Goal: Information Seeking & Learning: Find specific page/section

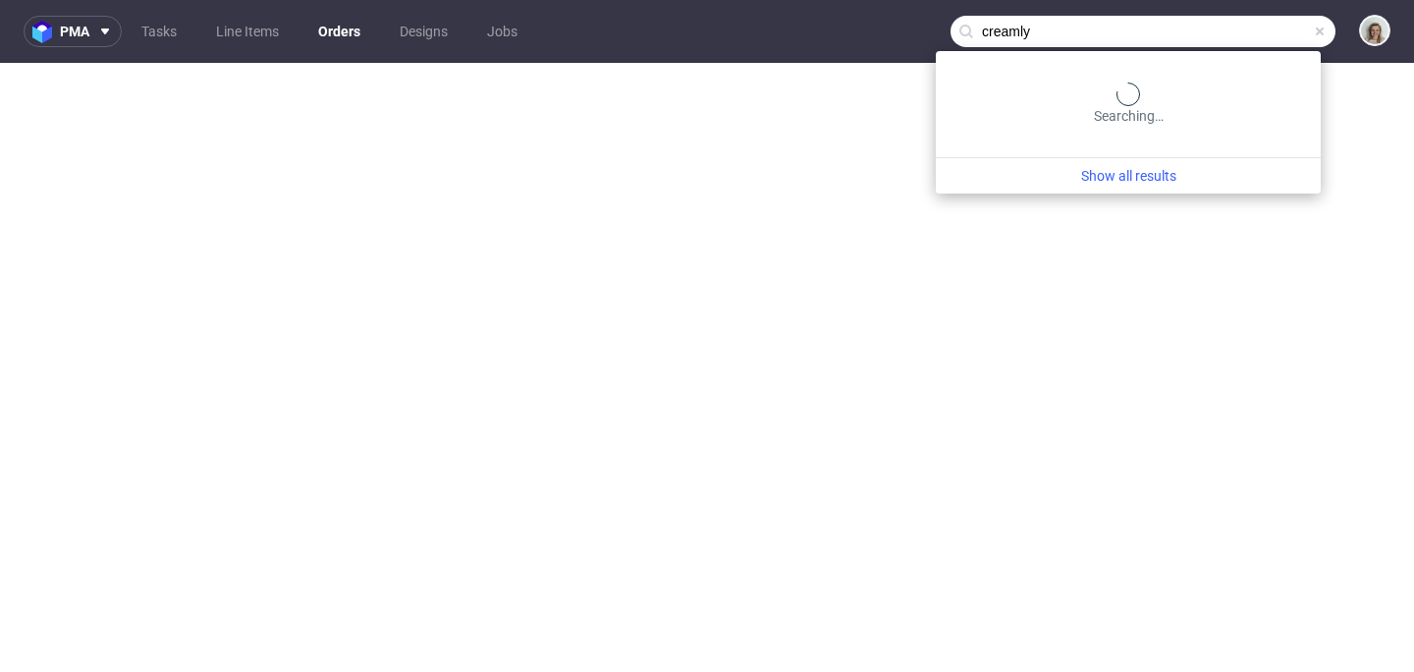
type input "creamly"
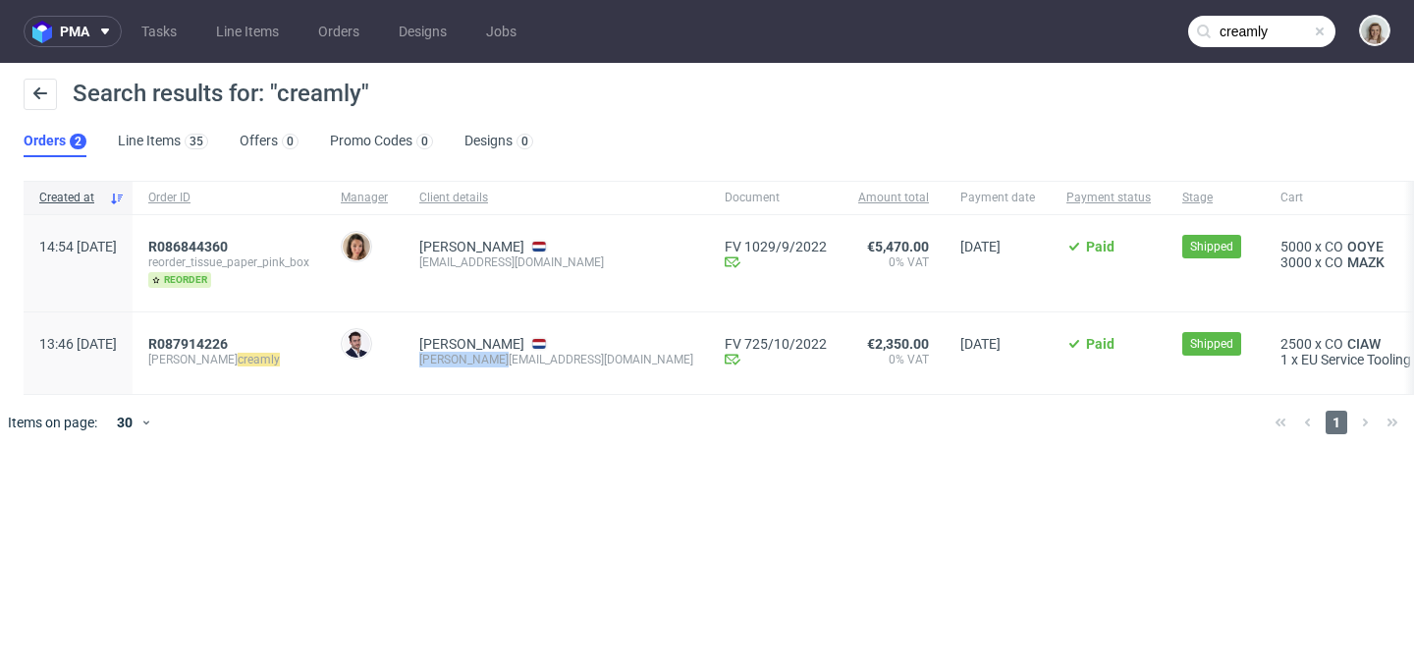
drag, startPoint x: 576, startPoint y: 357, endPoint x: 479, endPoint y: 359, distance: 97.2
click at [479, 359] on div "kate@cream.ly" at bounding box center [556, 360] width 274 height 16
copy div "kate@cream.ly"
click at [1321, 32] on span at bounding box center [1320, 32] width 16 height 16
click at [1298, 28] on input "text" at bounding box center [1261, 31] width 147 height 31
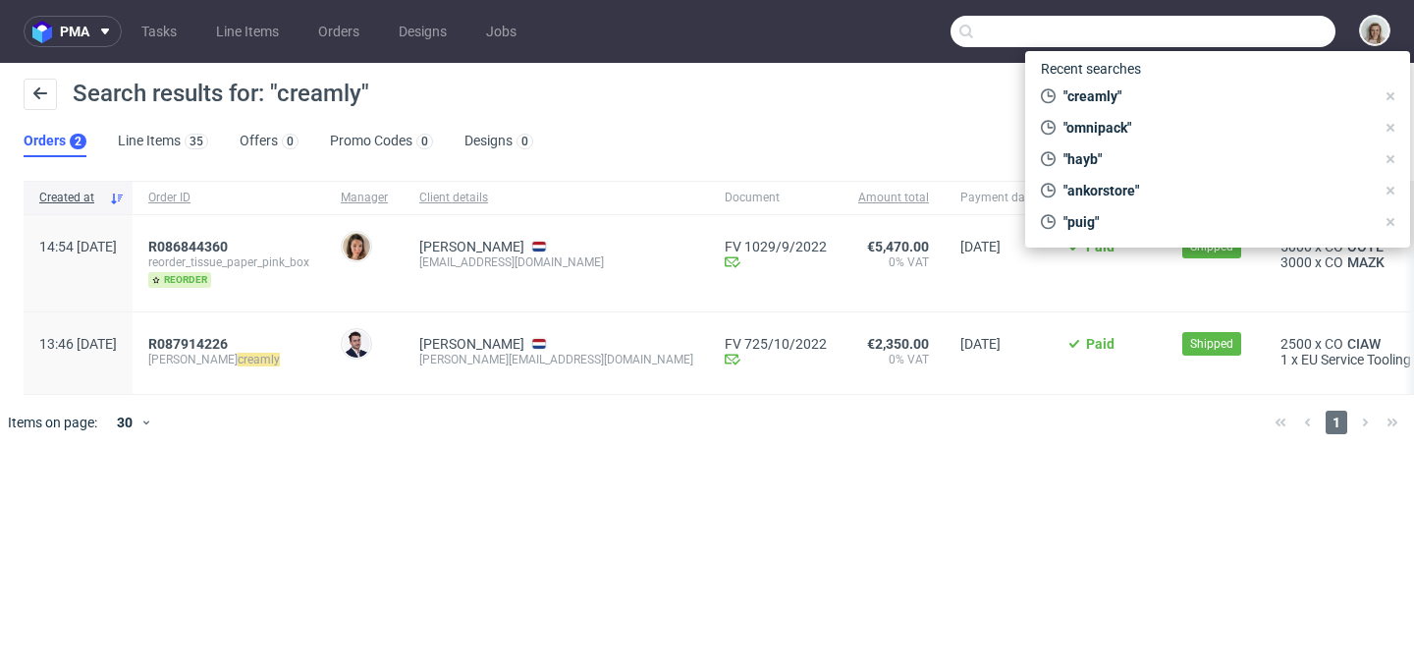
paste input "kate@cream.ly"
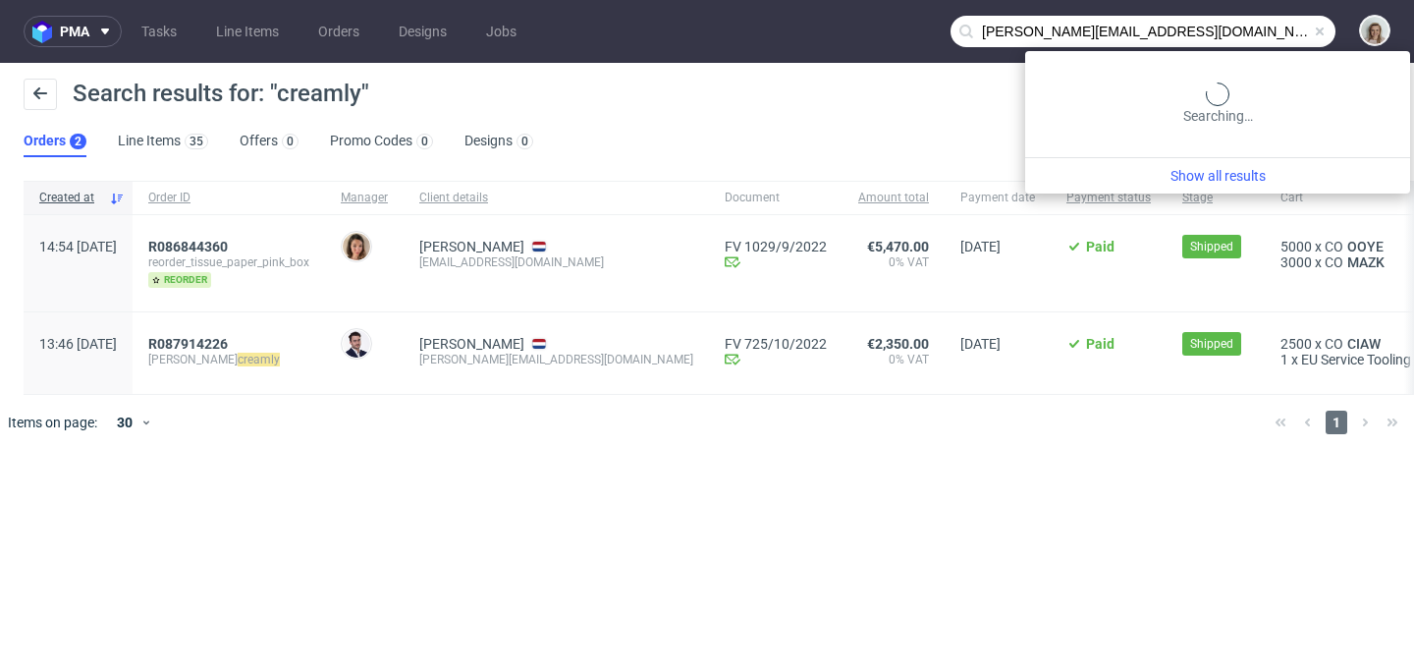
type input "kate@cream.ly"
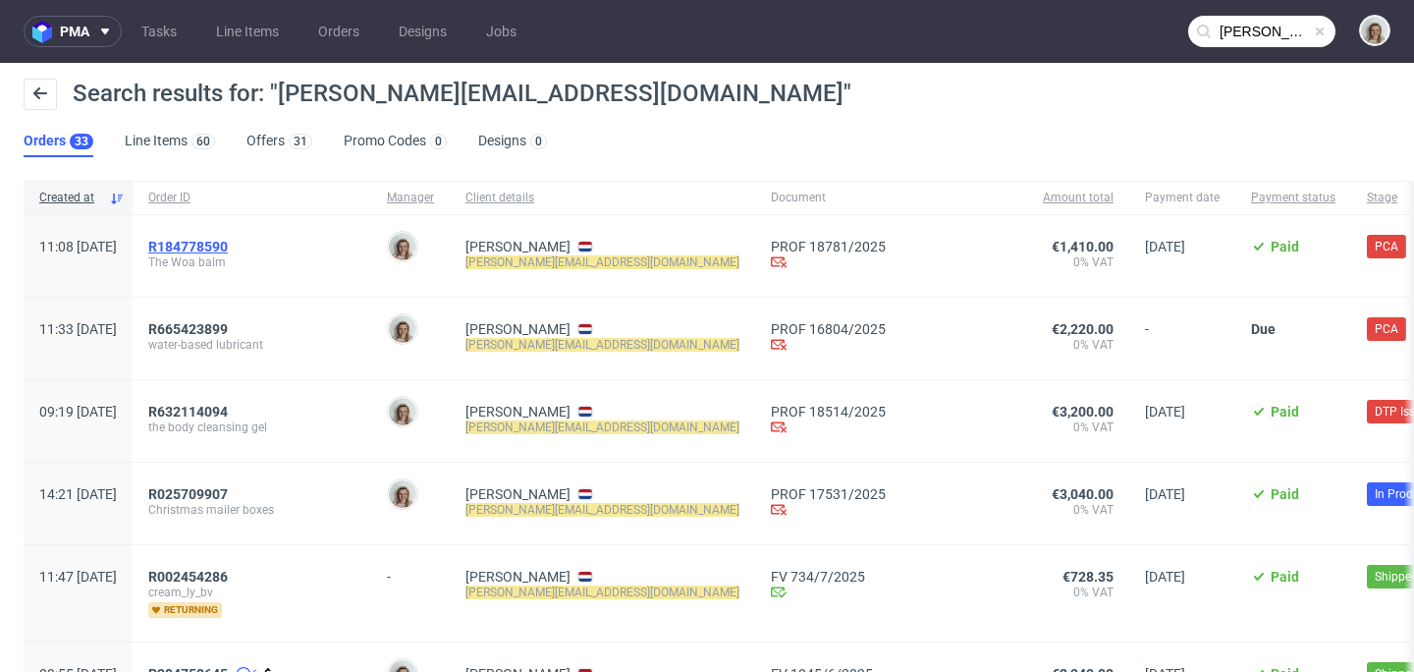
click at [228, 249] on span "R184778590" at bounding box center [188, 247] width 80 height 16
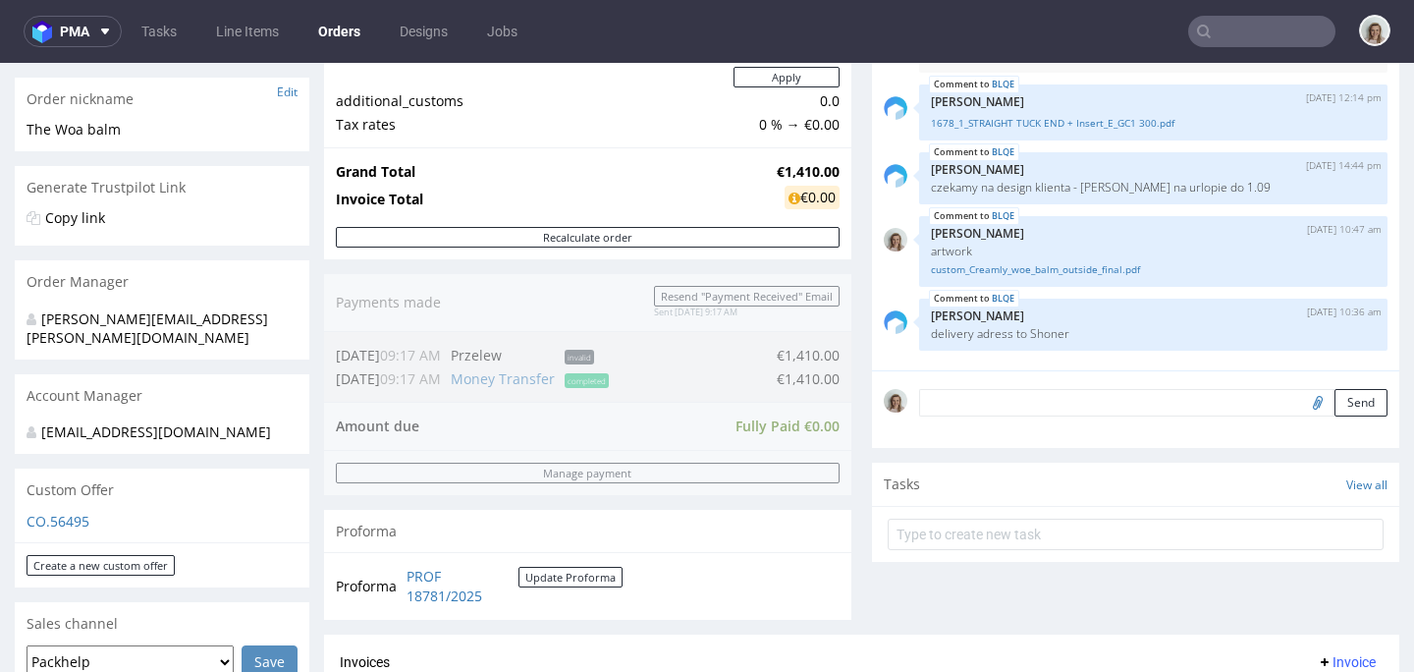
scroll to position [311, 0]
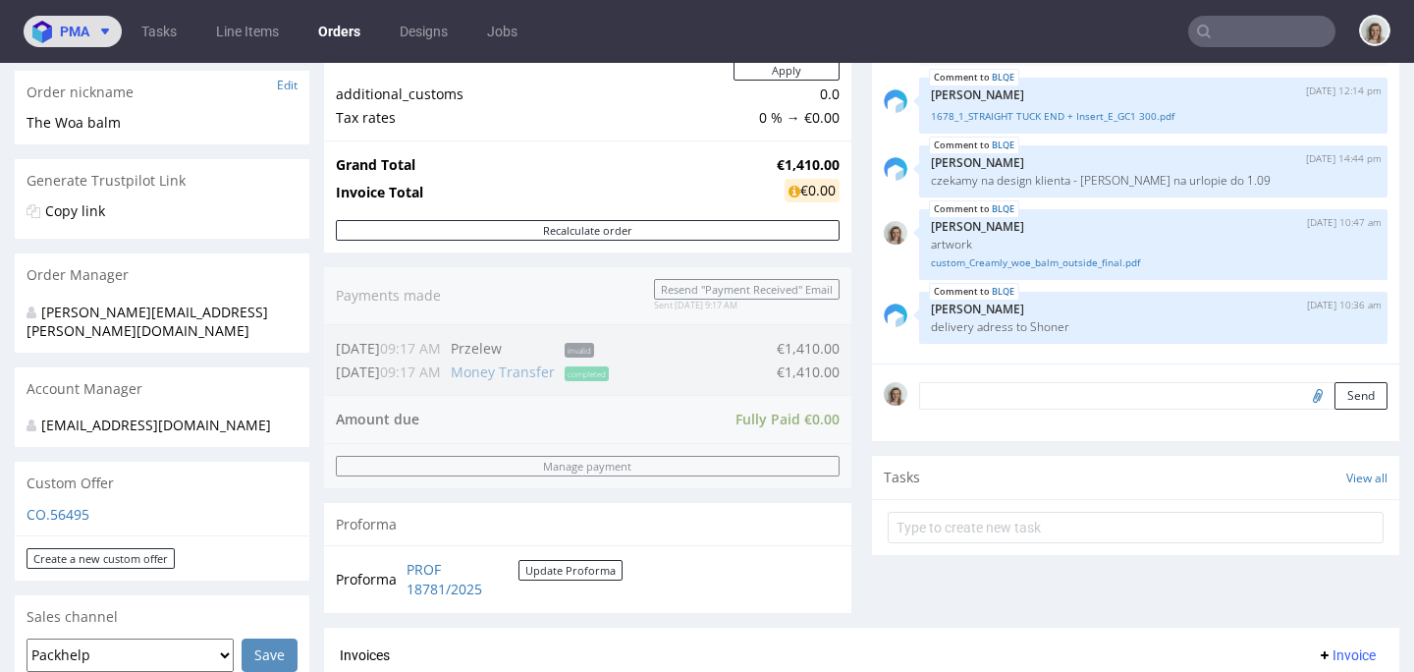
click at [69, 30] on span "pma" at bounding box center [74, 32] width 29 height 14
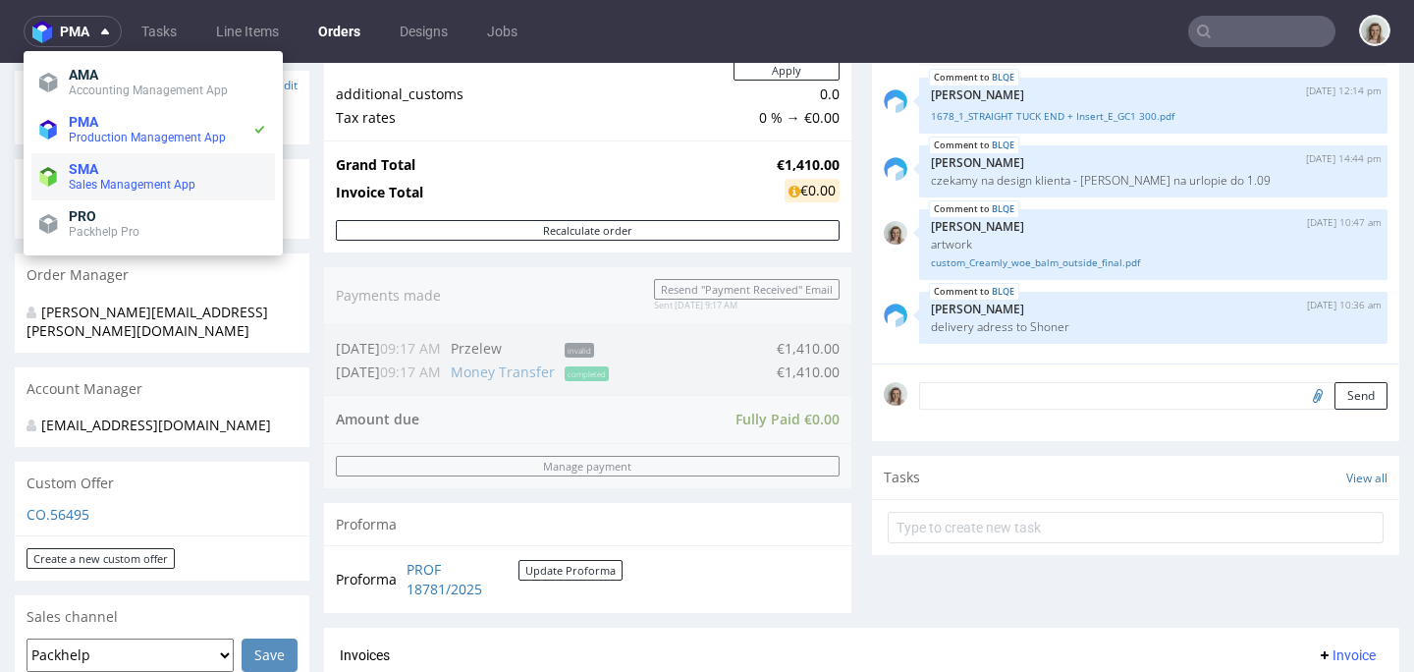
click at [85, 179] on span "Sales Management App" at bounding box center [132, 185] width 127 height 14
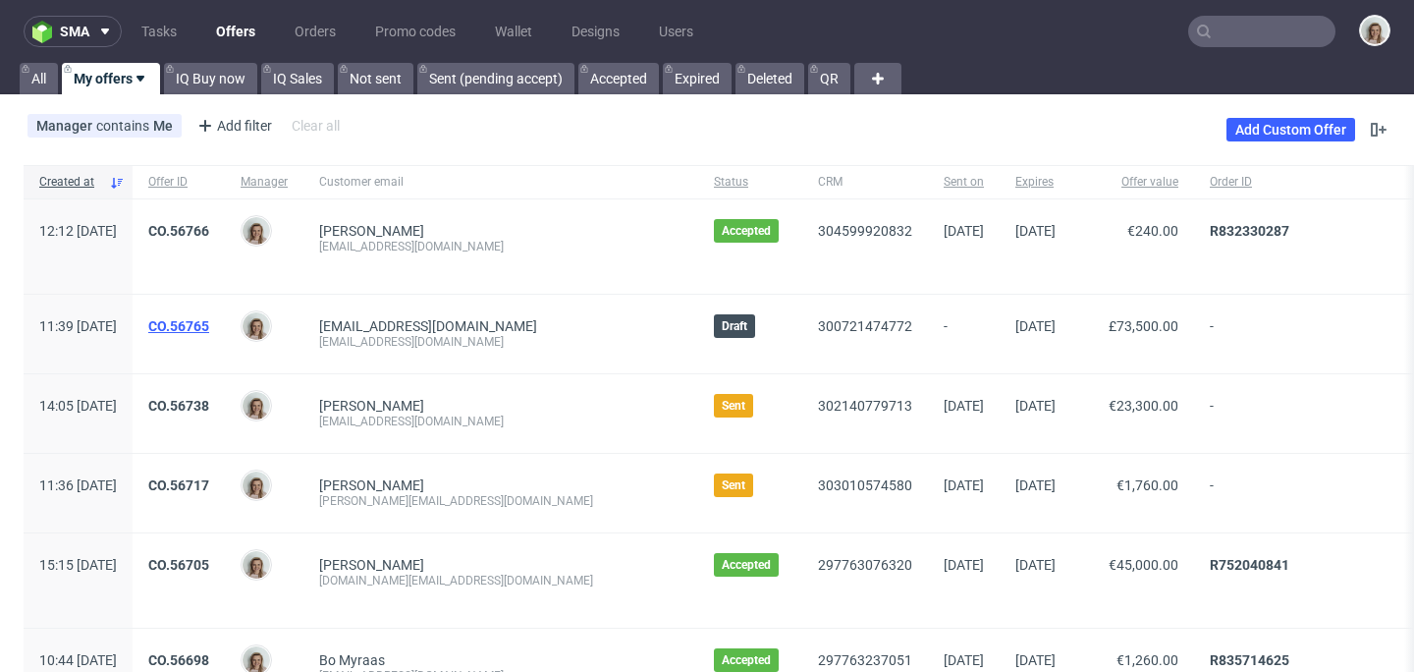
click at [209, 328] on link "CO.56765" at bounding box center [178, 326] width 61 height 16
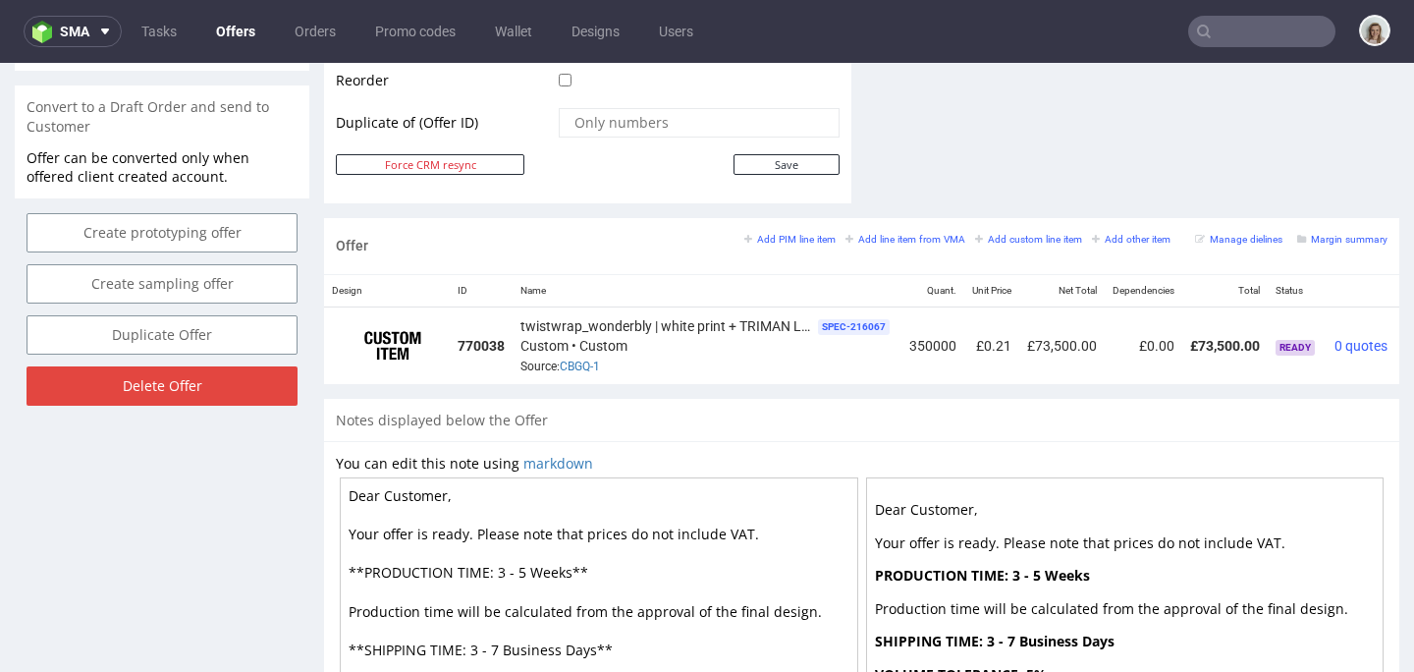
scroll to position [0, 74]
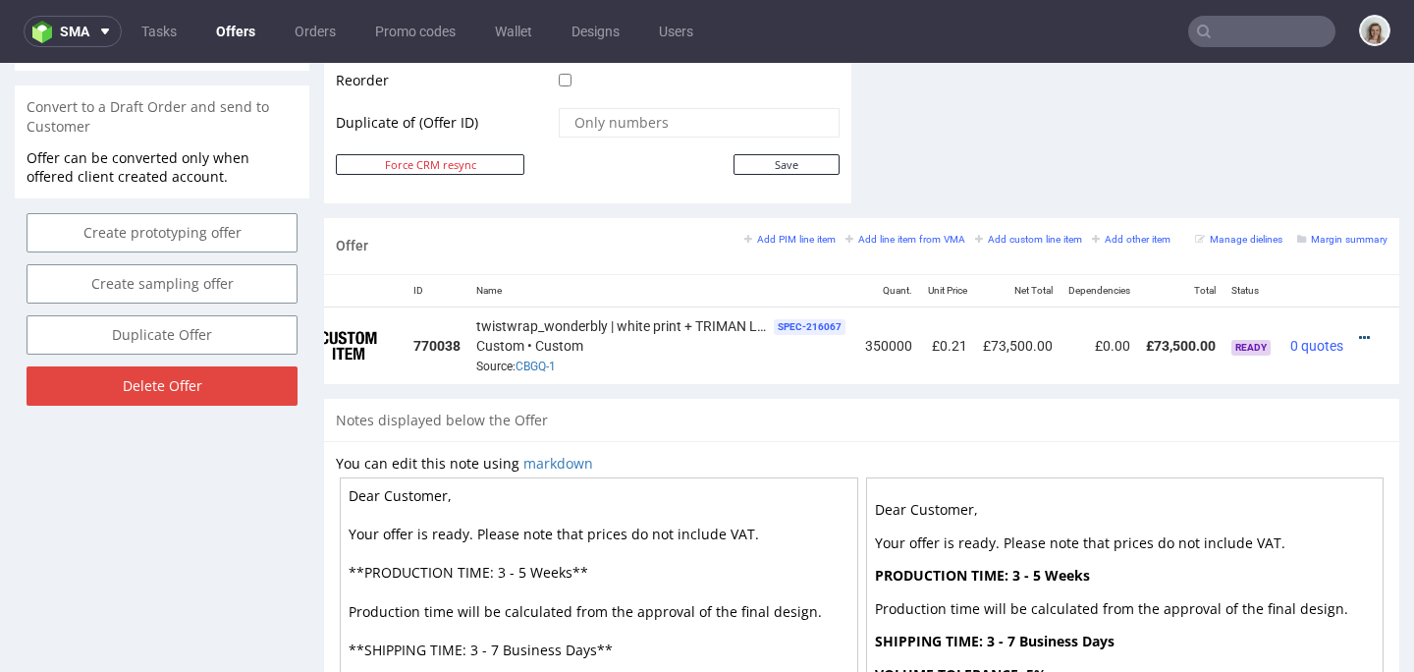
click at [1359, 337] on icon at bounding box center [1364, 338] width 11 height 14
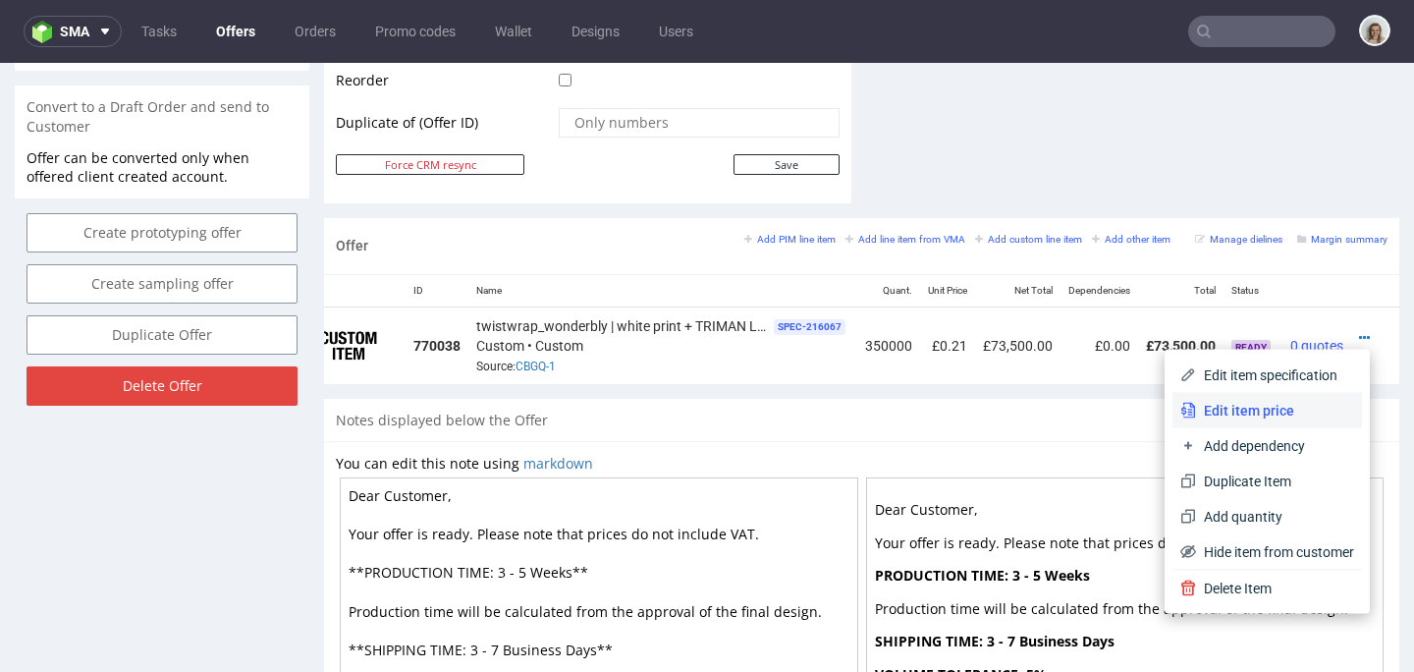
click at [1226, 405] on span "Edit item price" at bounding box center [1275, 411] width 158 height 20
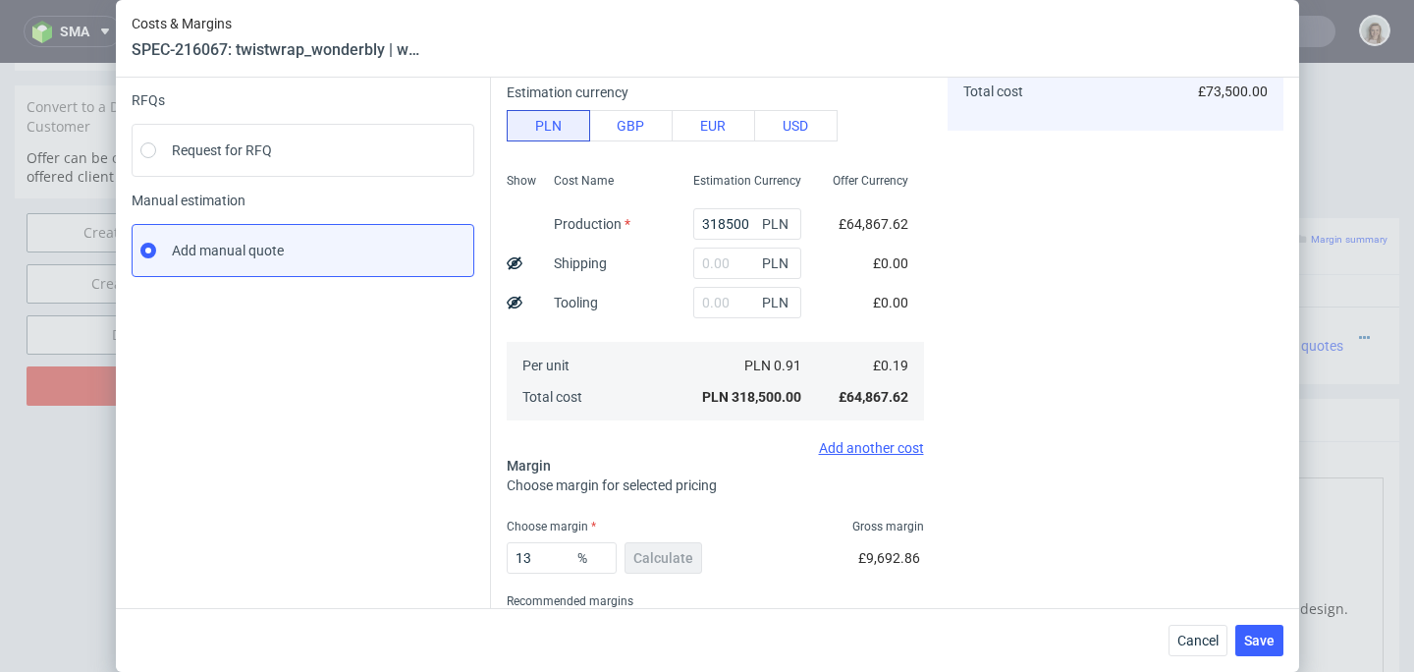
scroll to position [283, 0]
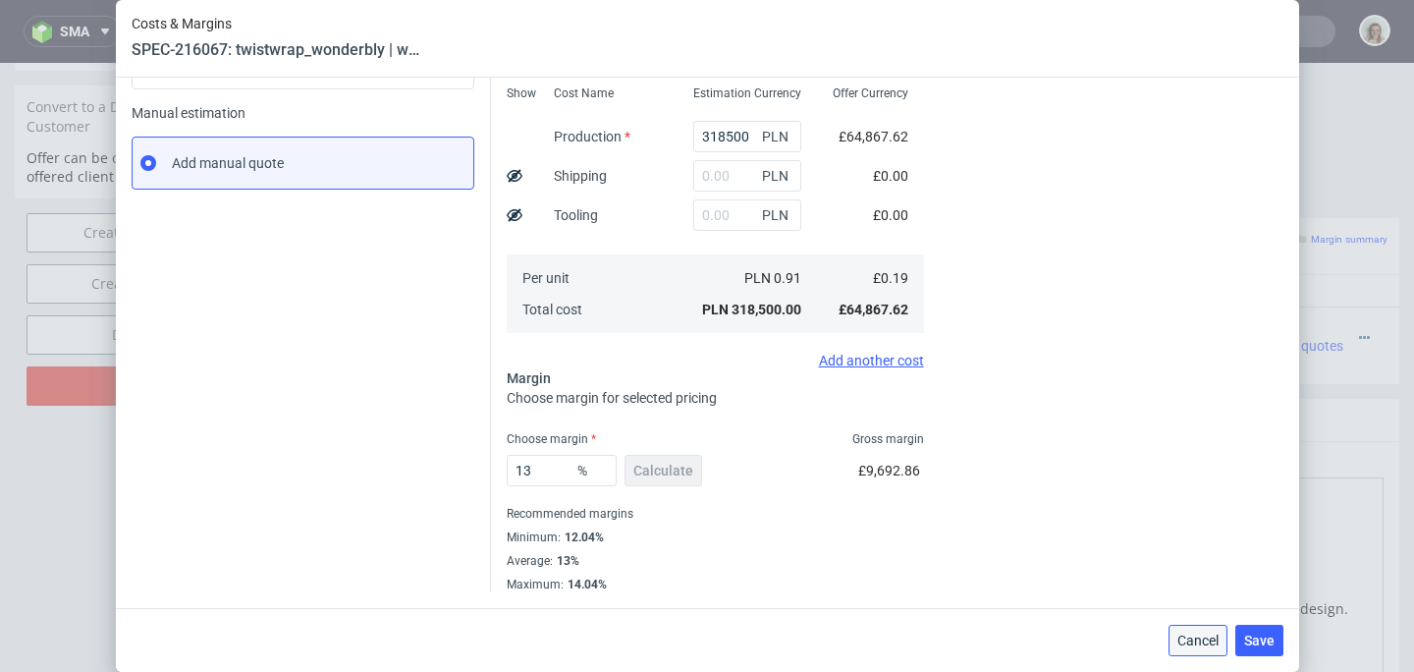
click at [1197, 635] on span "Cancel" at bounding box center [1197, 640] width 41 height 14
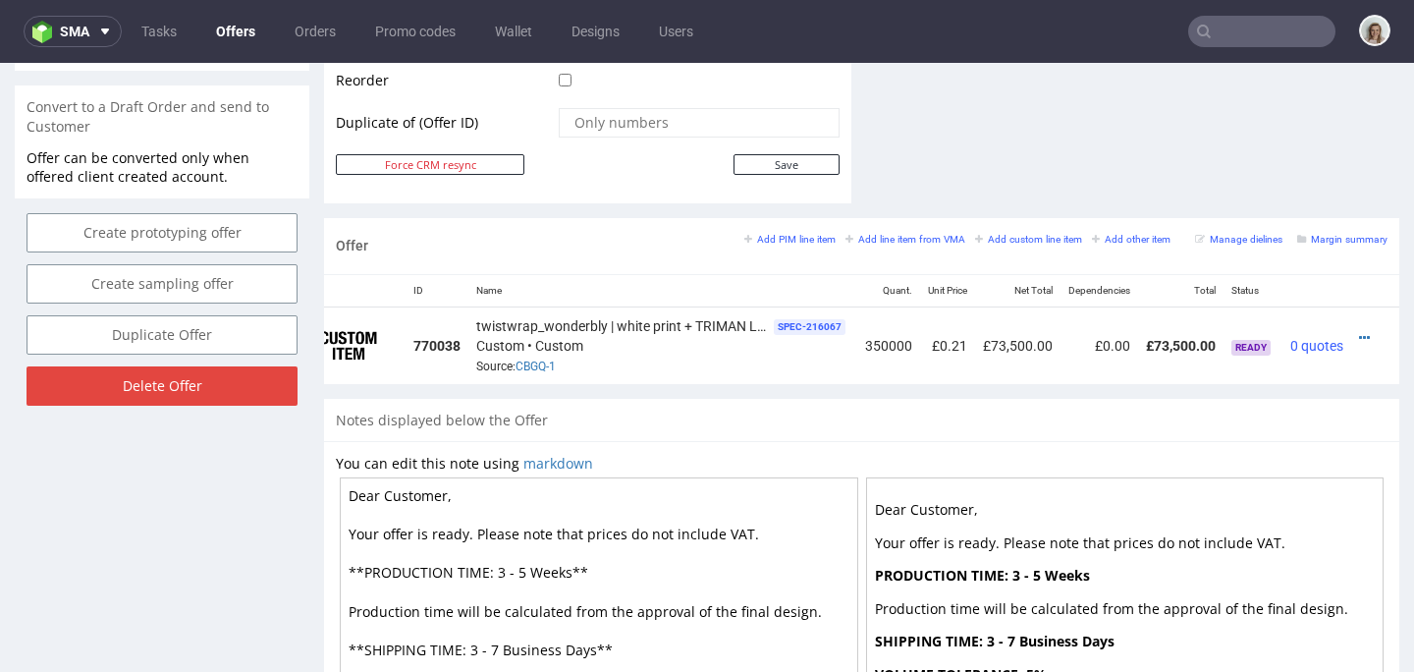
scroll to position [0, 60]
click at [34, 21] on img at bounding box center [45, 32] width 27 height 23
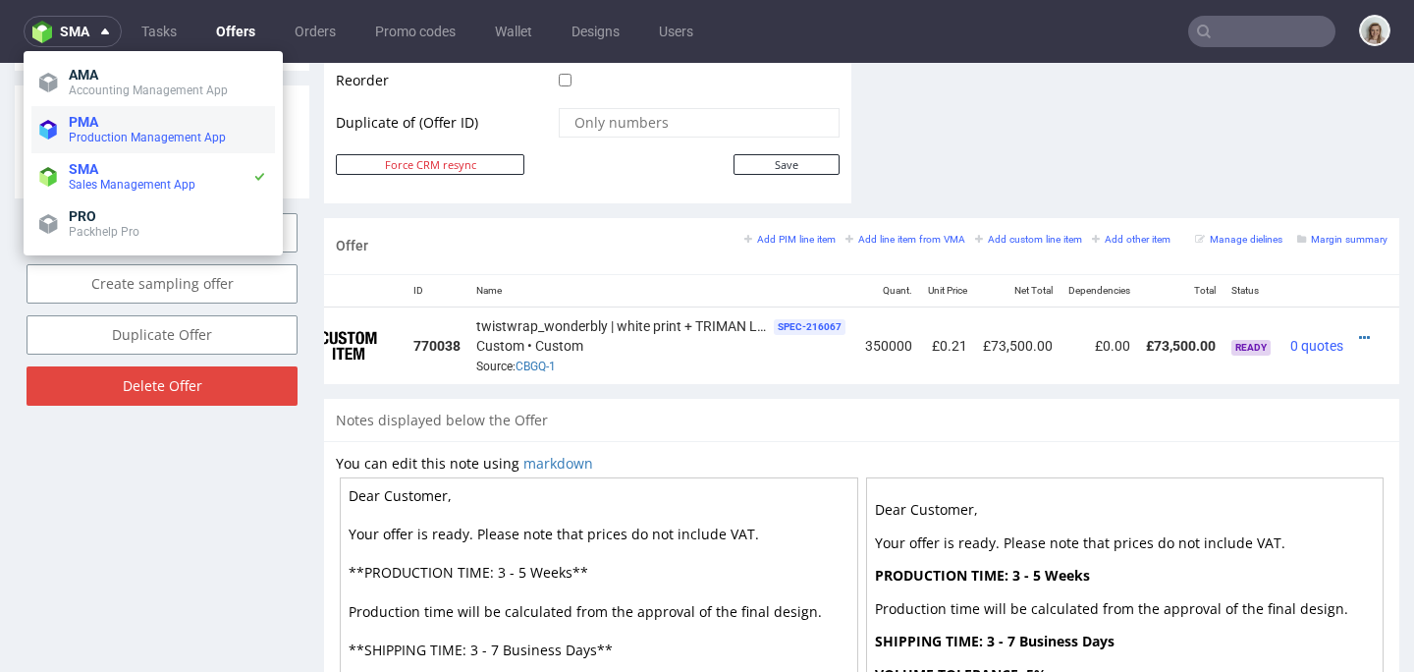
click at [114, 120] on span "PMA" at bounding box center [168, 122] width 198 height 16
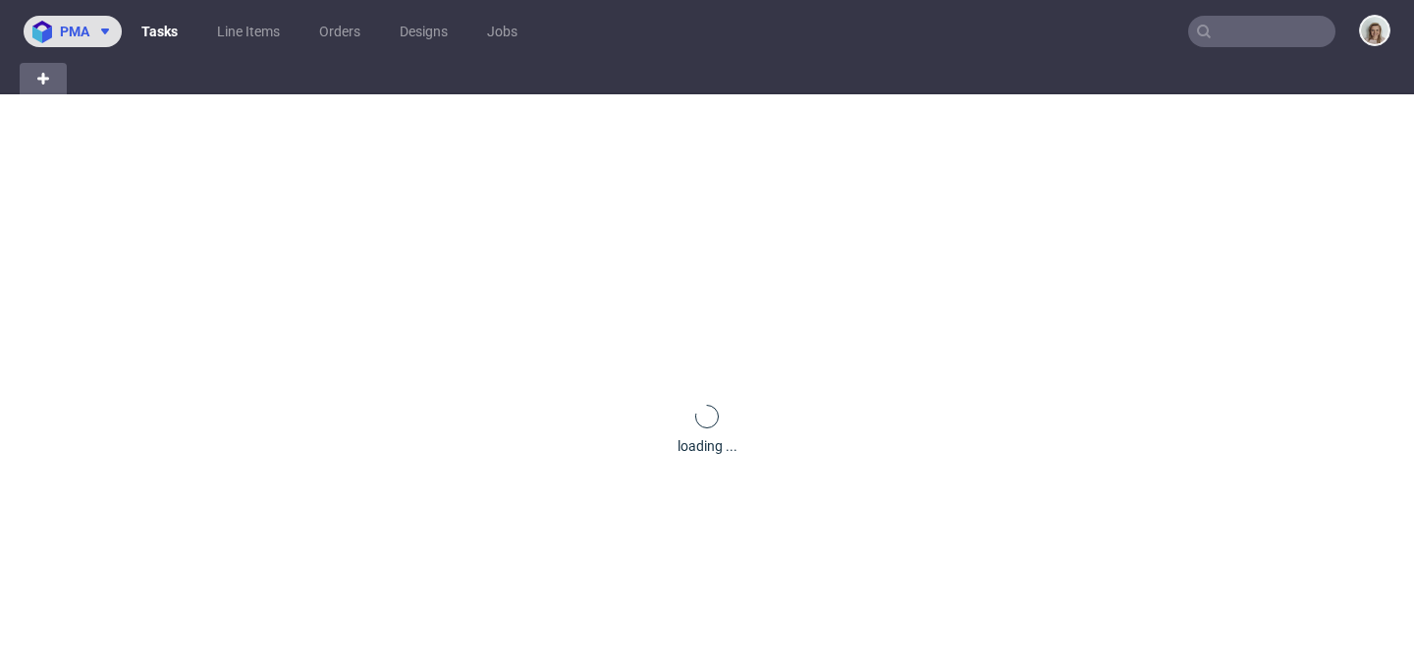
click at [111, 22] on button "pma" at bounding box center [73, 31] width 98 height 31
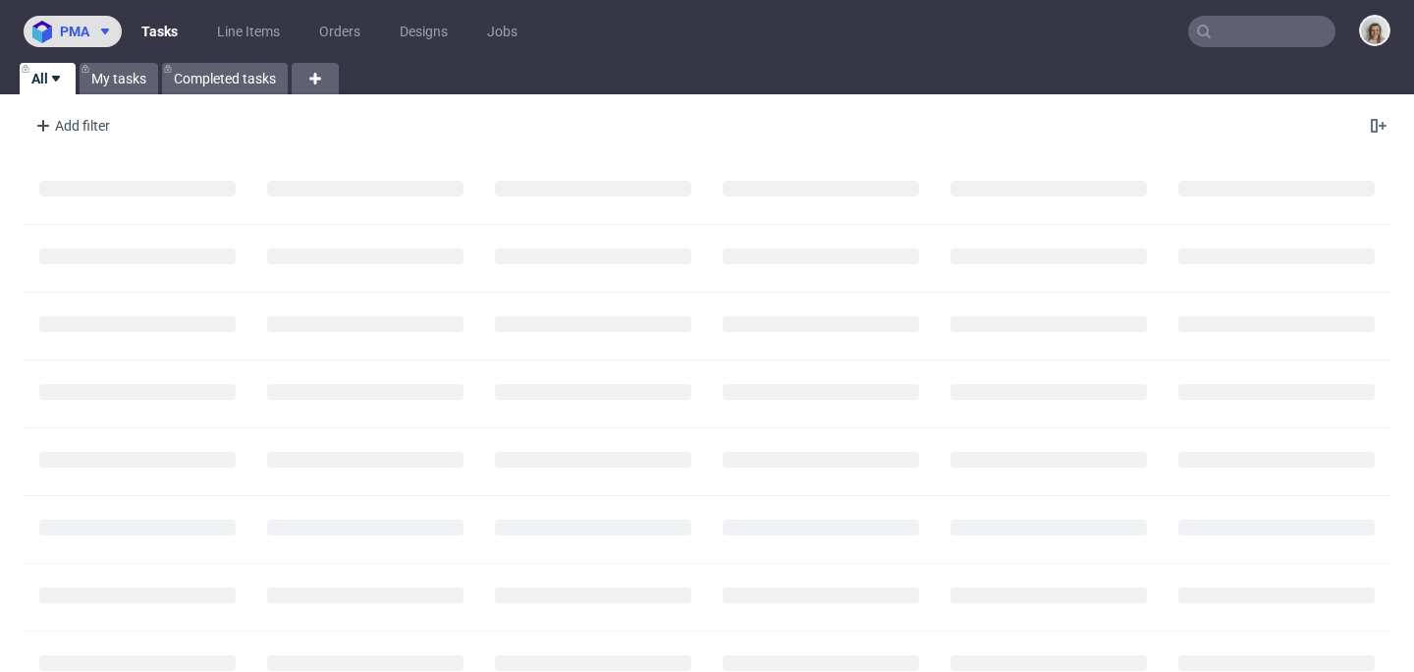
click at [86, 25] on span "pma" at bounding box center [74, 32] width 29 height 14
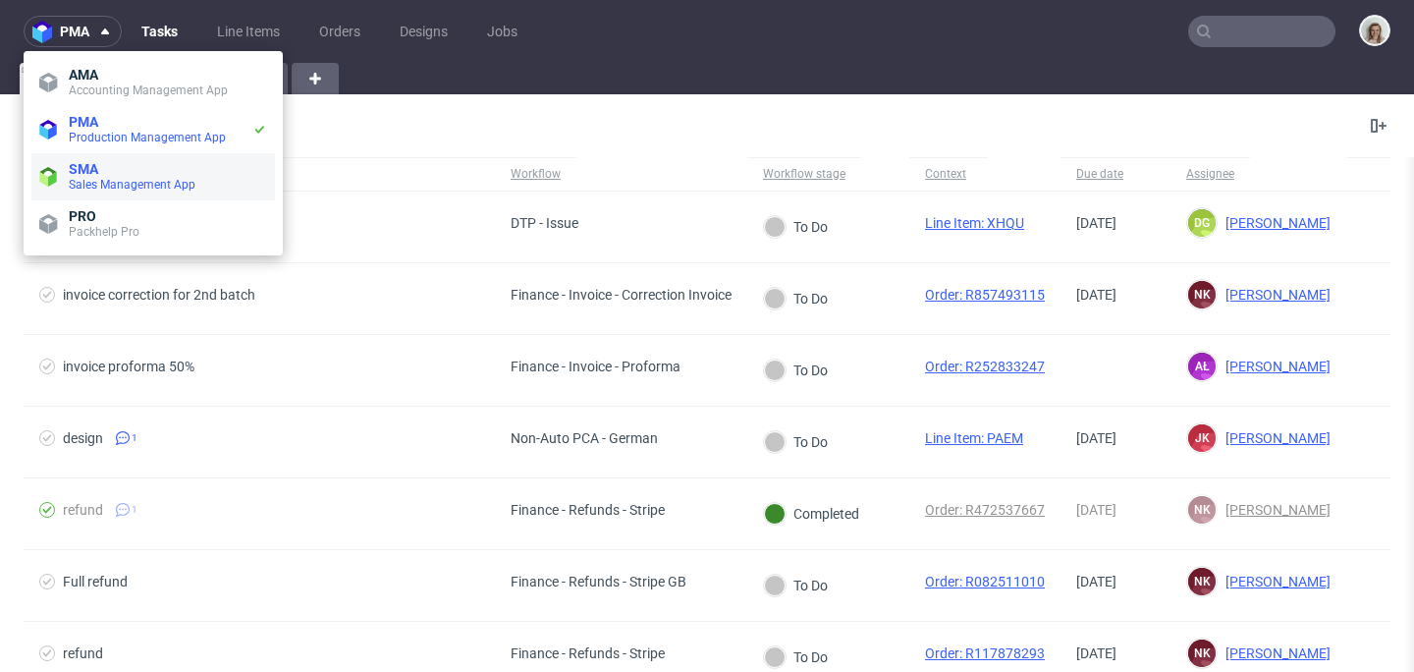
click at [95, 169] on span "SMA" at bounding box center [83, 169] width 29 height 16
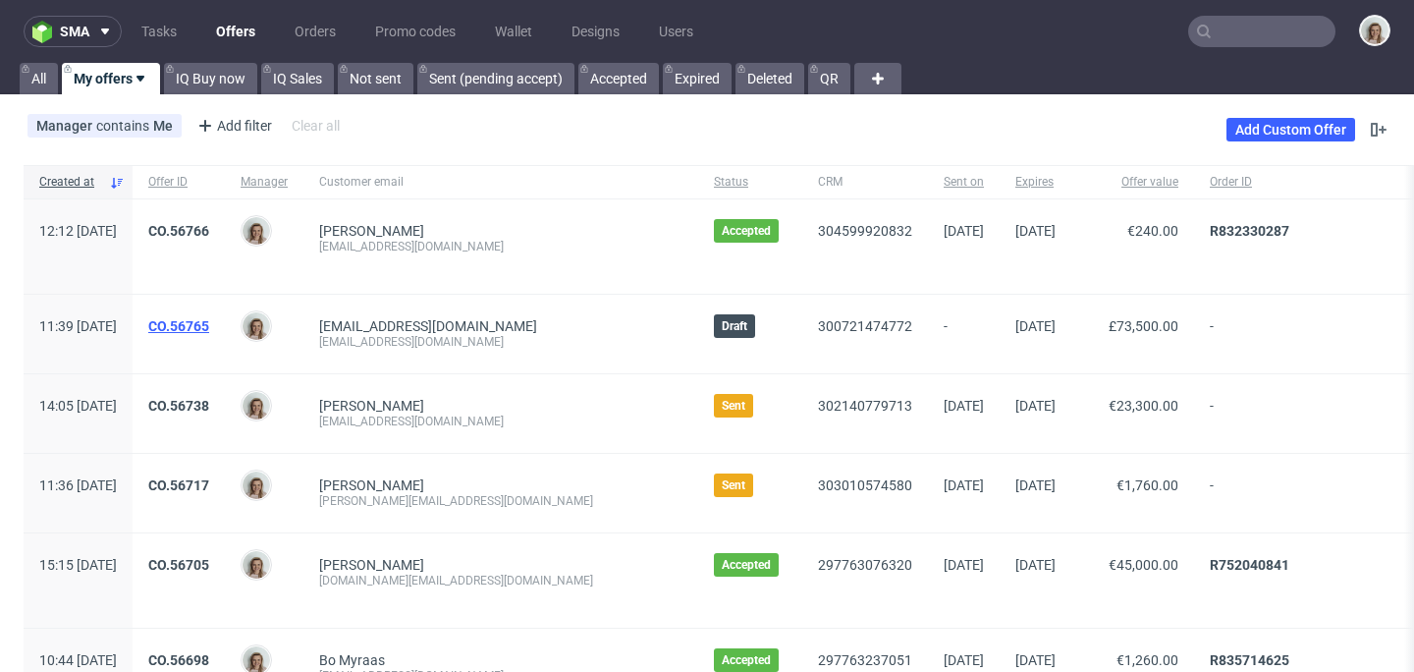
click at [209, 326] on link "CO.56765" at bounding box center [178, 326] width 61 height 16
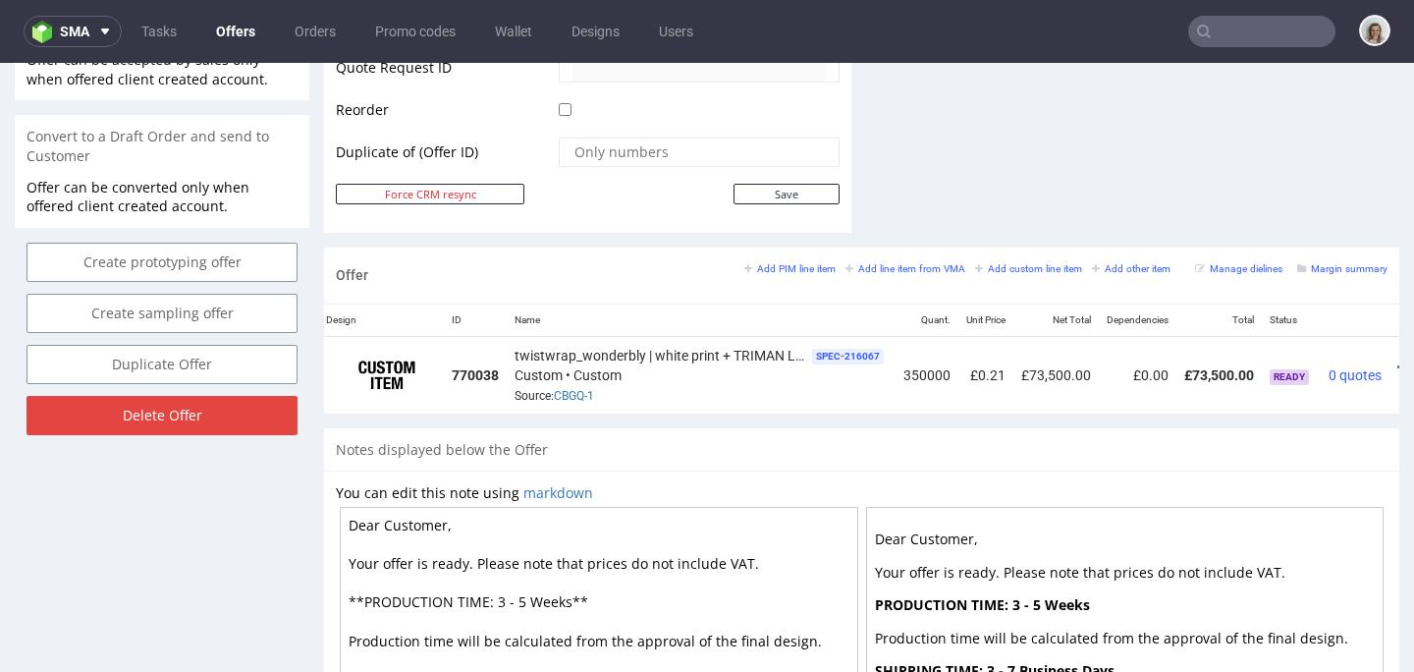
scroll to position [958, 0]
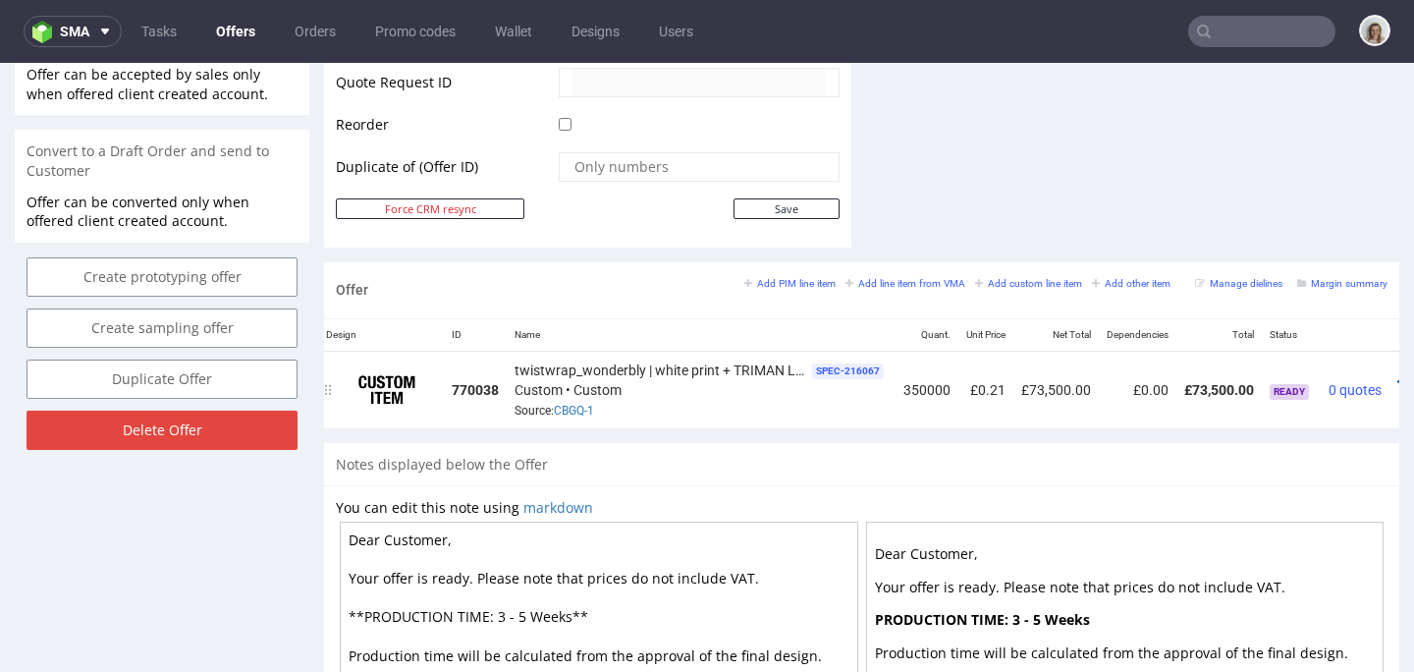
click at [696, 425] on td "twistwrap_wonderbly | white print + TRIMAN LOGO SPEC- 216067 Custom • Custom So…" at bounding box center [701, 390] width 389 height 78
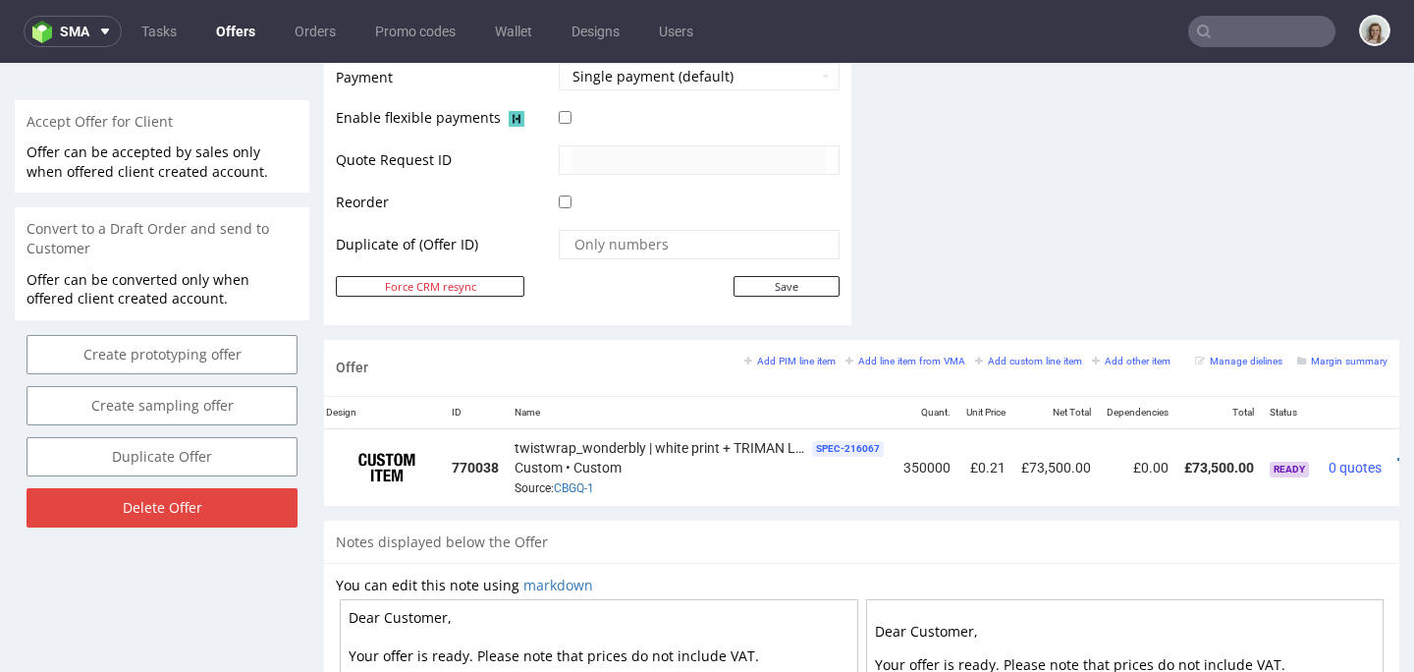
scroll to position [0, 74]
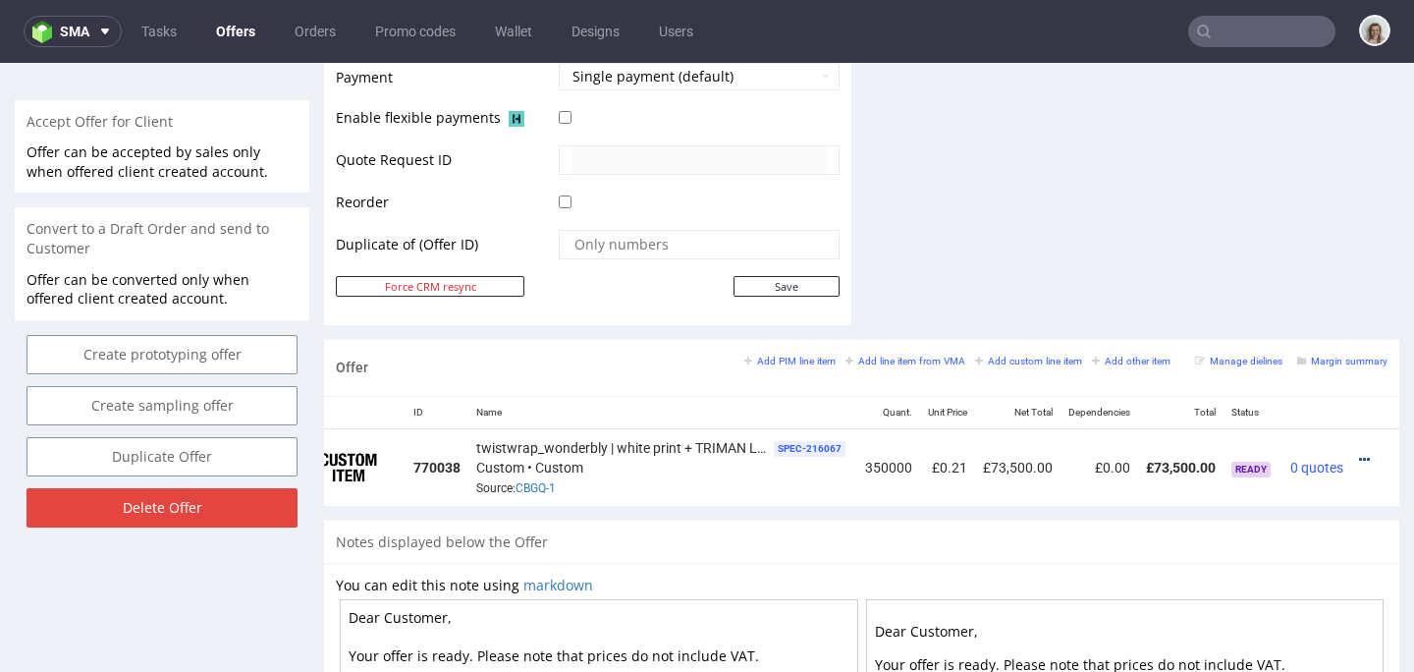
click at [1359, 458] on icon at bounding box center [1364, 460] width 11 height 14
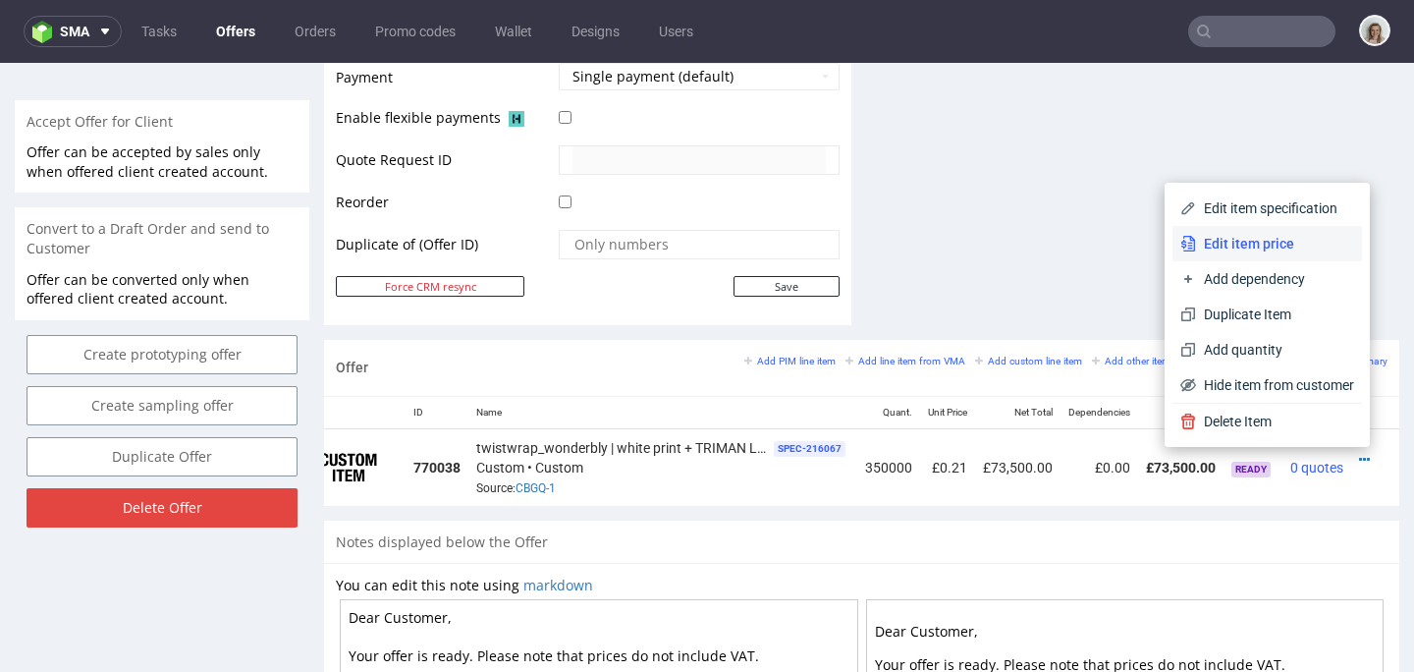
click at [1265, 250] on span "Edit item price" at bounding box center [1275, 244] width 158 height 20
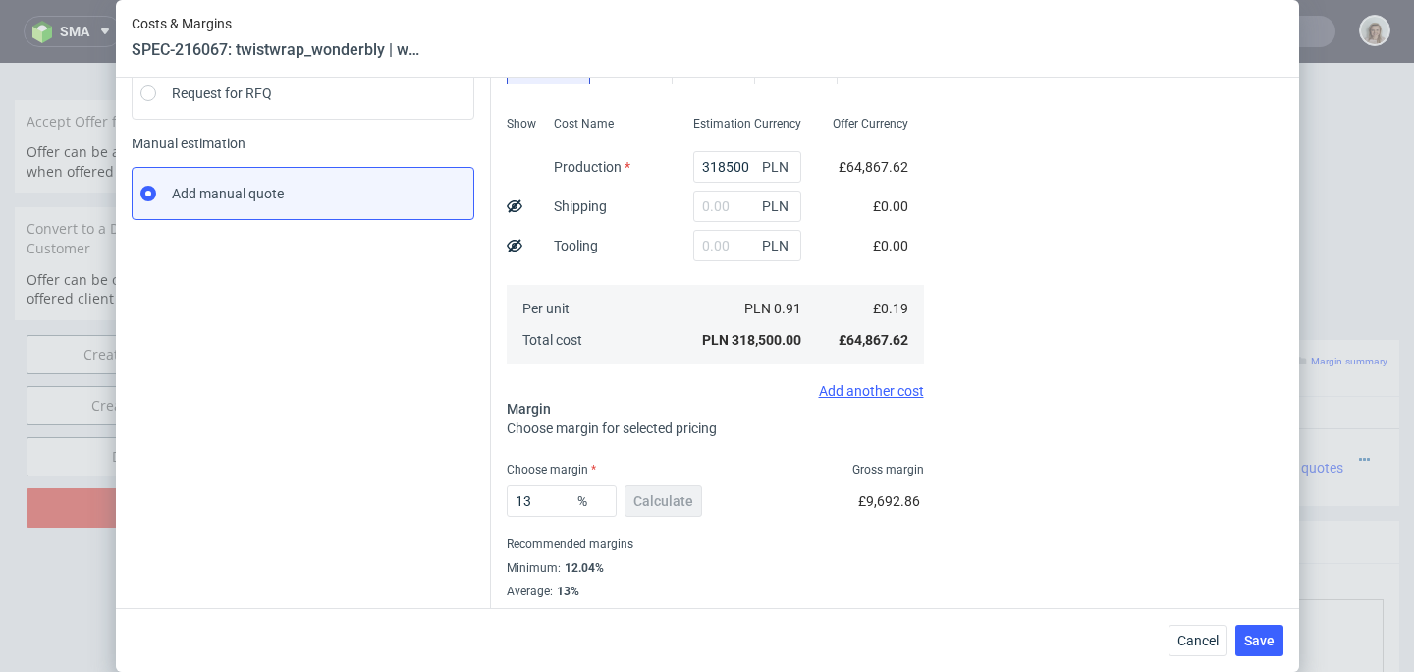
scroll to position [267, 0]
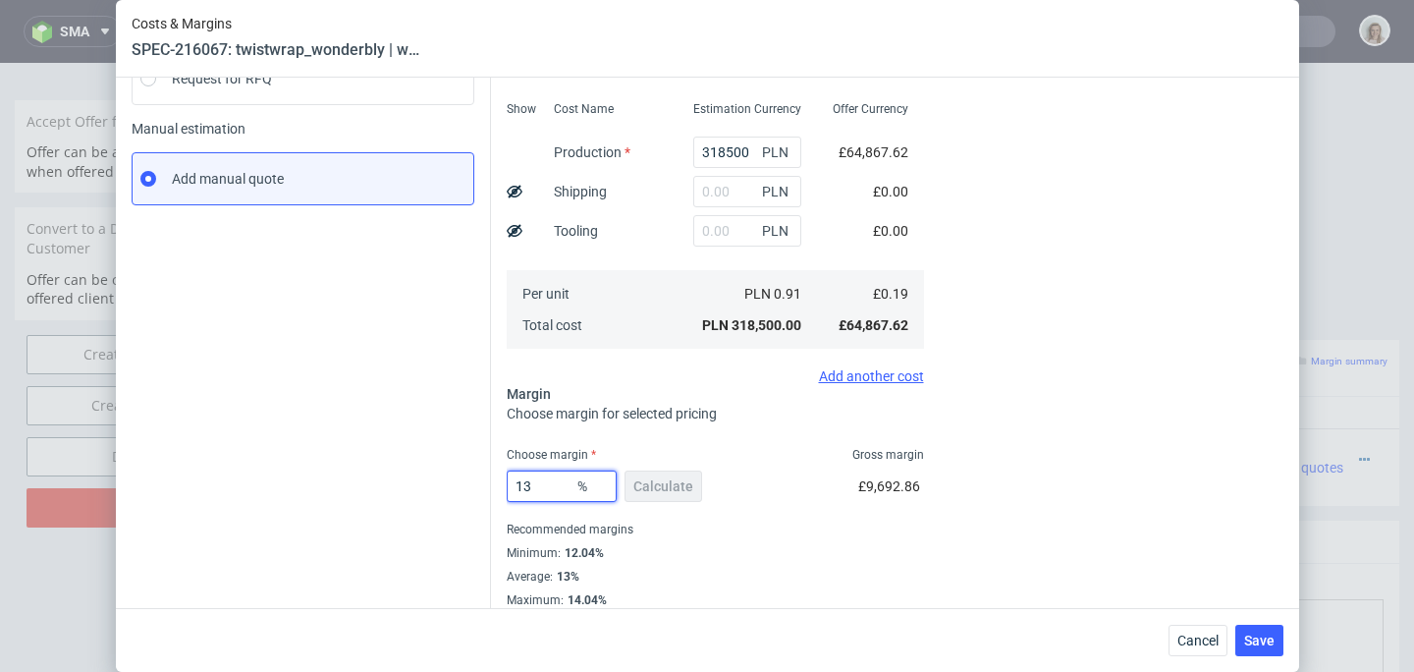
click at [541, 492] on input "13" at bounding box center [562, 485] width 110 height 31
type input "1"
type input "0.19"
type input "14"
type input "0.22"
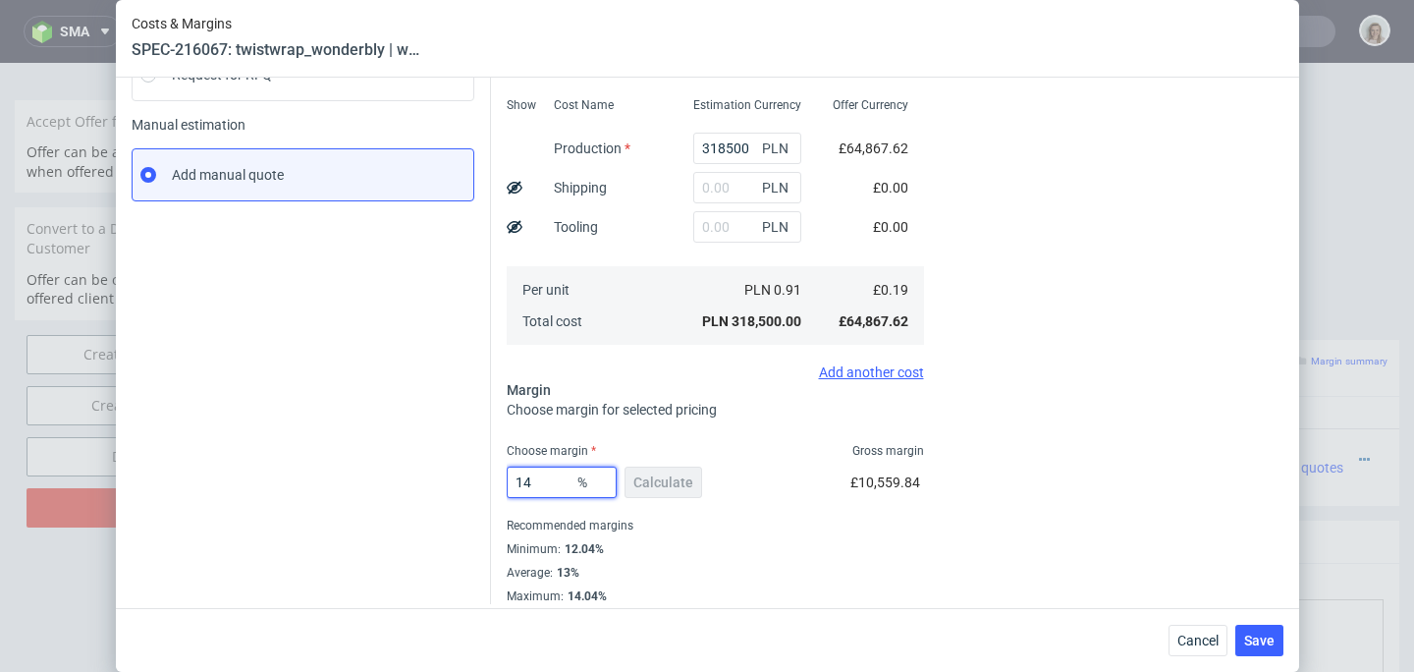
scroll to position [273, 0]
type input "1"
type input "0.19"
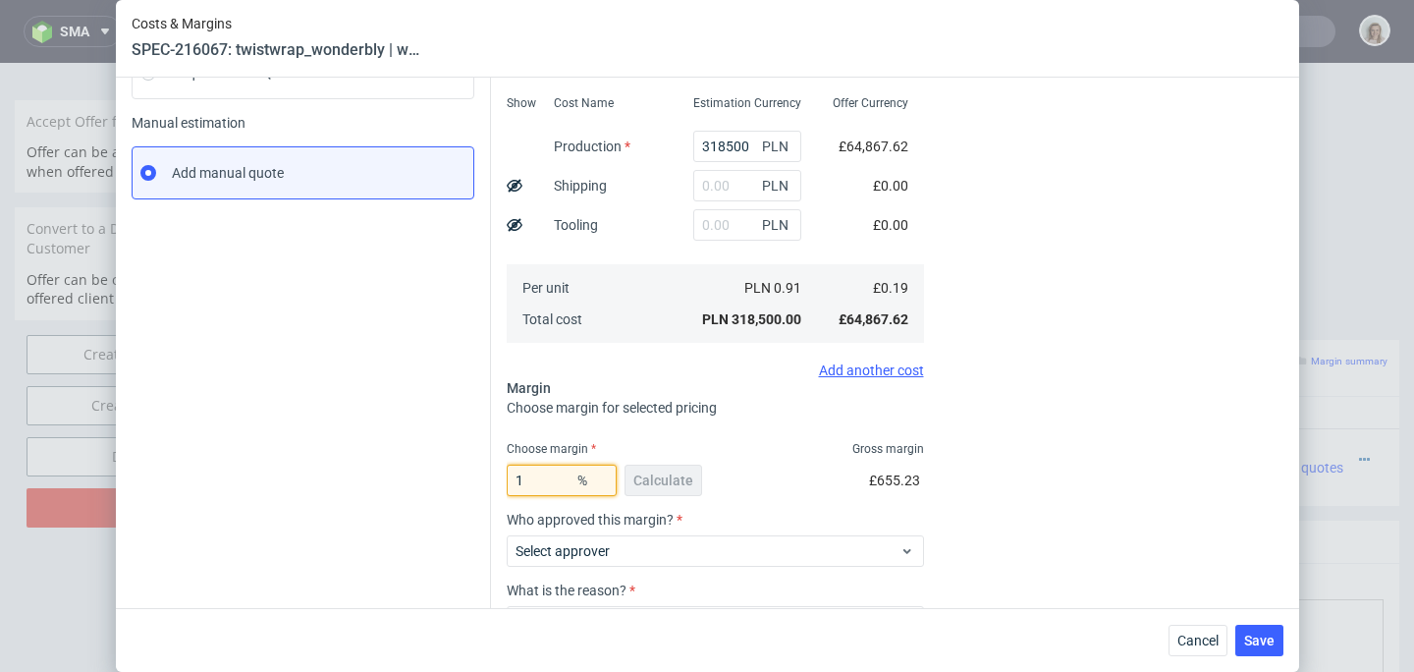
type input "13"
type input "0.21"
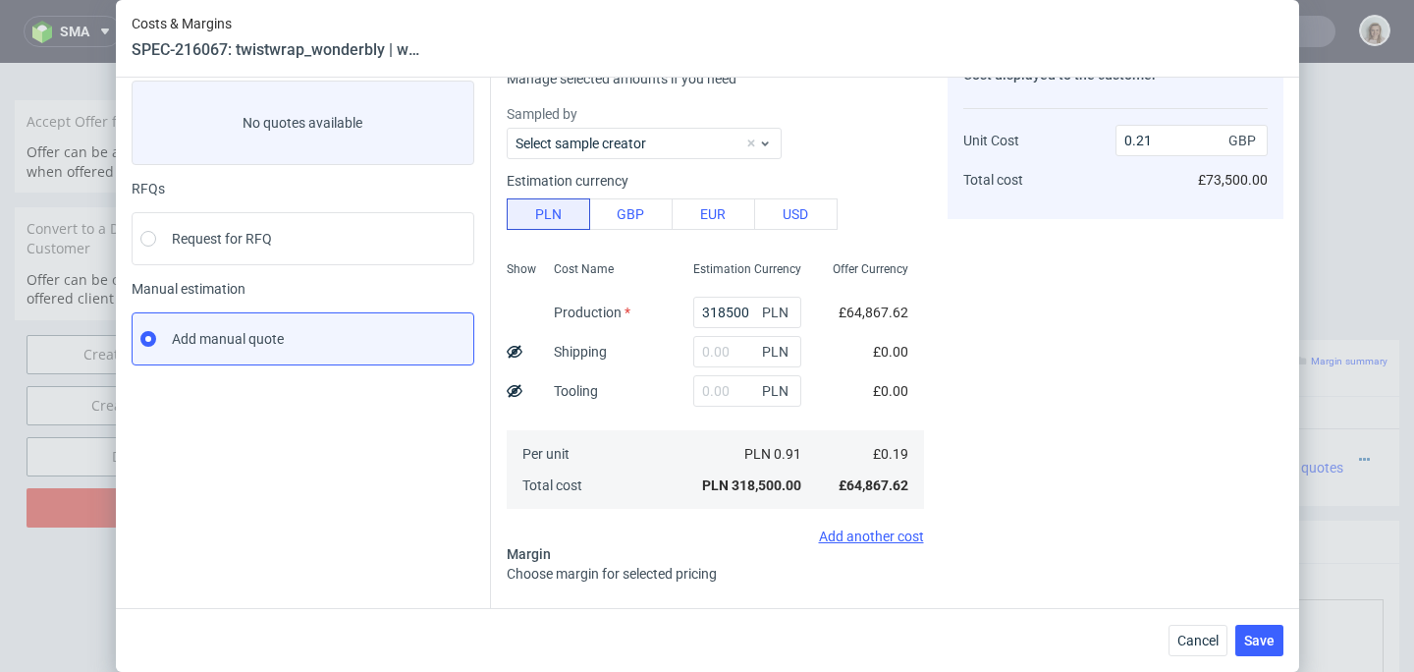
scroll to position [283, 0]
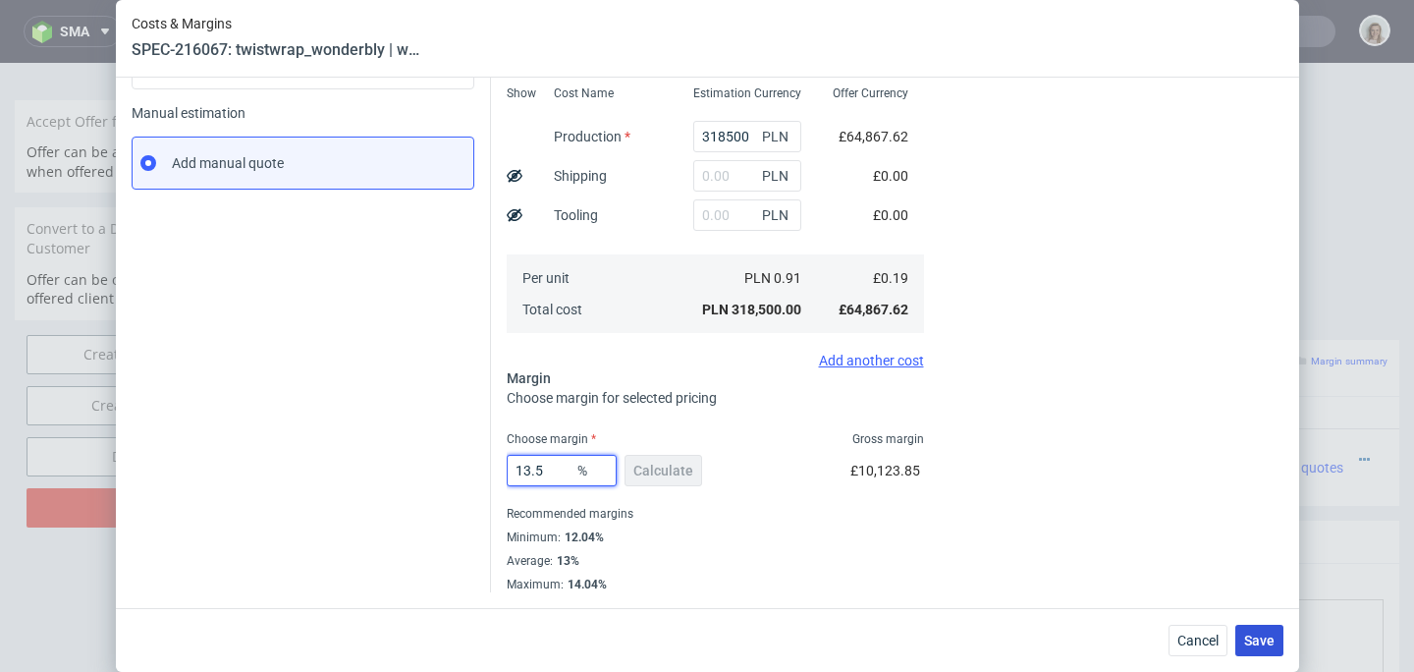
type input "13.5"
click at [1257, 636] on span "Save" at bounding box center [1259, 640] width 30 height 14
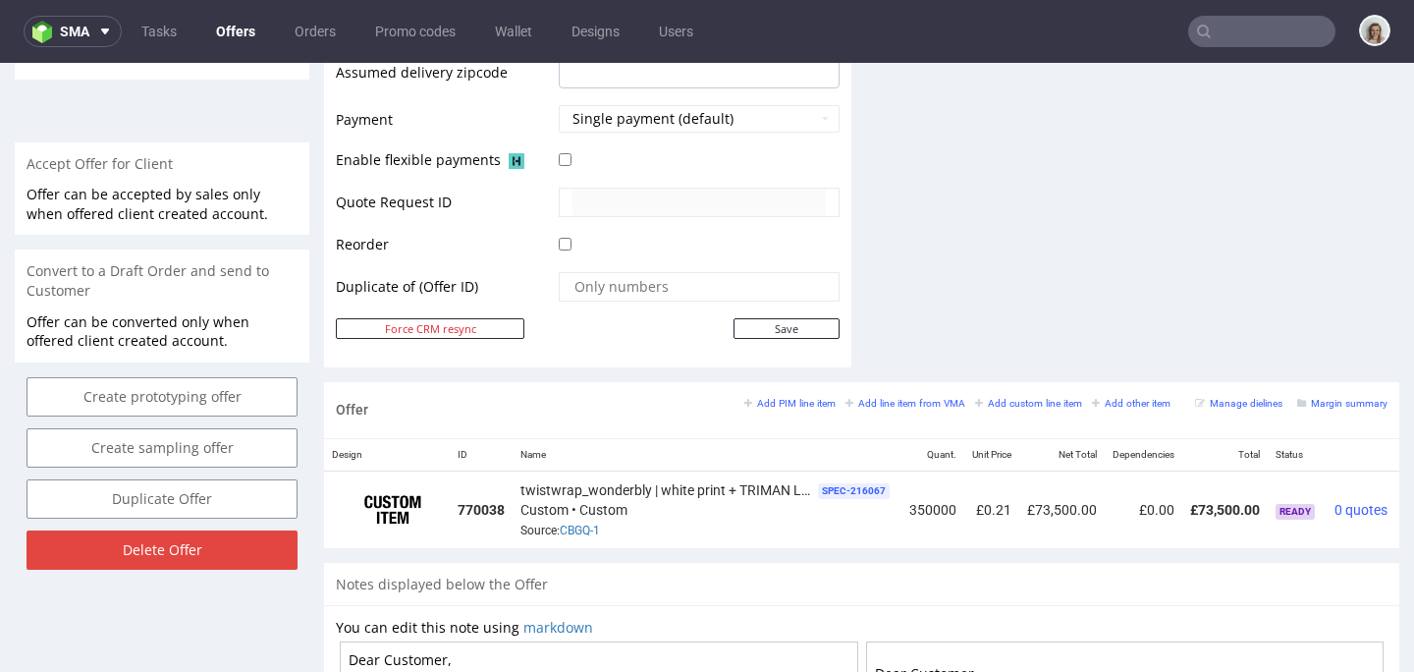
scroll to position [0, 74]
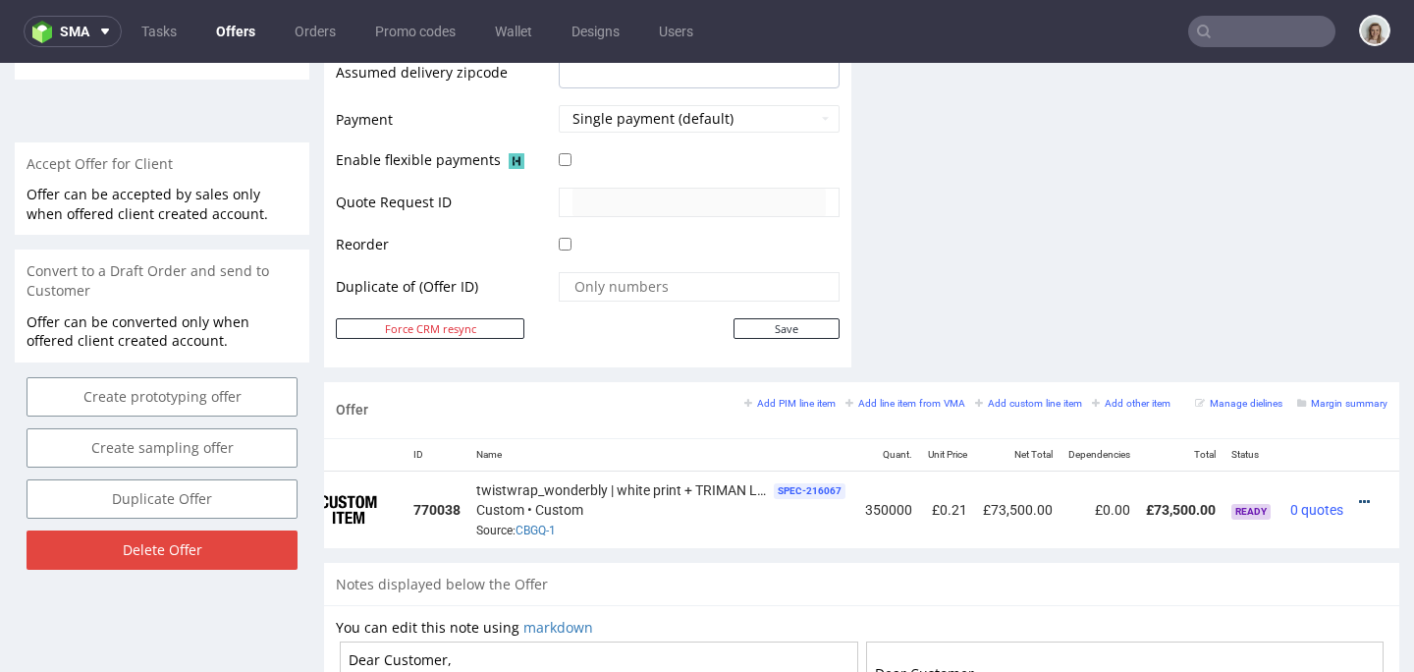
click at [1359, 500] on icon at bounding box center [1364, 502] width 11 height 14
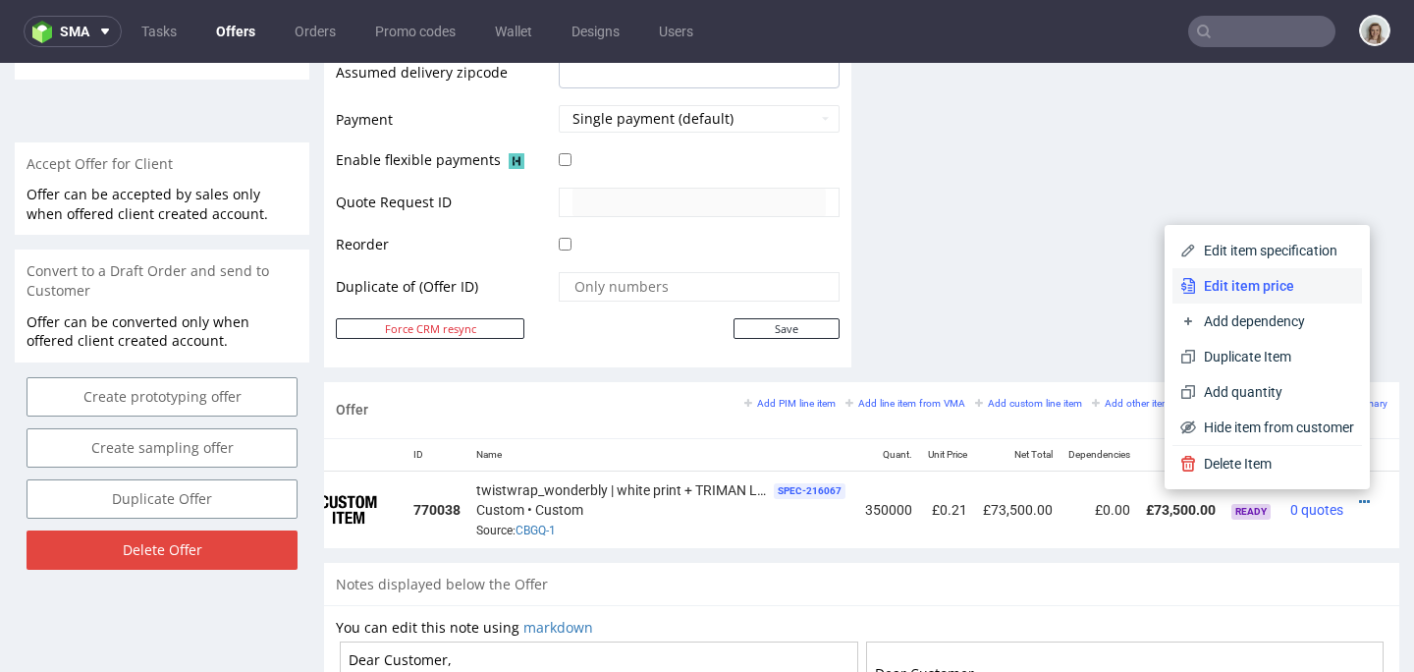
click at [1283, 290] on span "Edit item price" at bounding box center [1275, 286] width 158 height 20
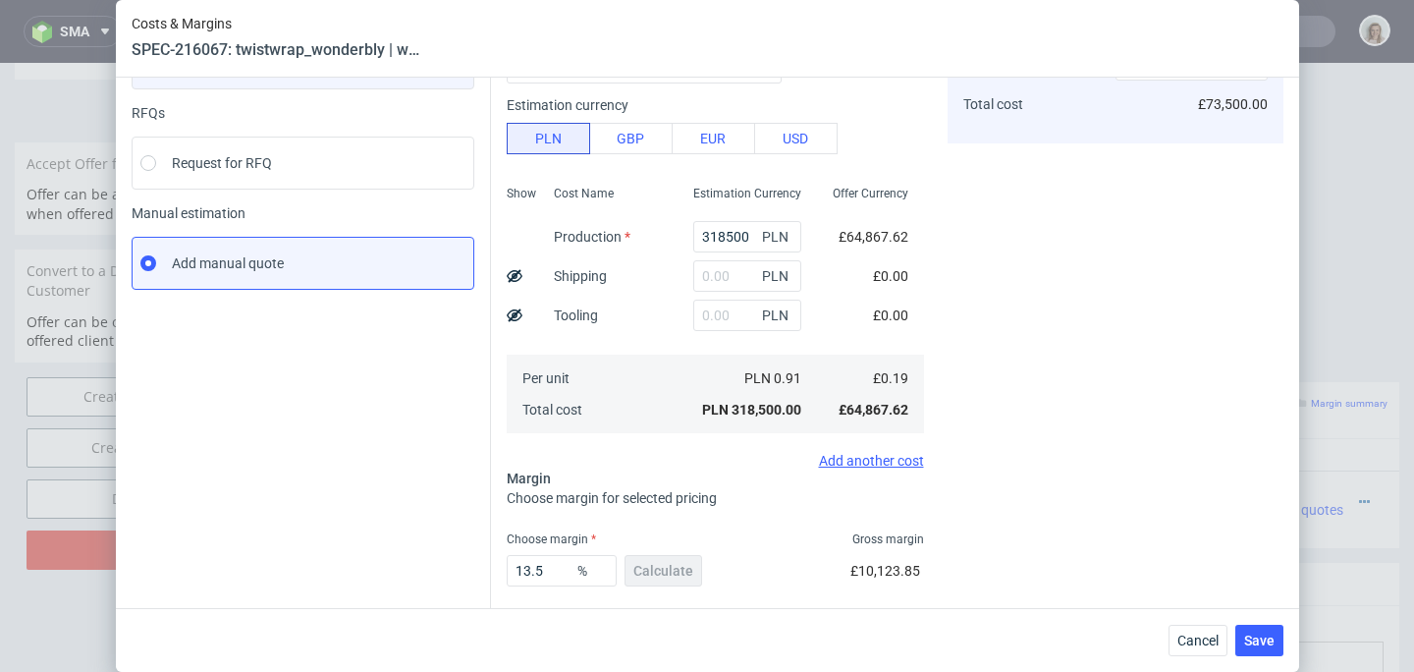
scroll to position [0, 0]
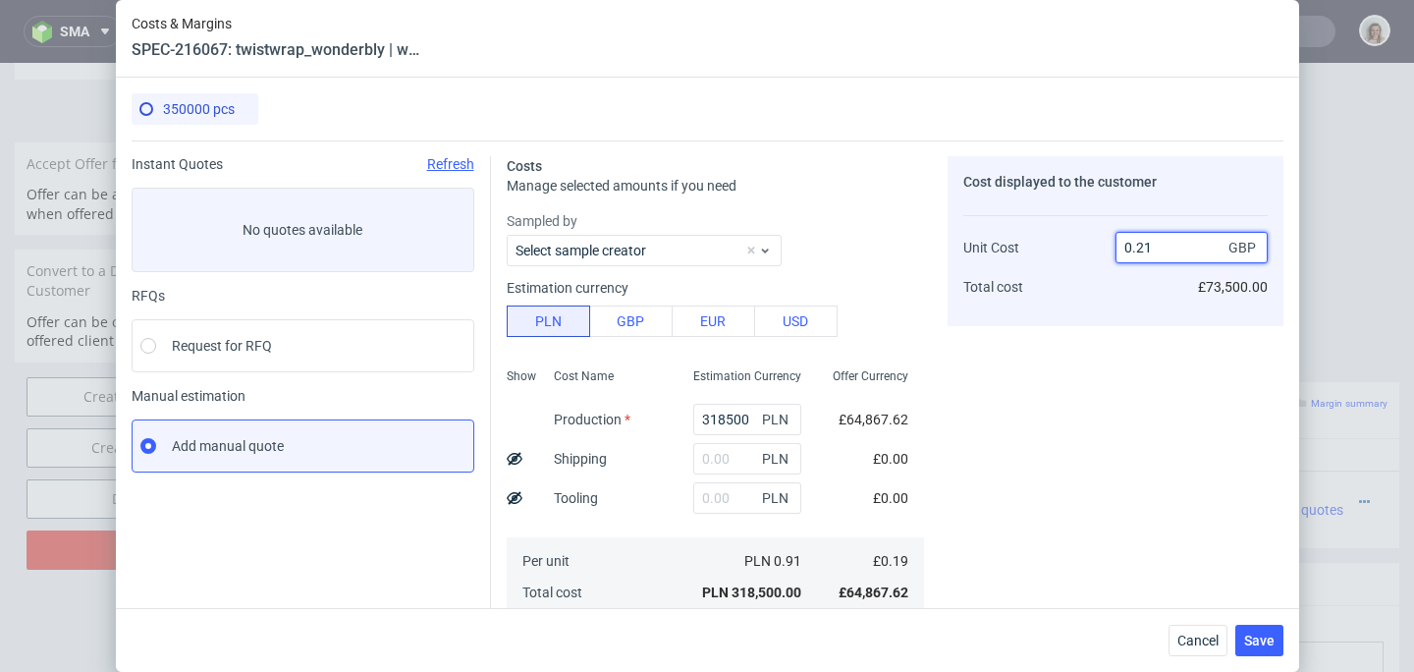
click at [1144, 248] on input "0.21" at bounding box center [1192, 247] width 152 height 31
type input "0.2"
type input "5"
type input "0.22"
type input "13.636363636363635"
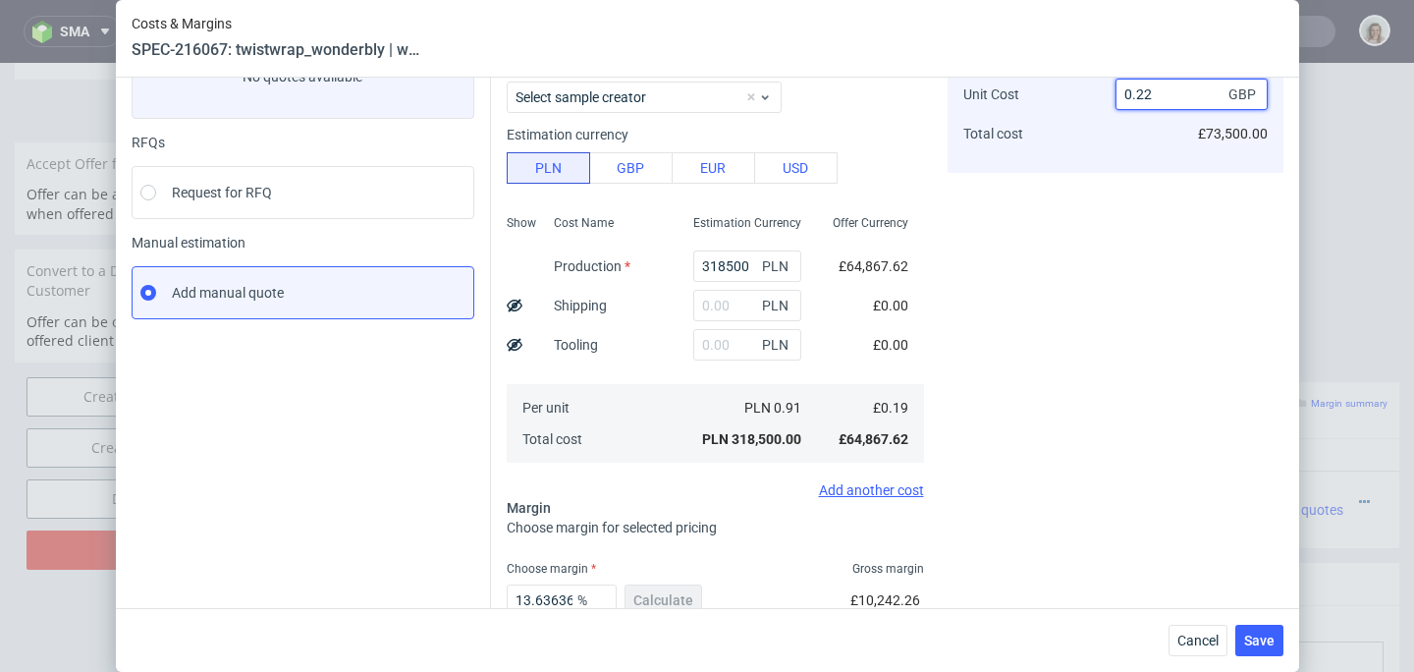
scroll to position [141, 0]
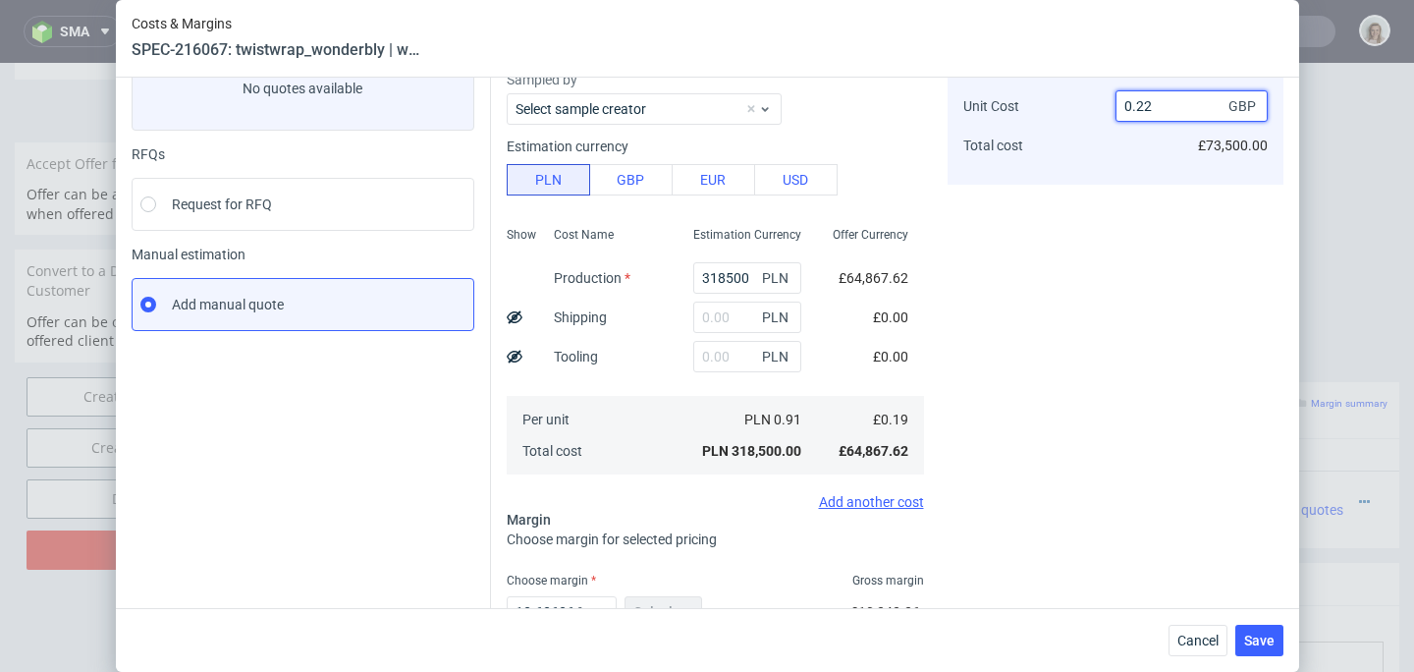
type input "0.2"
type input "5"
type input "0.21"
type input "9.523809523809524"
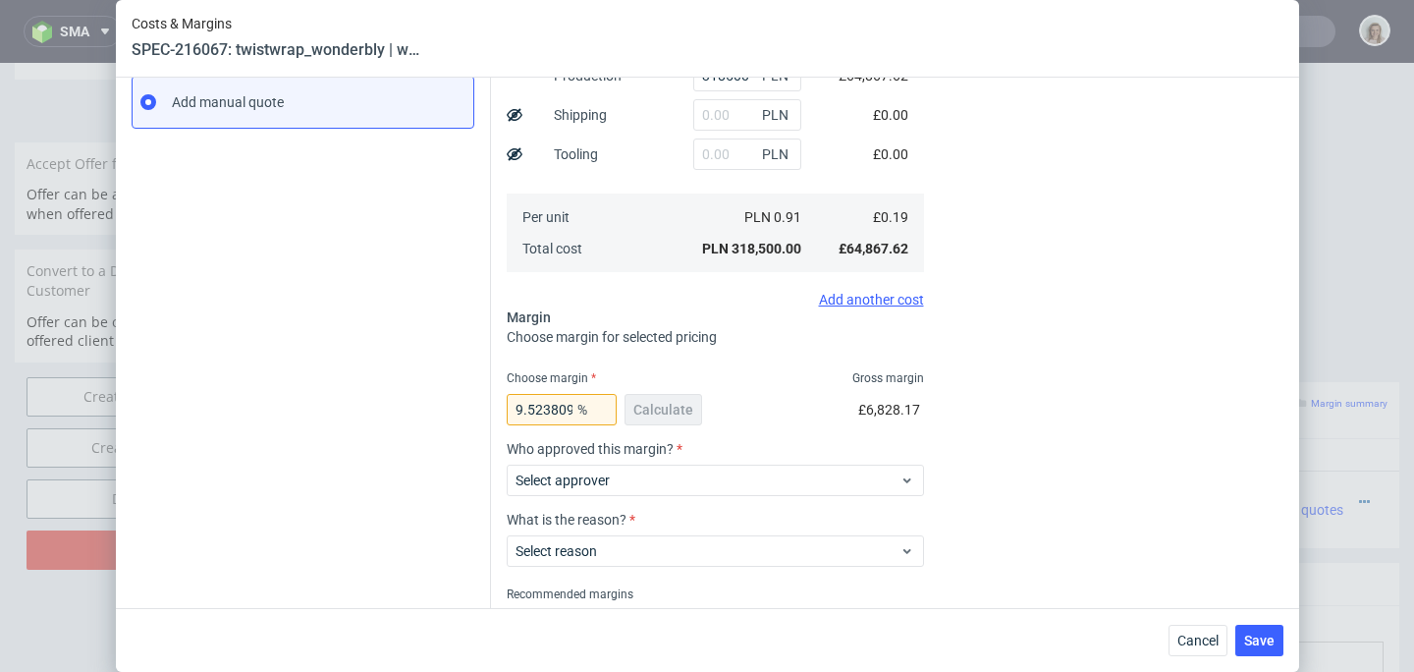
scroll to position [424, 0]
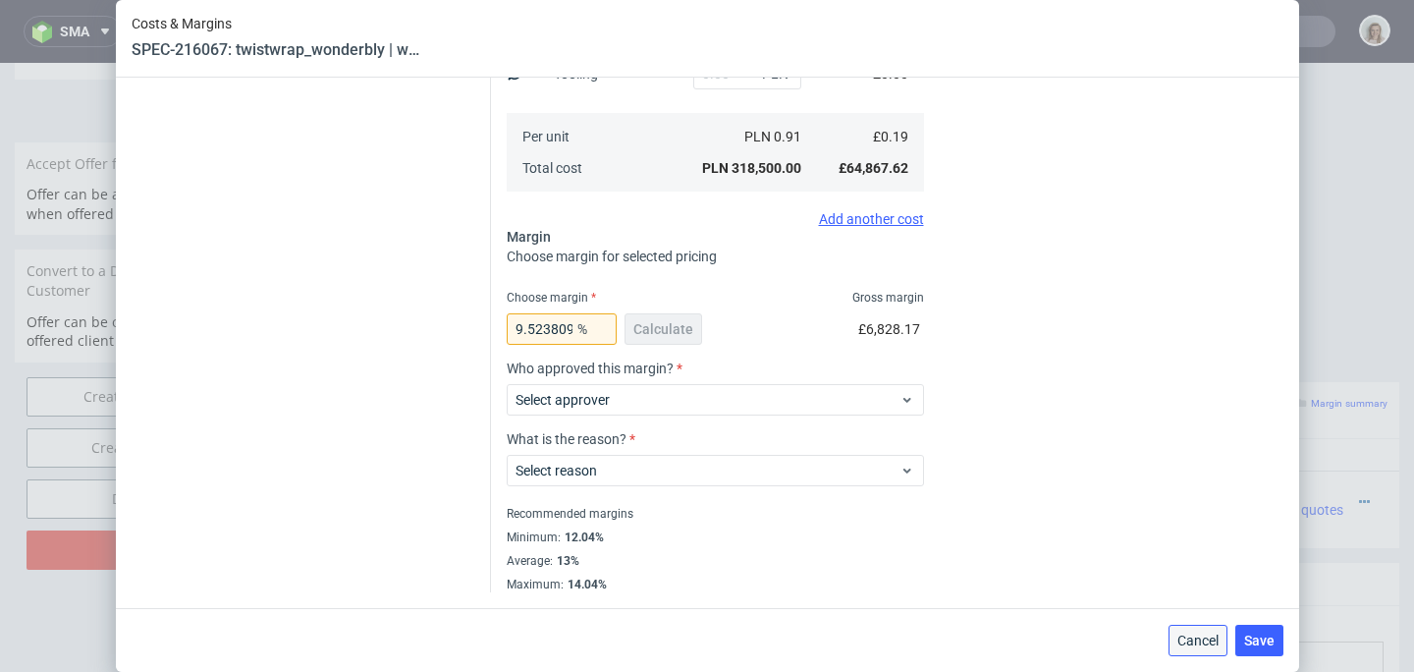
click at [1195, 627] on button "Cancel" at bounding box center [1198, 640] width 59 height 31
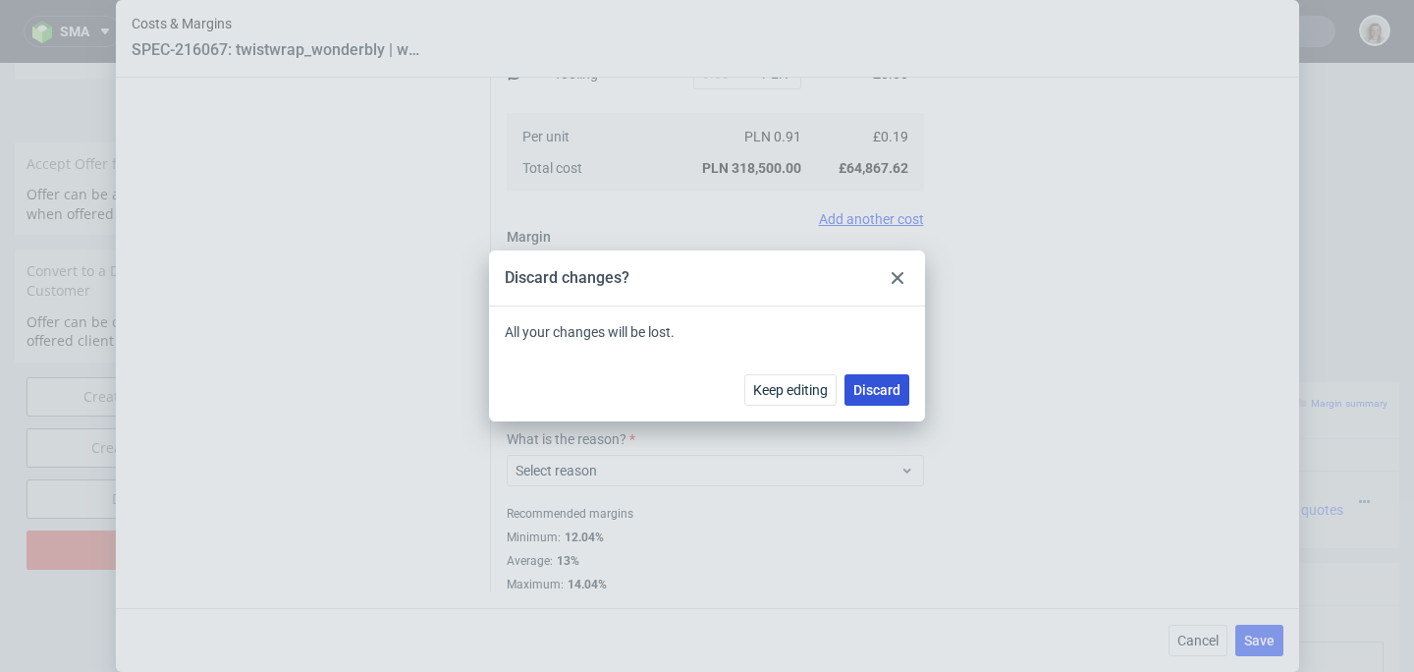
click at [886, 392] on span "Discard" at bounding box center [876, 390] width 47 height 14
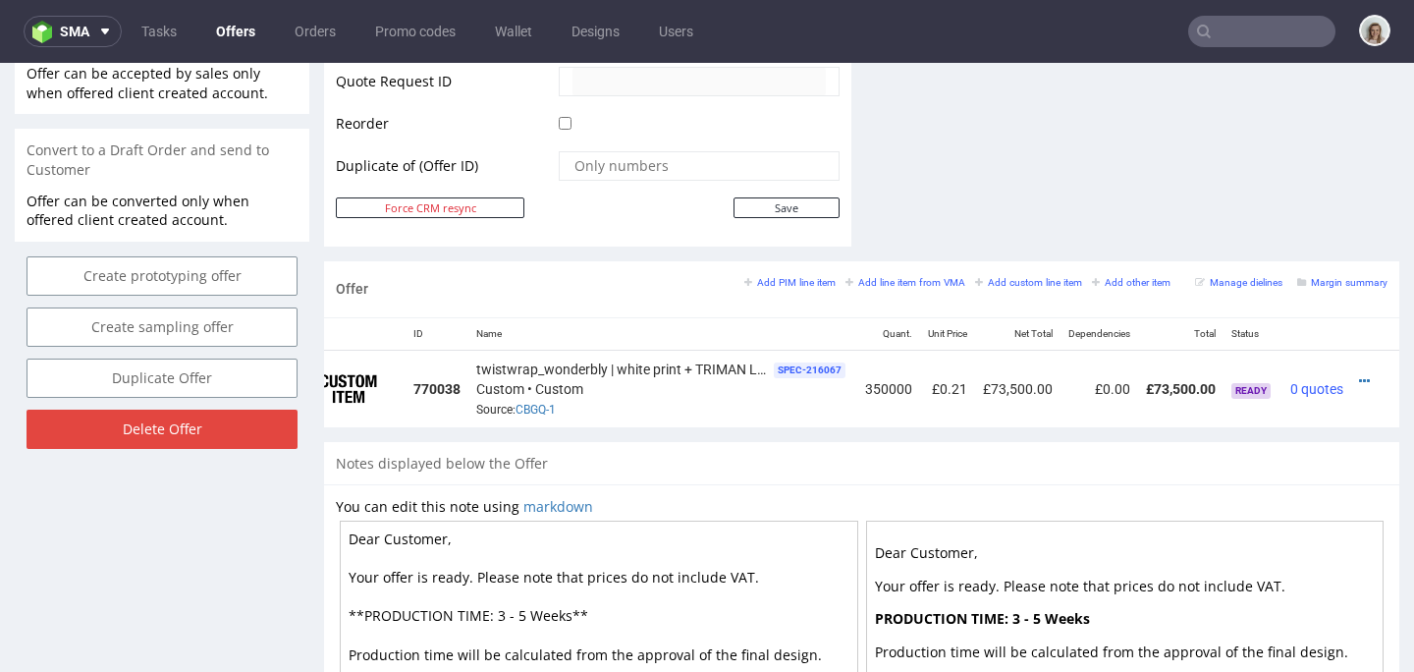
scroll to position [975, 0]
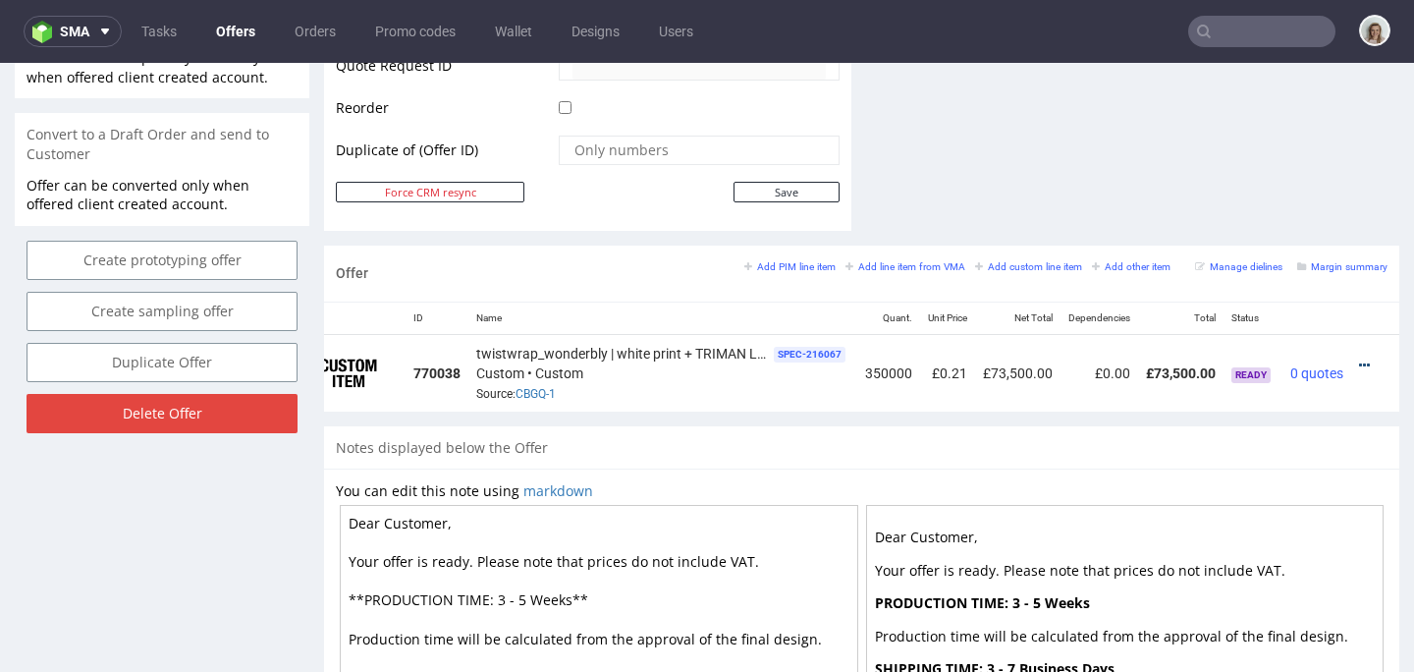
click at [1359, 362] on icon at bounding box center [1364, 365] width 11 height 14
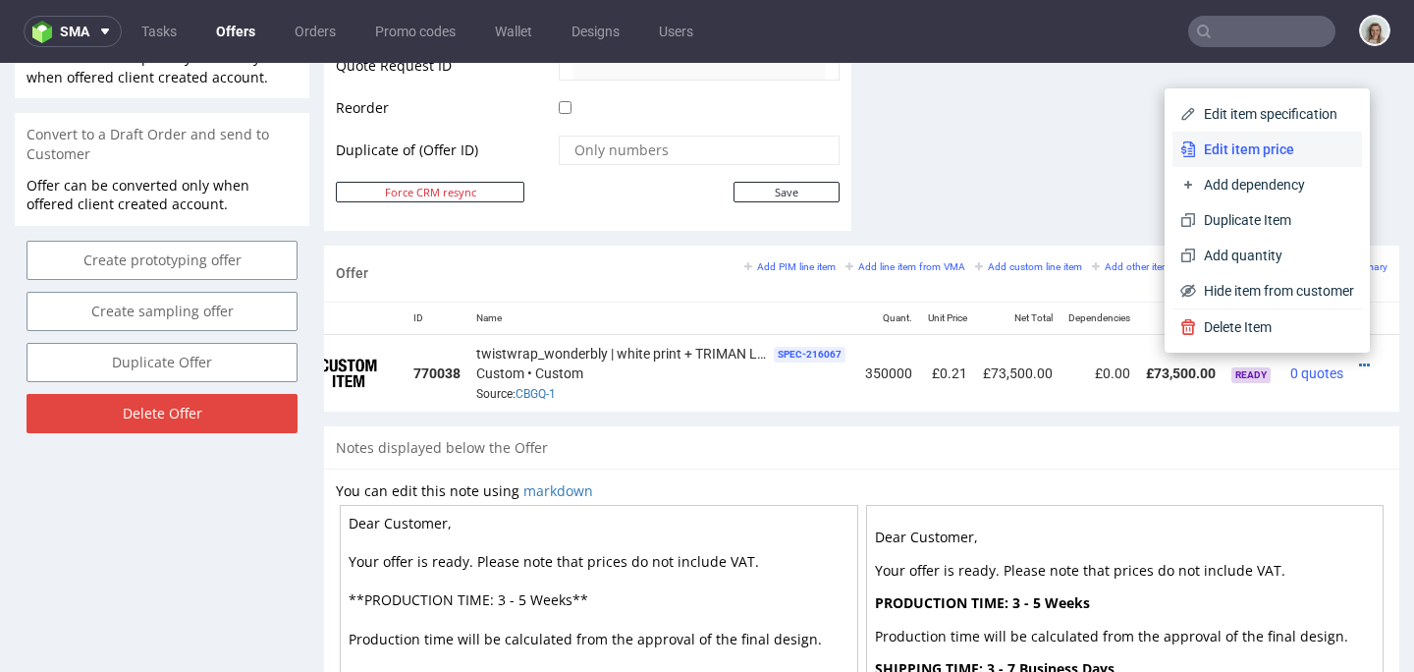
click at [1255, 145] on span "Edit item price" at bounding box center [1275, 149] width 158 height 20
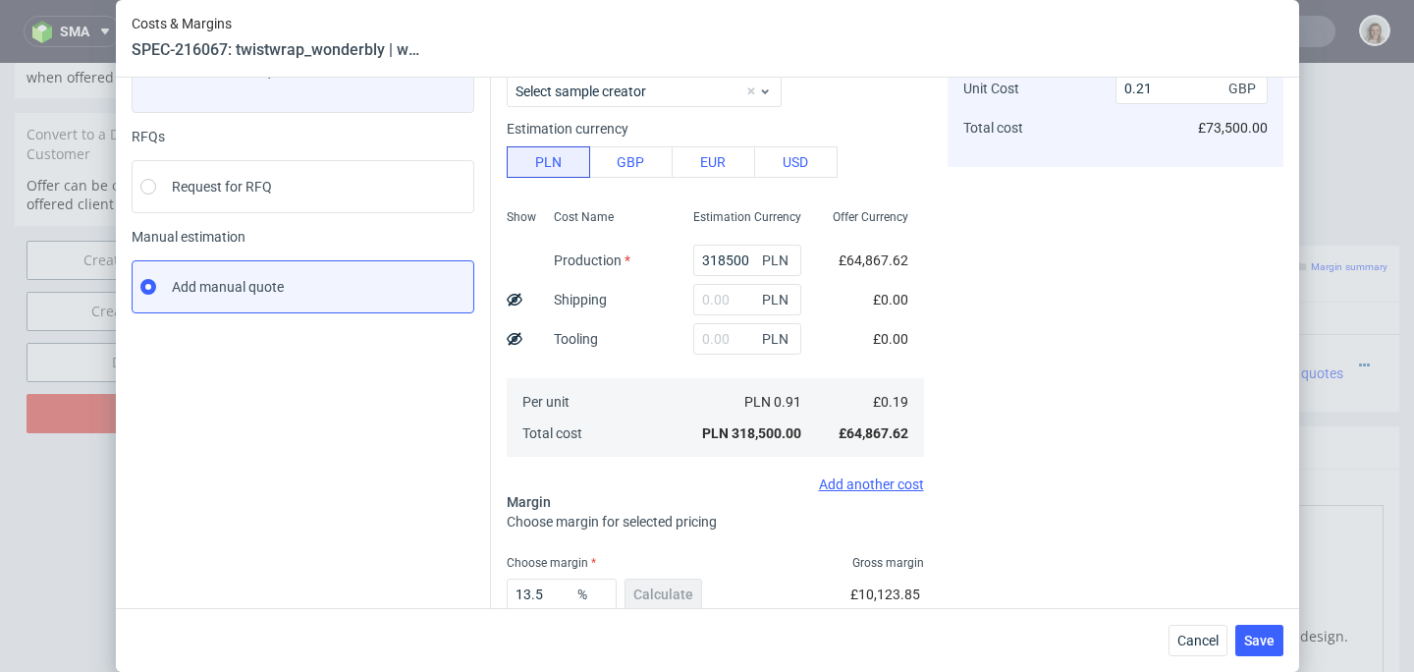
scroll to position [283, 0]
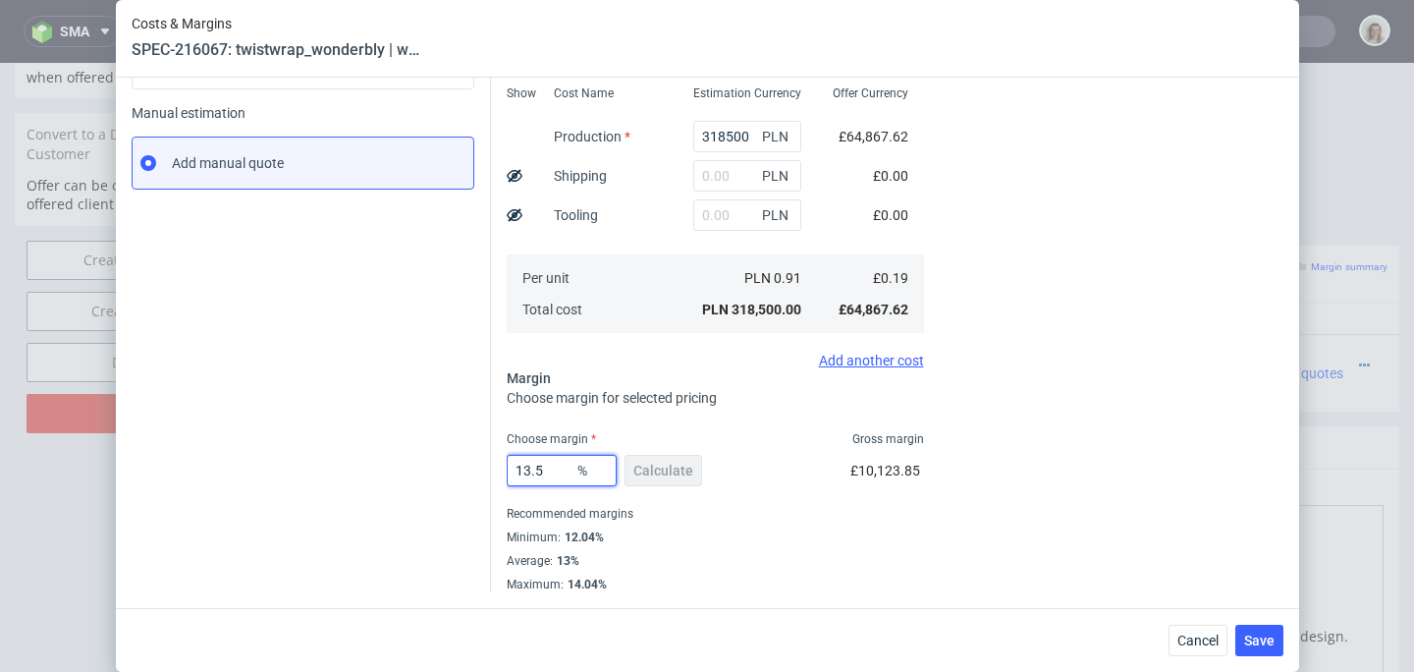
drag, startPoint x: 547, startPoint y: 466, endPoint x: 485, endPoint y: 466, distance: 61.9
click at [491, 466] on div "Costs Manage selected amounts if you need Sampled by Select sample creator Esti…" at bounding box center [887, 225] width 792 height 735
type input "1"
type input "0.19"
type input "15"
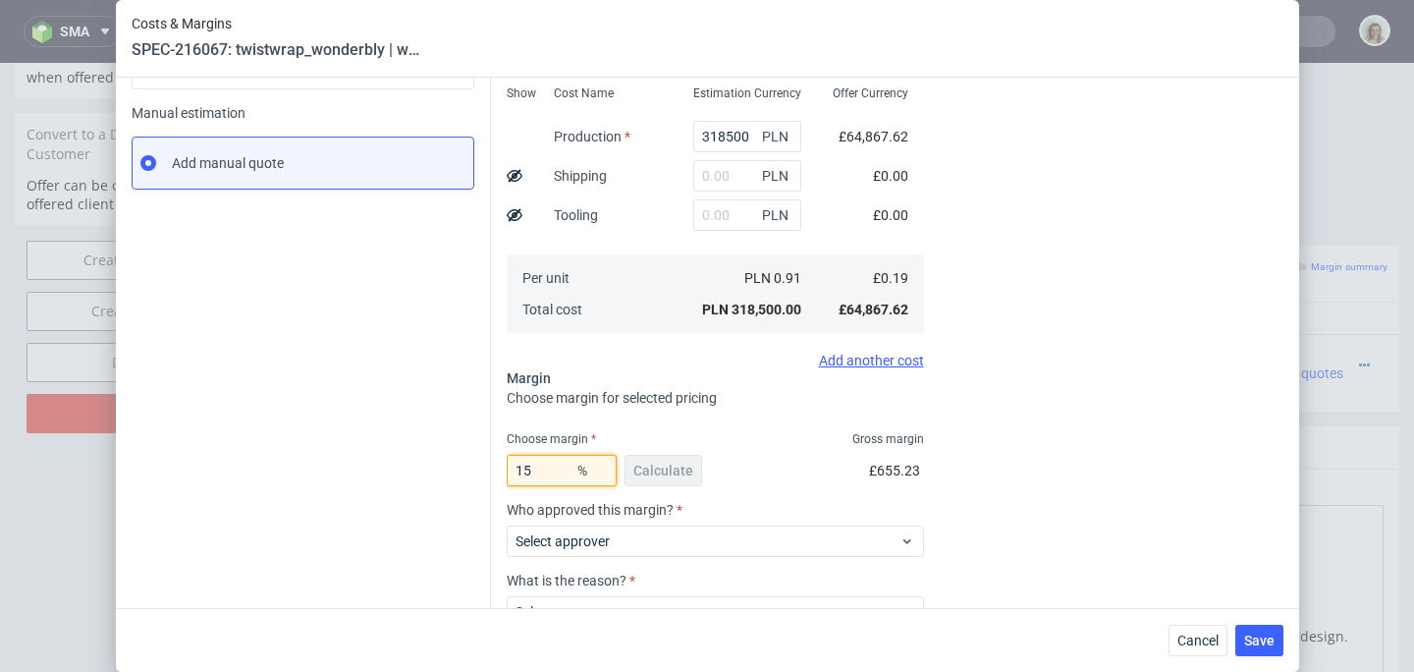
type input "0.22"
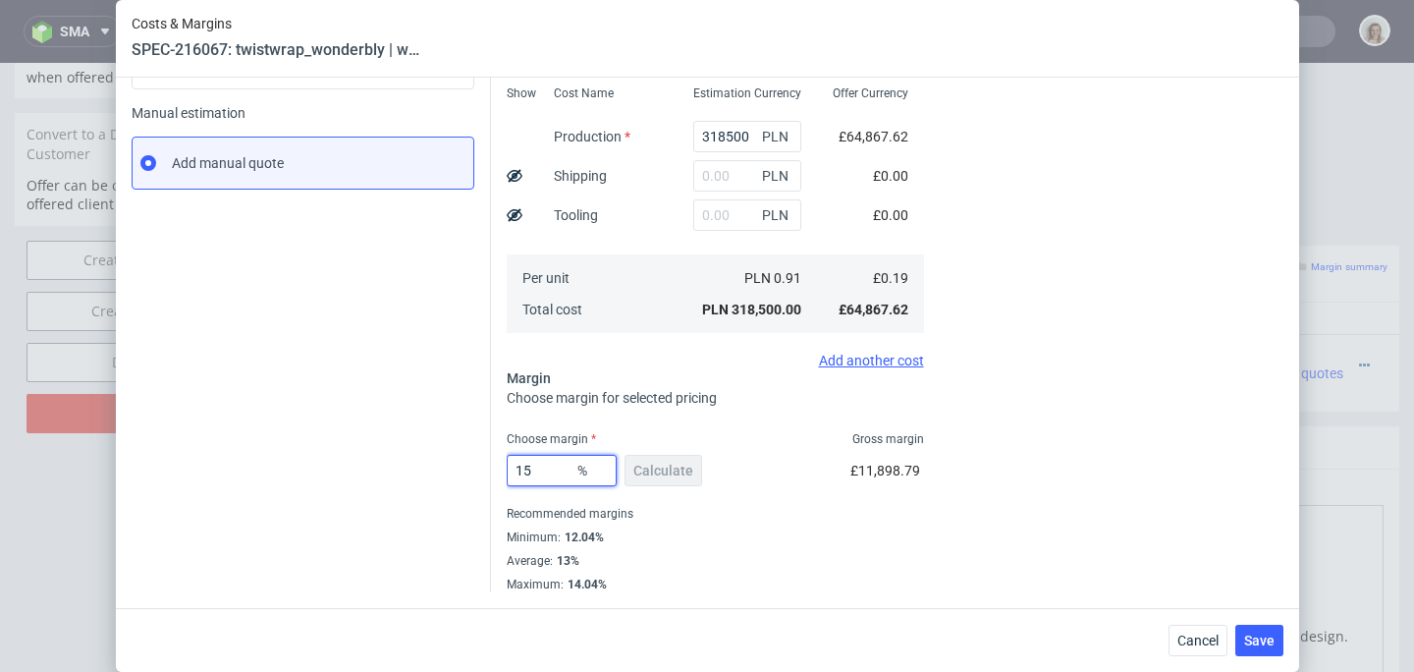
type input "1"
type input "0.19"
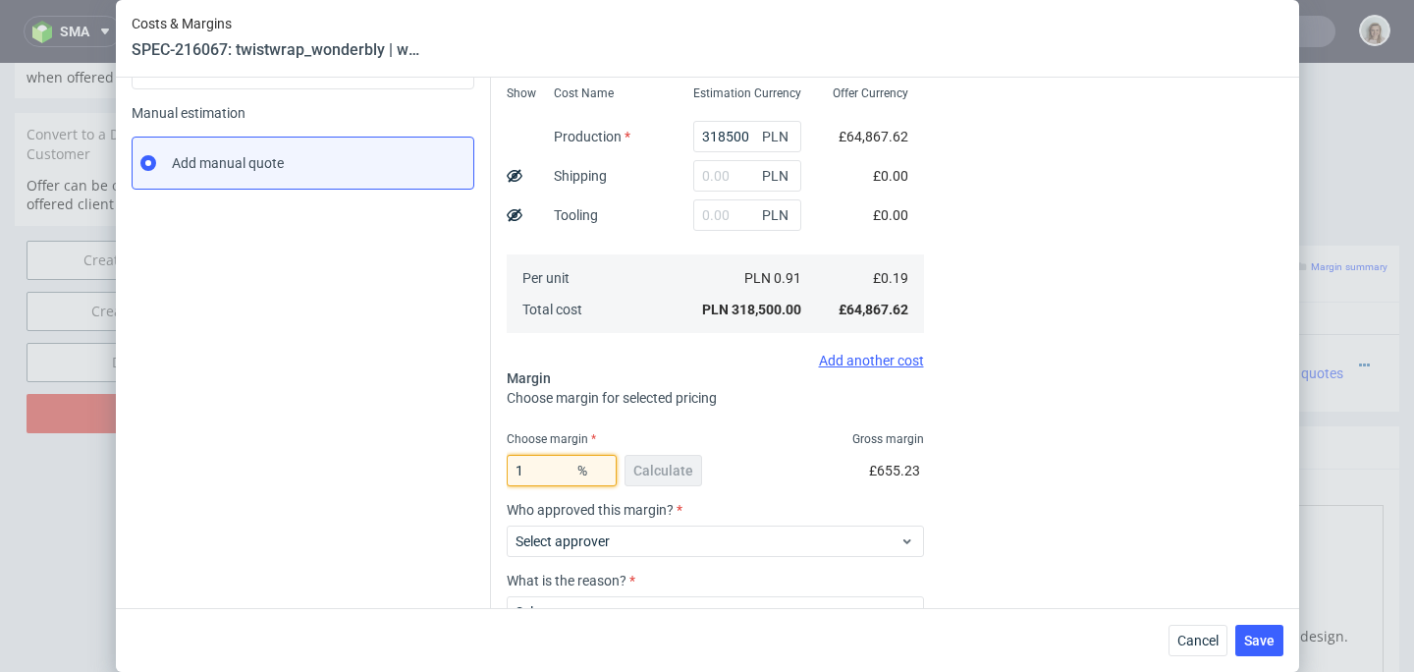
type input "16"
type input "0.22"
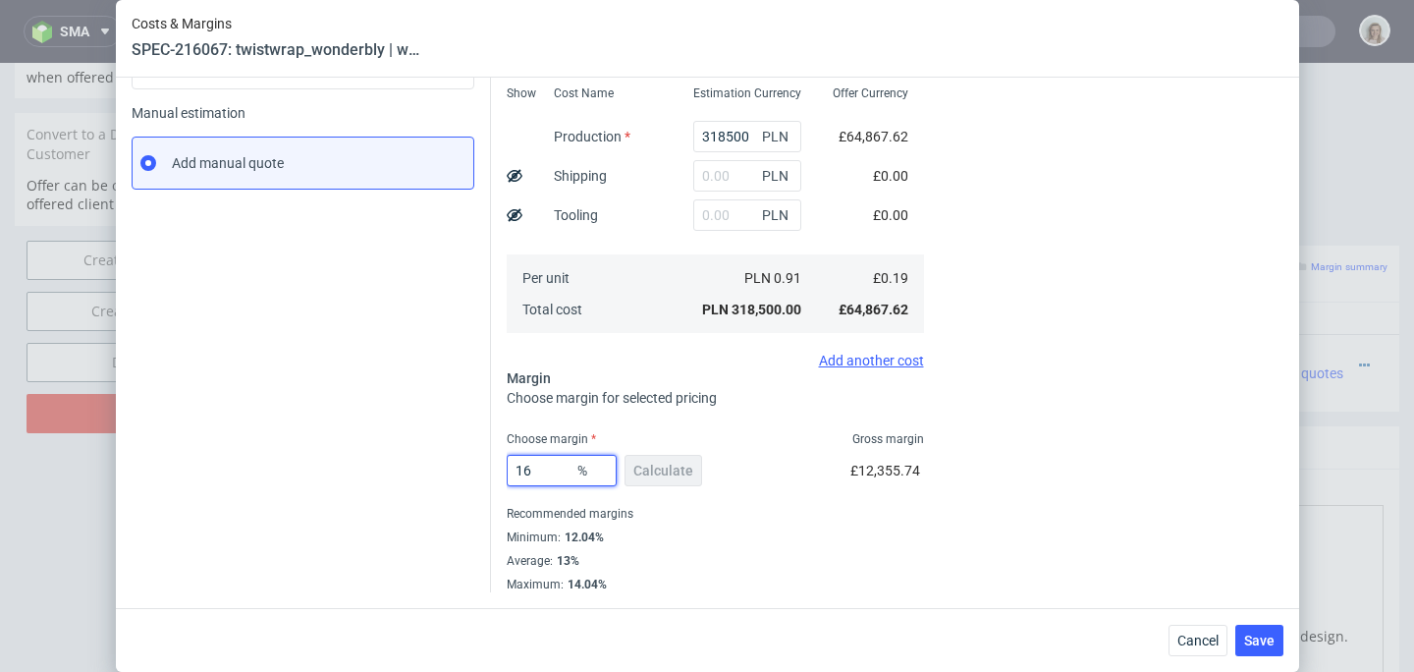
type input "1"
type input "0.19"
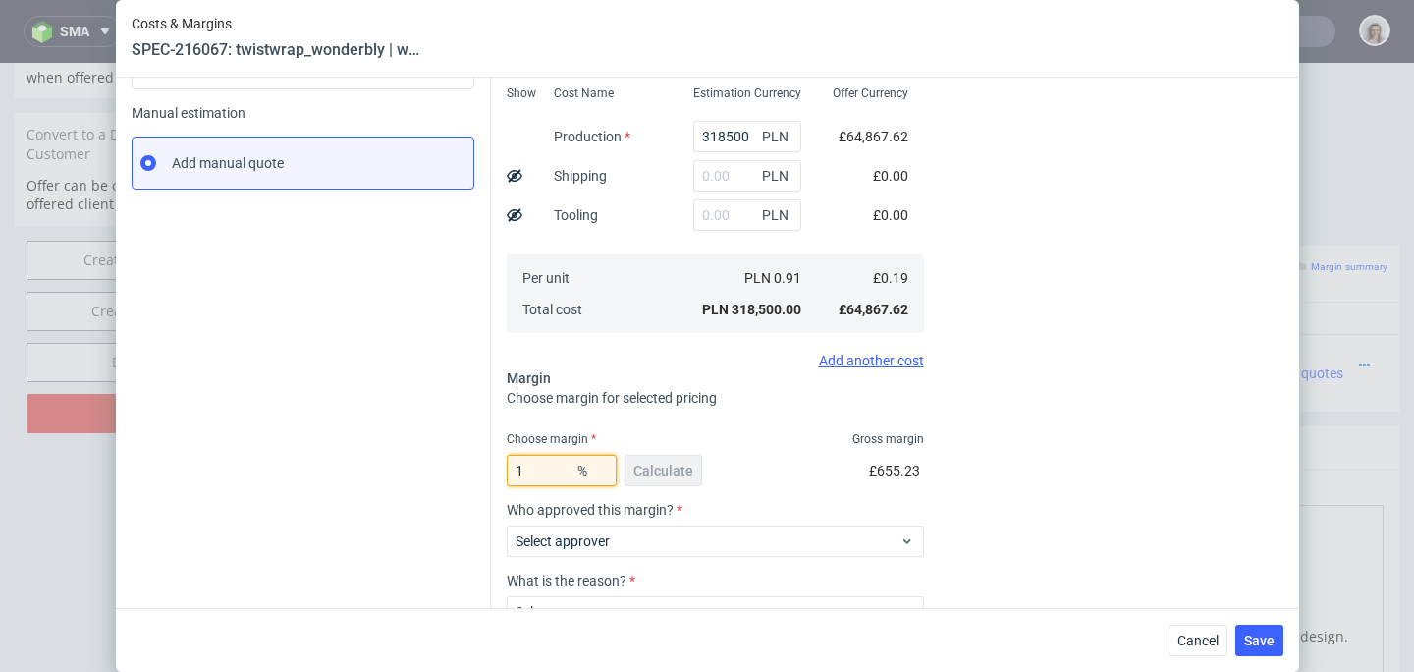
type input "17"
type input "0.22"
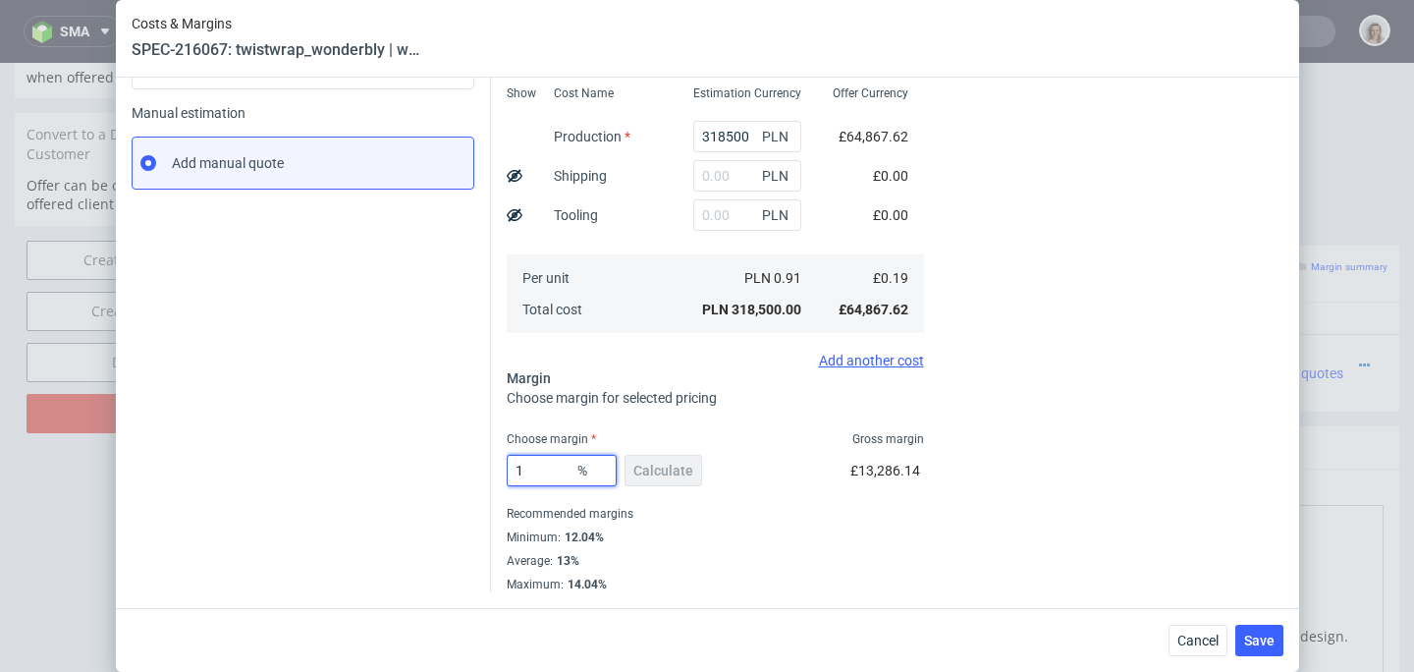
type input "18"
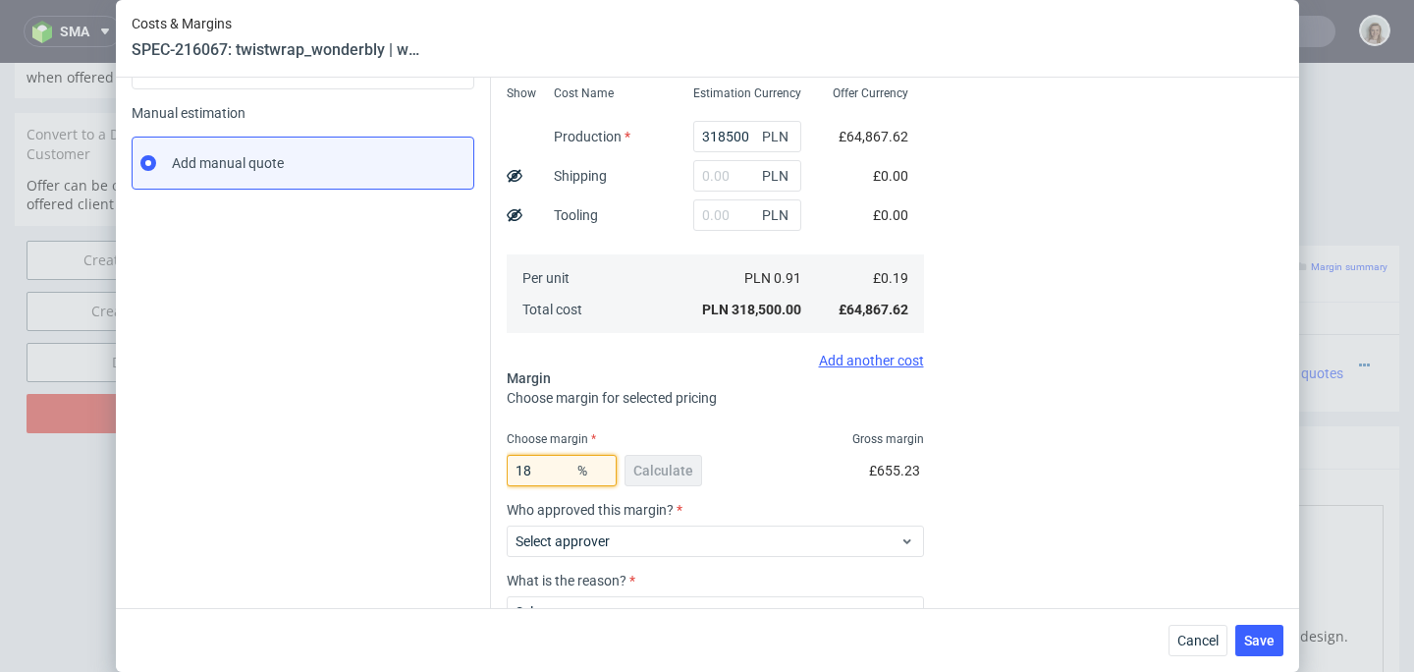
type input "0.23"
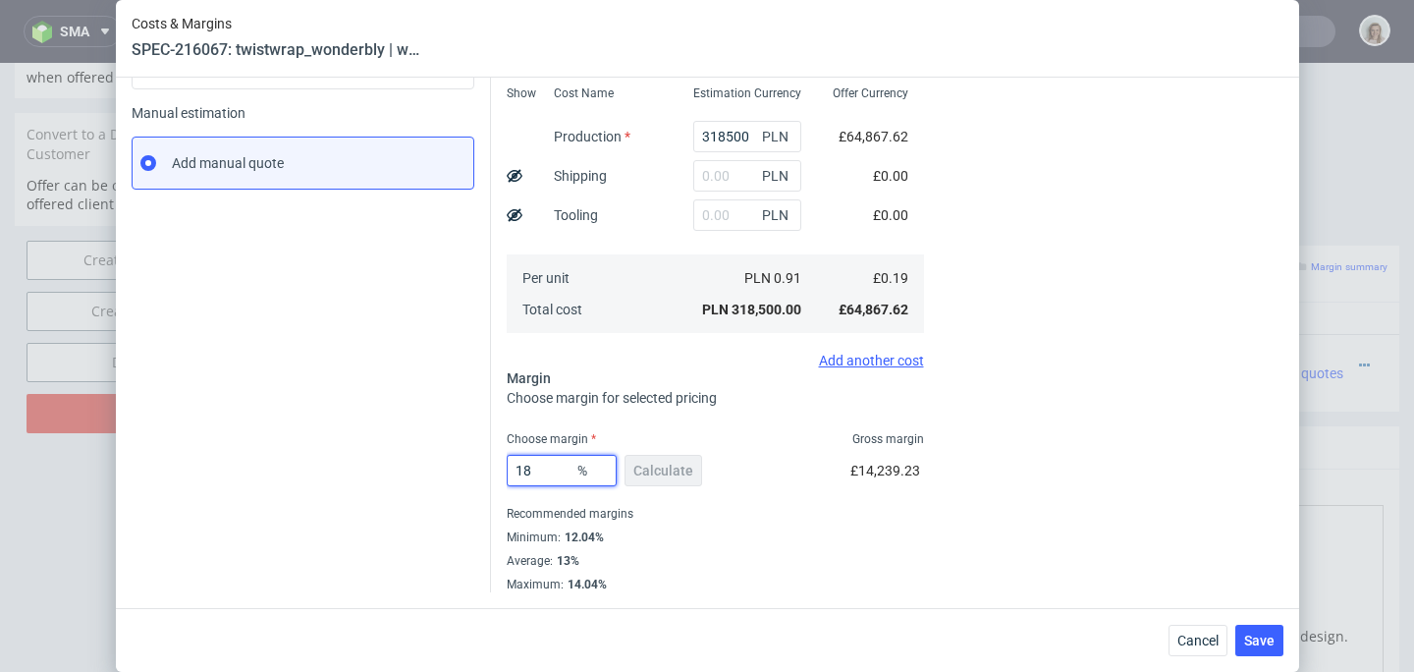
type input "1"
type input "0.19"
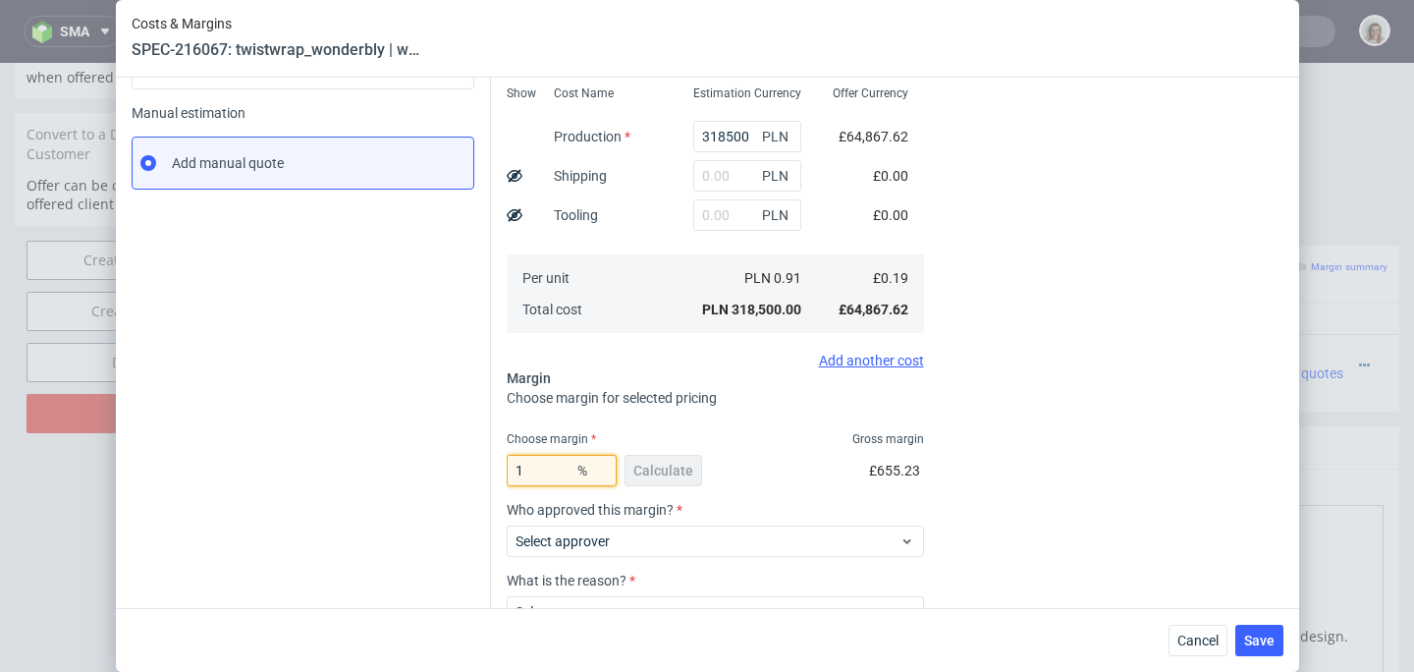
type input "17"
type input "0.22"
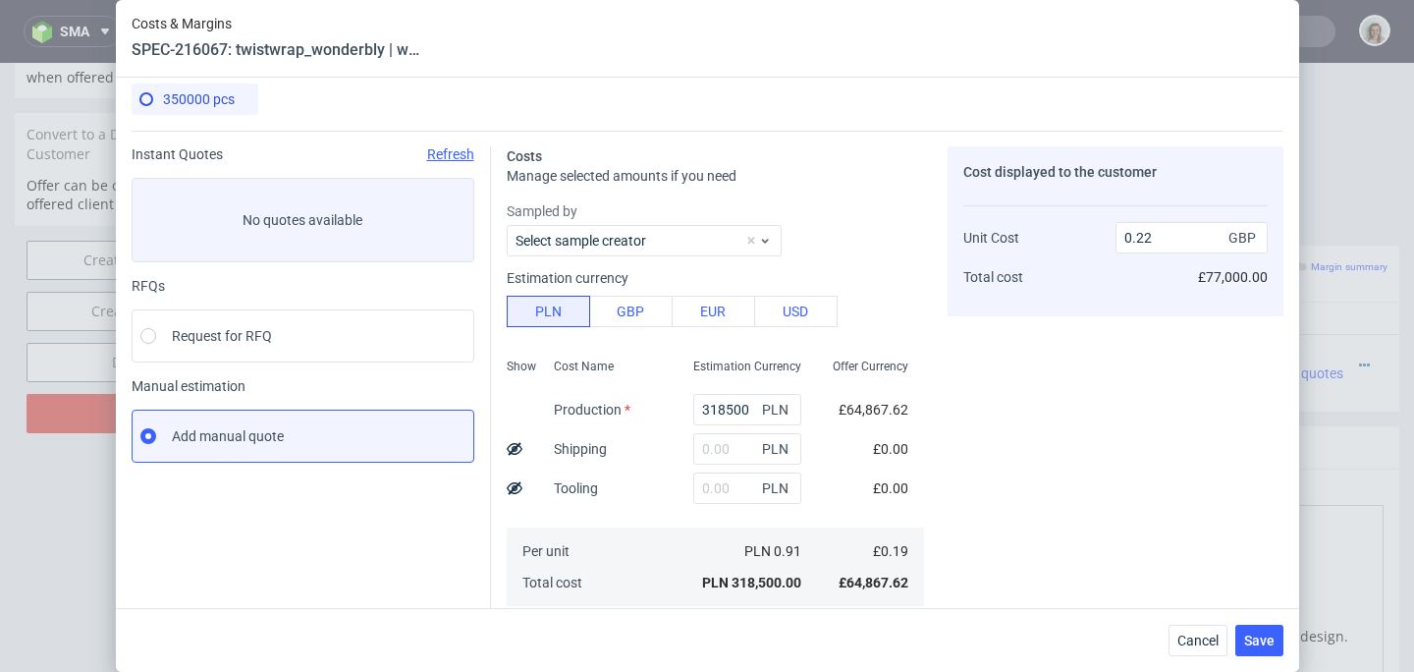
scroll to position [0, 0]
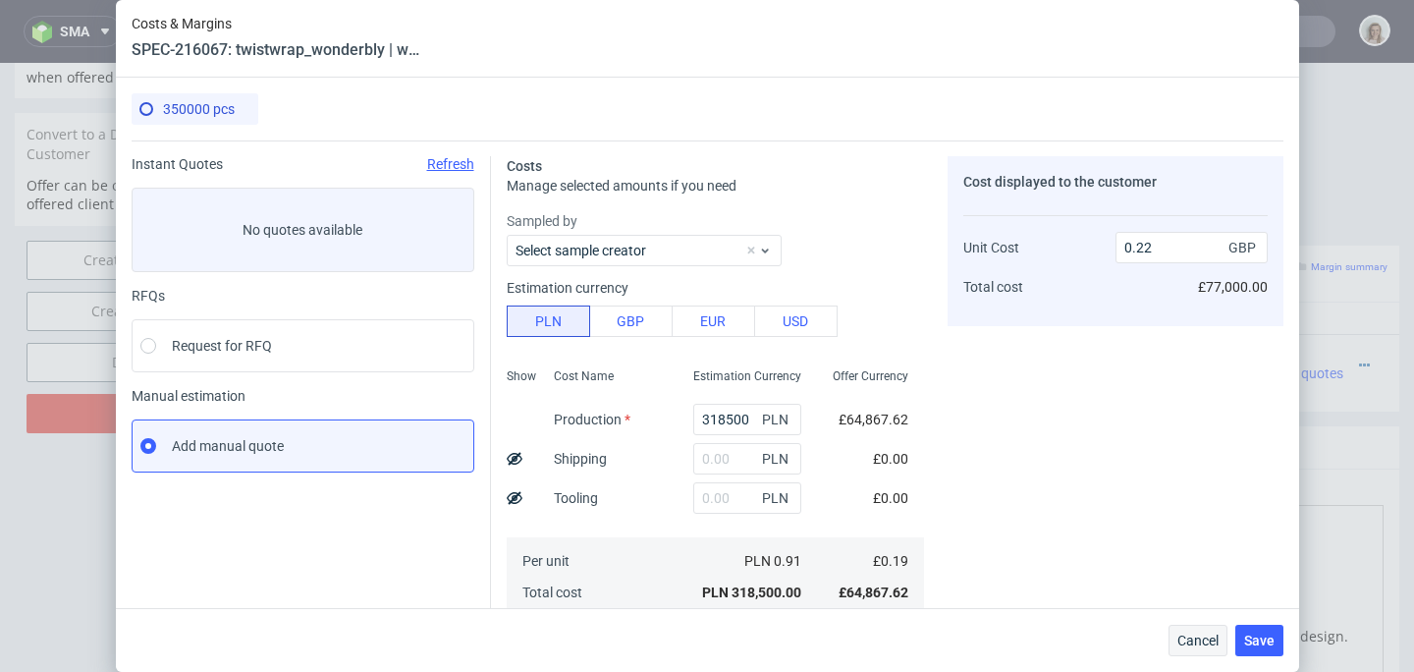
type input "17.5"
click at [1191, 633] on span "Cancel" at bounding box center [1197, 640] width 41 height 14
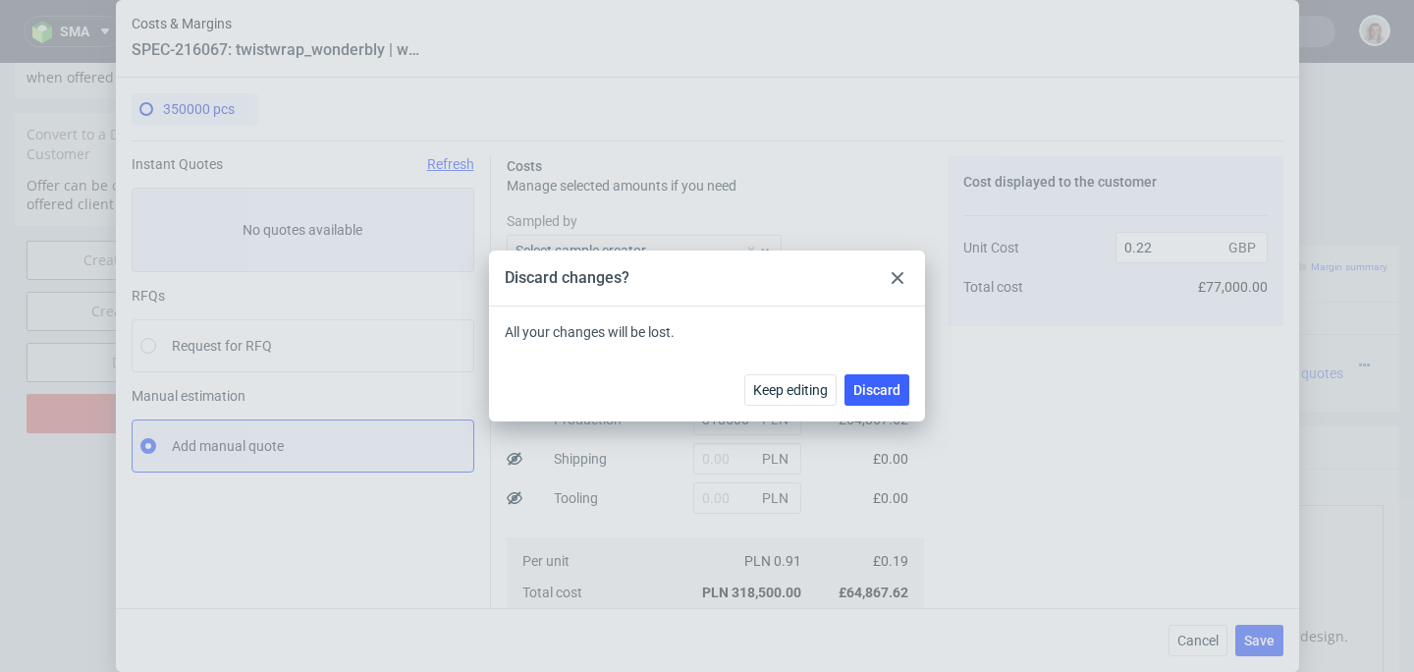
click at [895, 284] on div at bounding box center [898, 278] width 24 height 24
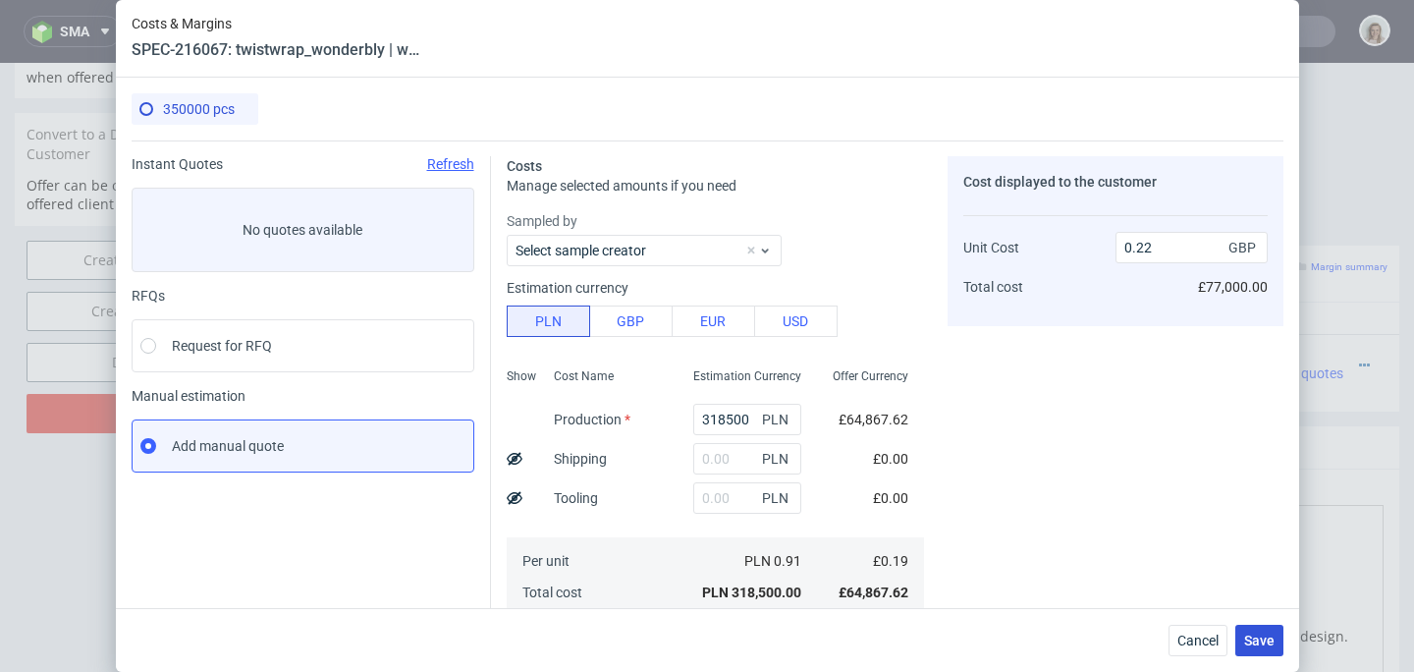
click at [1250, 634] on button "Save" at bounding box center [1259, 640] width 48 height 31
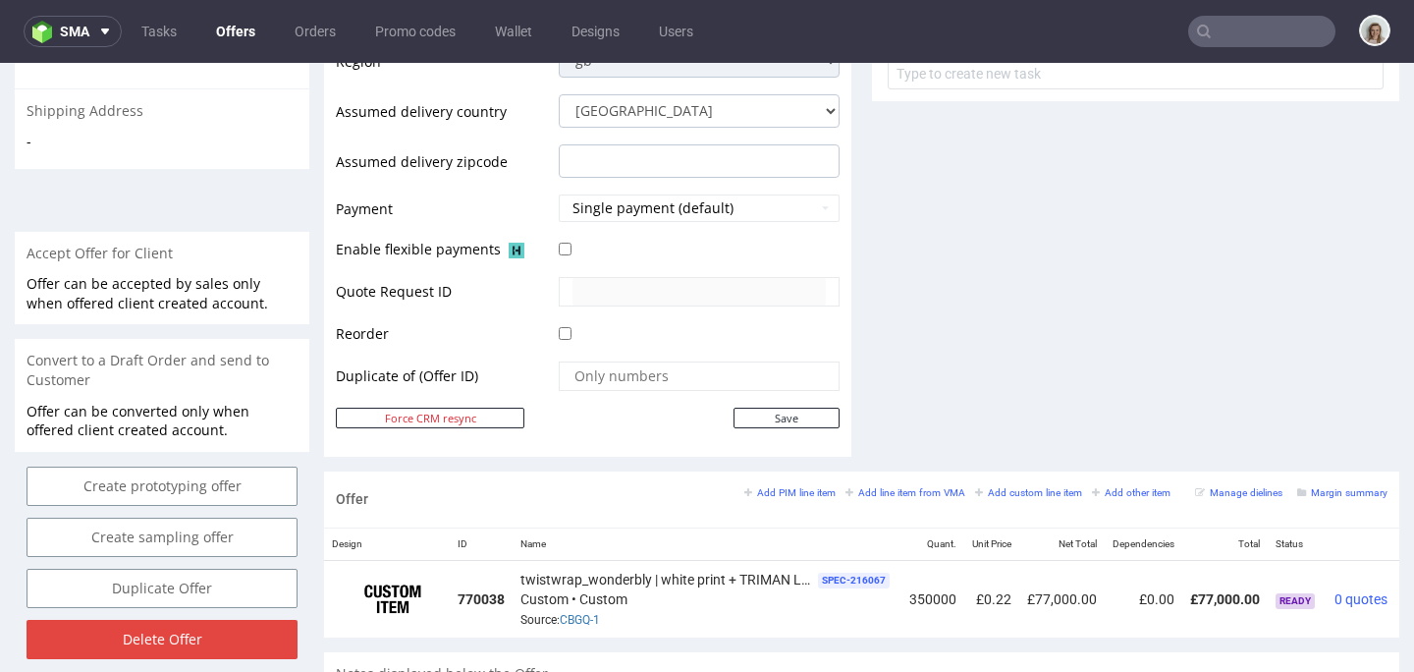
scroll to position [0, 74]
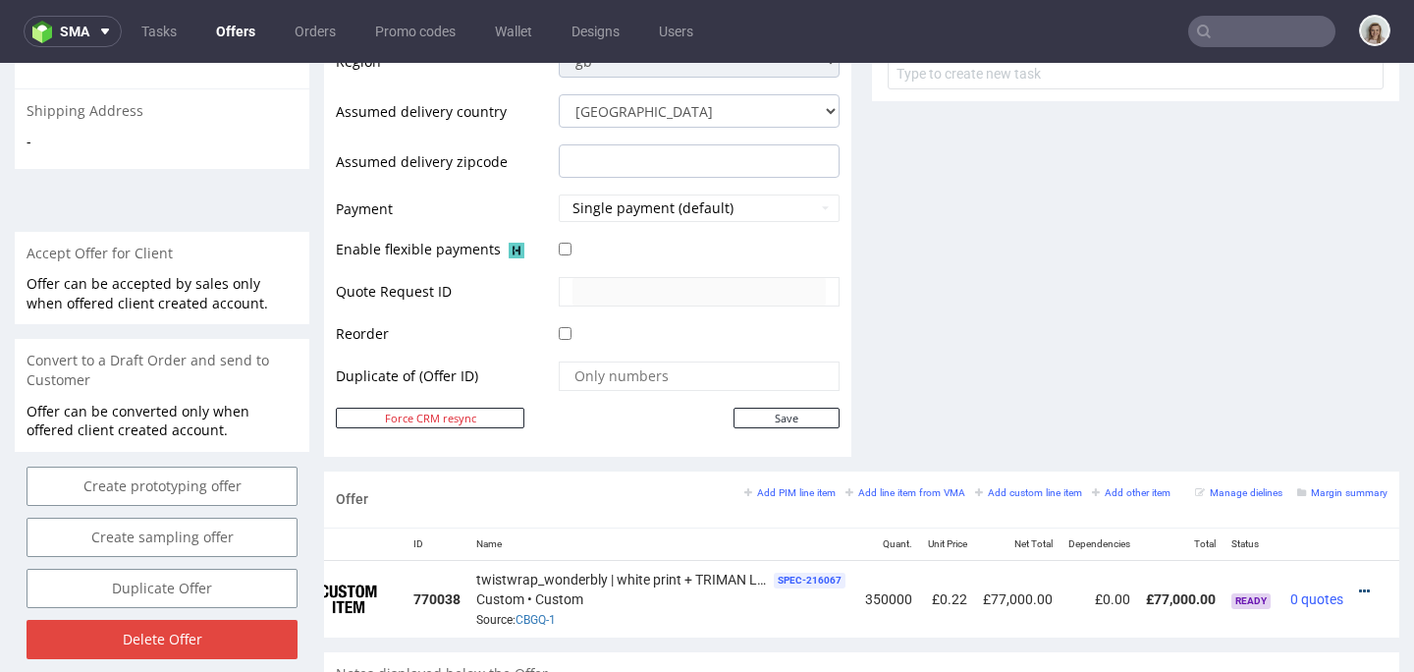
click at [1359, 590] on icon at bounding box center [1364, 591] width 11 height 14
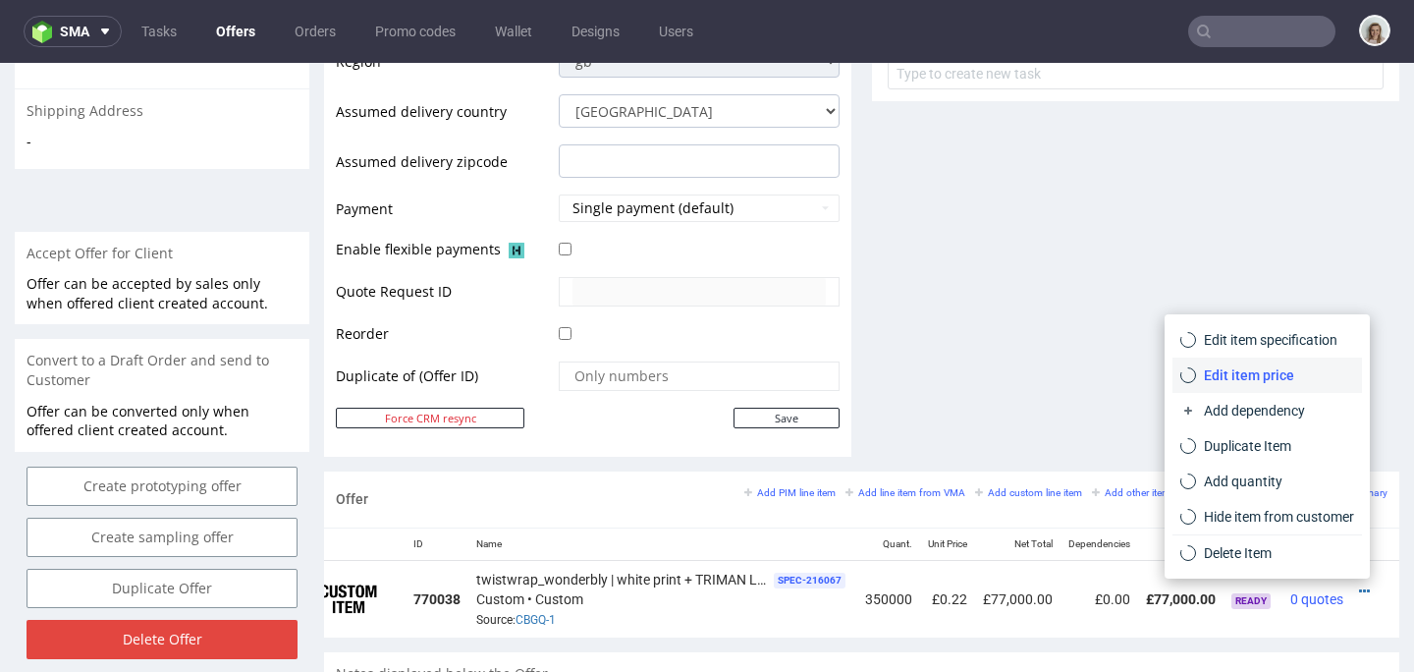
click at [1287, 377] on span "Edit item price" at bounding box center [1275, 375] width 158 height 20
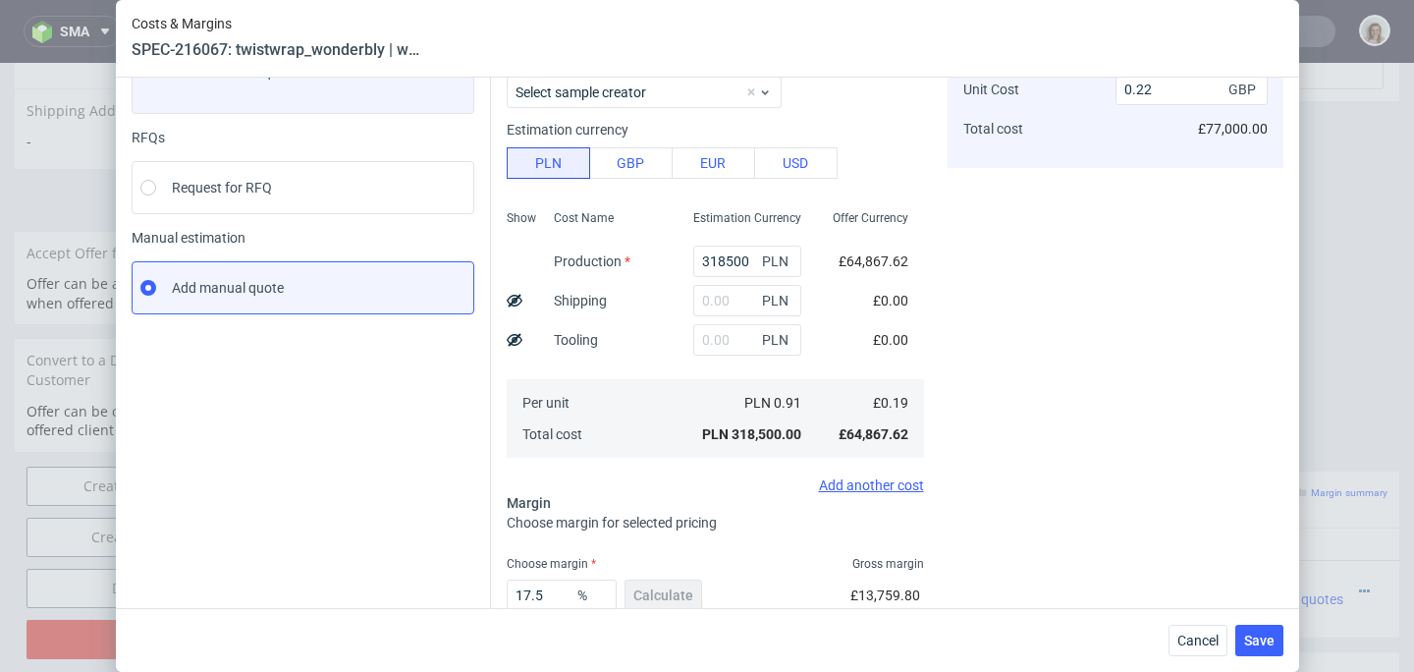
scroll to position [283, 0]
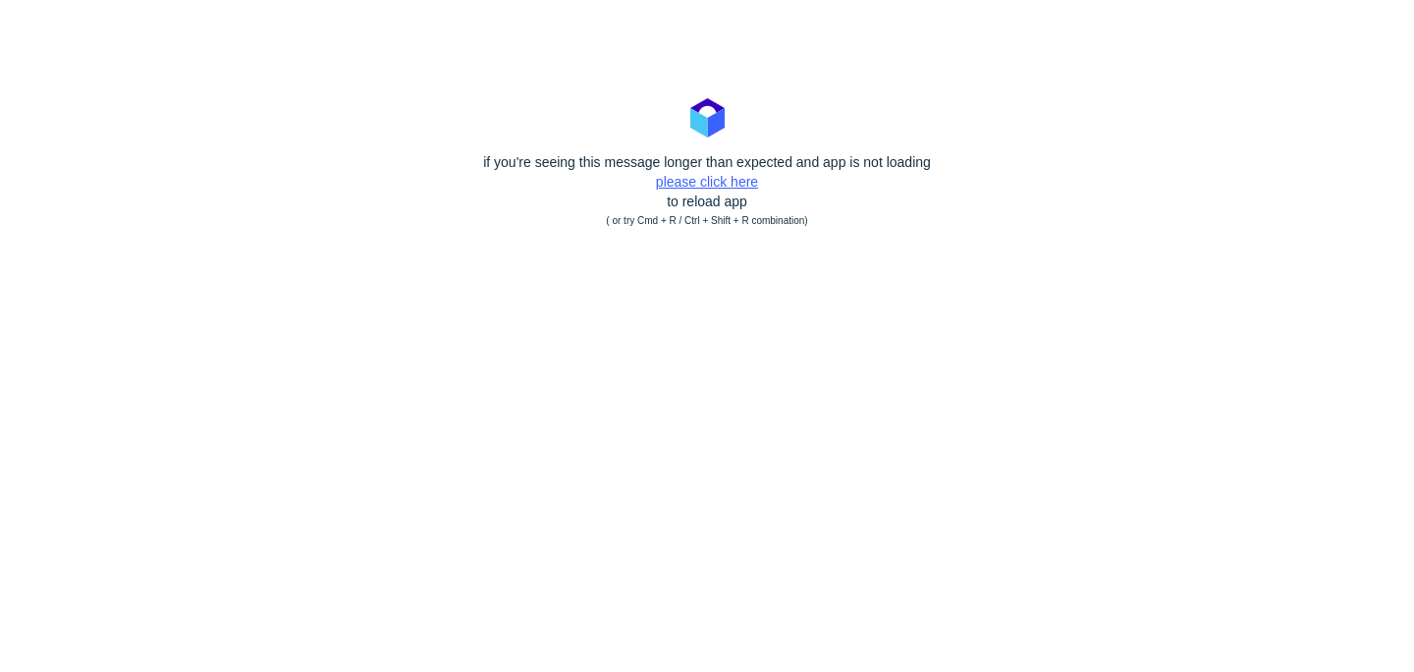
click at [681, 188] on link "please click here" at bounding box center [707, 182] width 102 height 16
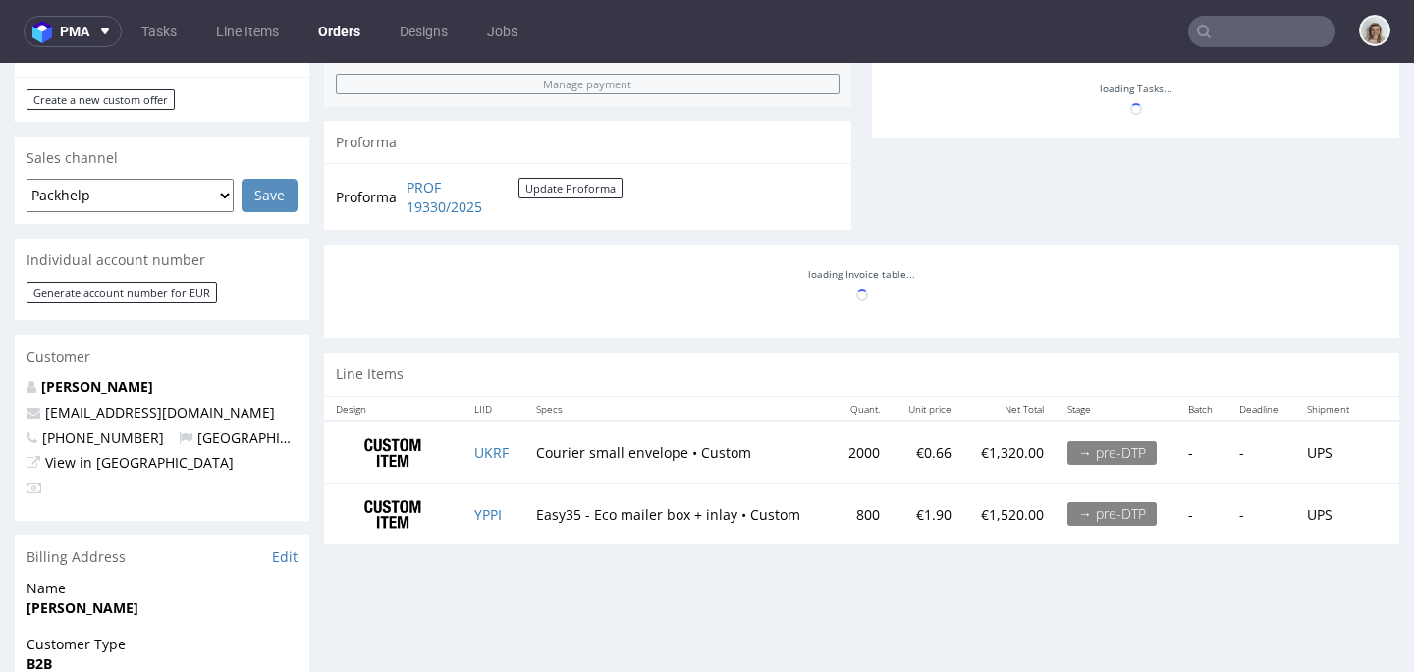
scroll to position [753, 0]
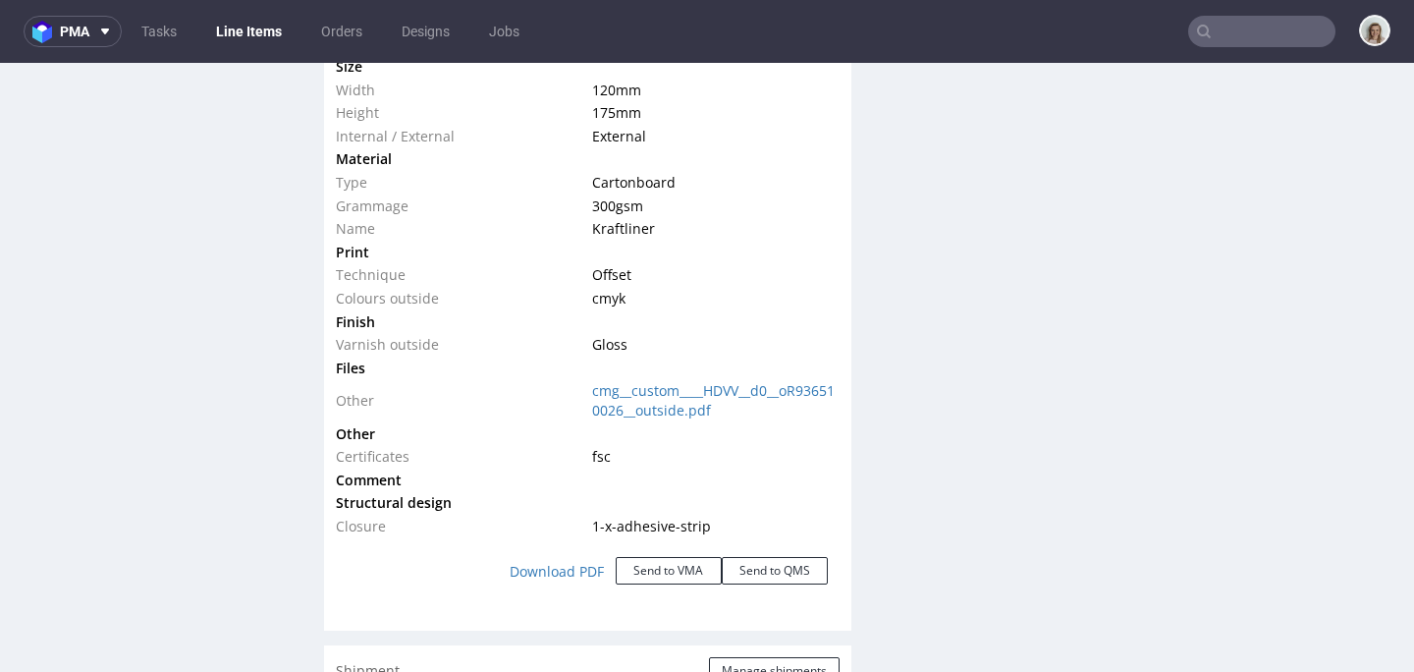
scroll to position [1847, 0]
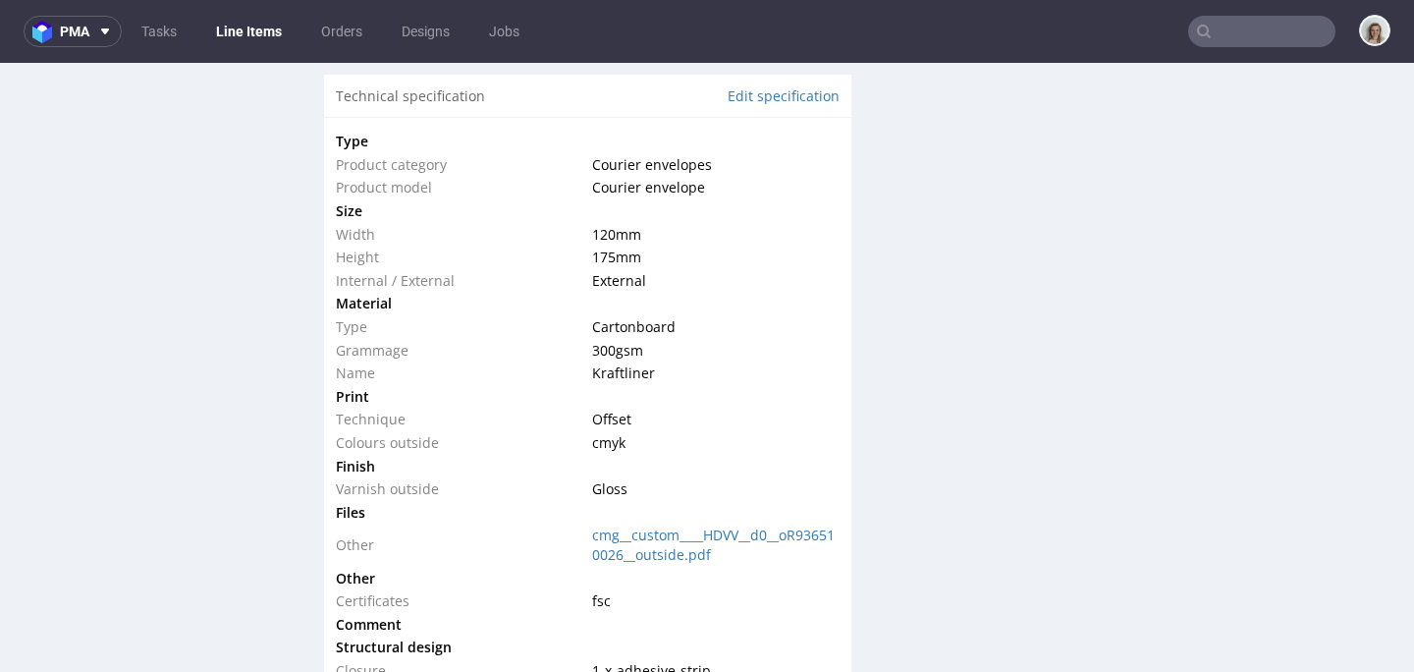
click at [509, 567] on td "Other" at bounding box center [461, 579] width 251 height 24
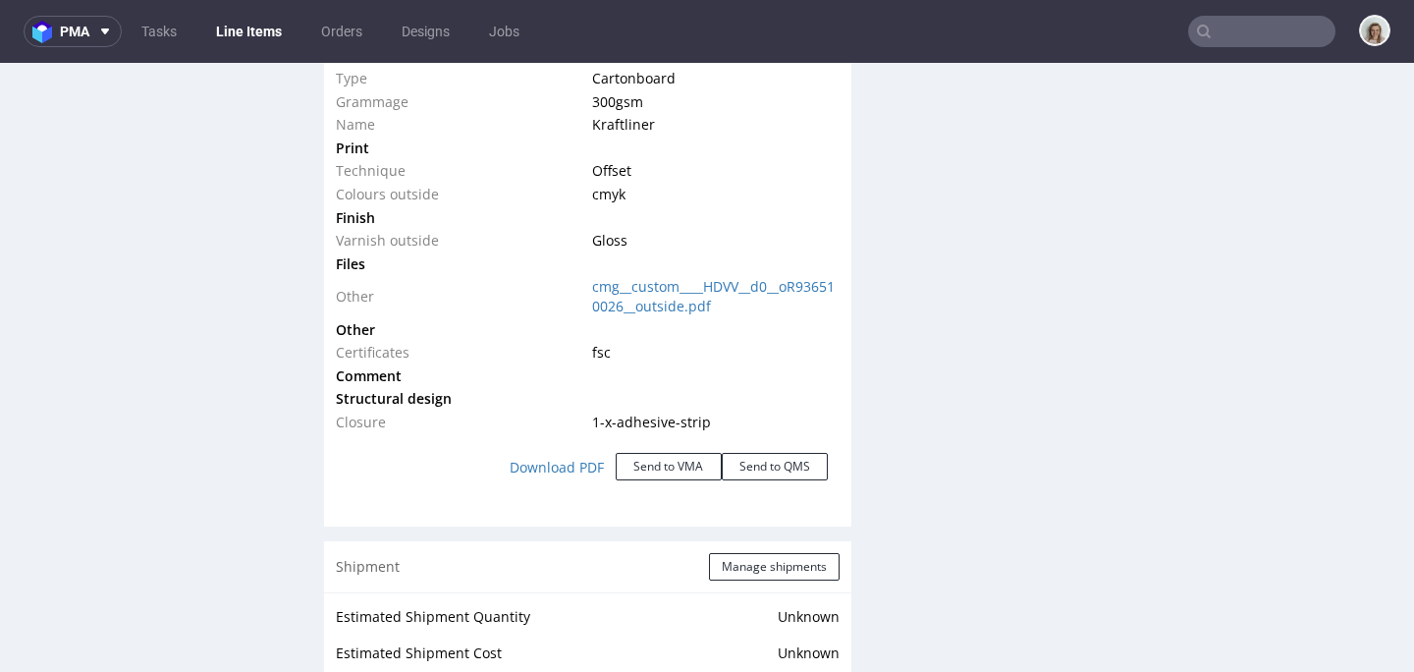
scroll to position [2326, 0]
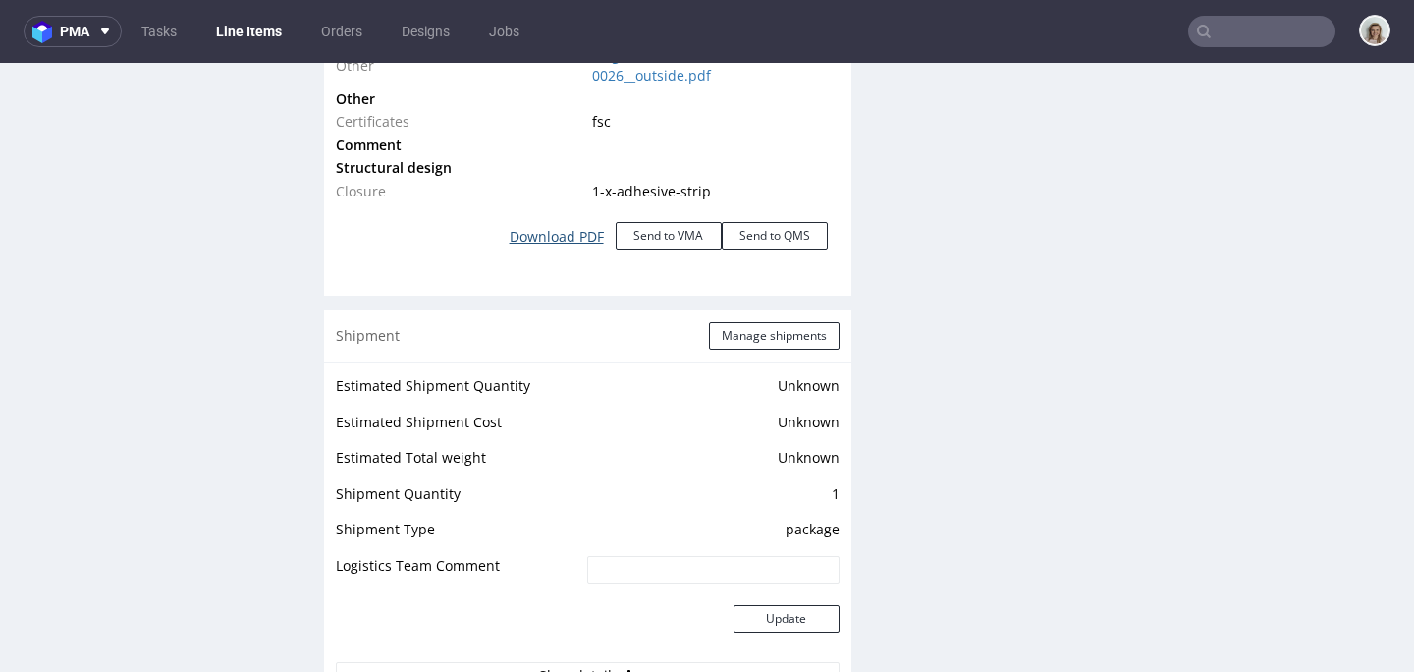
click at [575, 238] on link "Download PDF" at bounding box center [557, 236] width 118 height 43
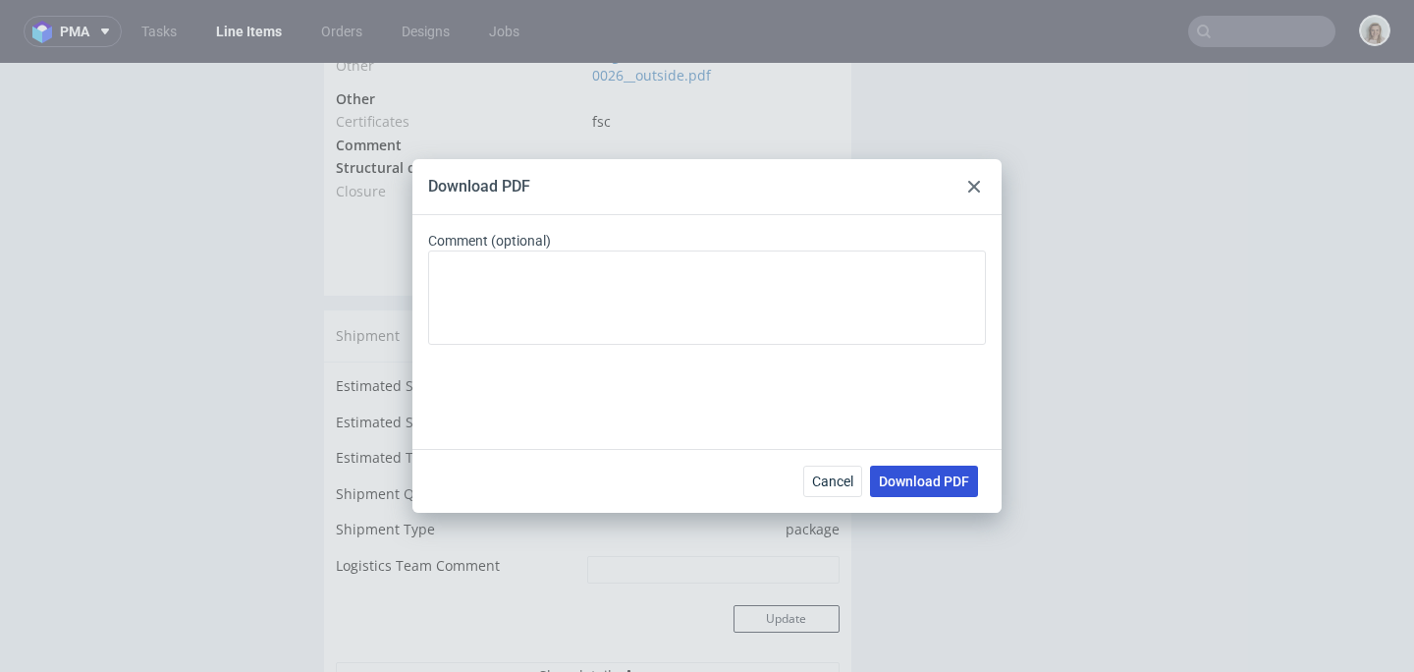
click at [883, 474] on span "Download PDF" at bounding box center [924, 481] width 90 height 14
click at [976, 182] on icon at bounding box center [974, 187] width 12 height 12
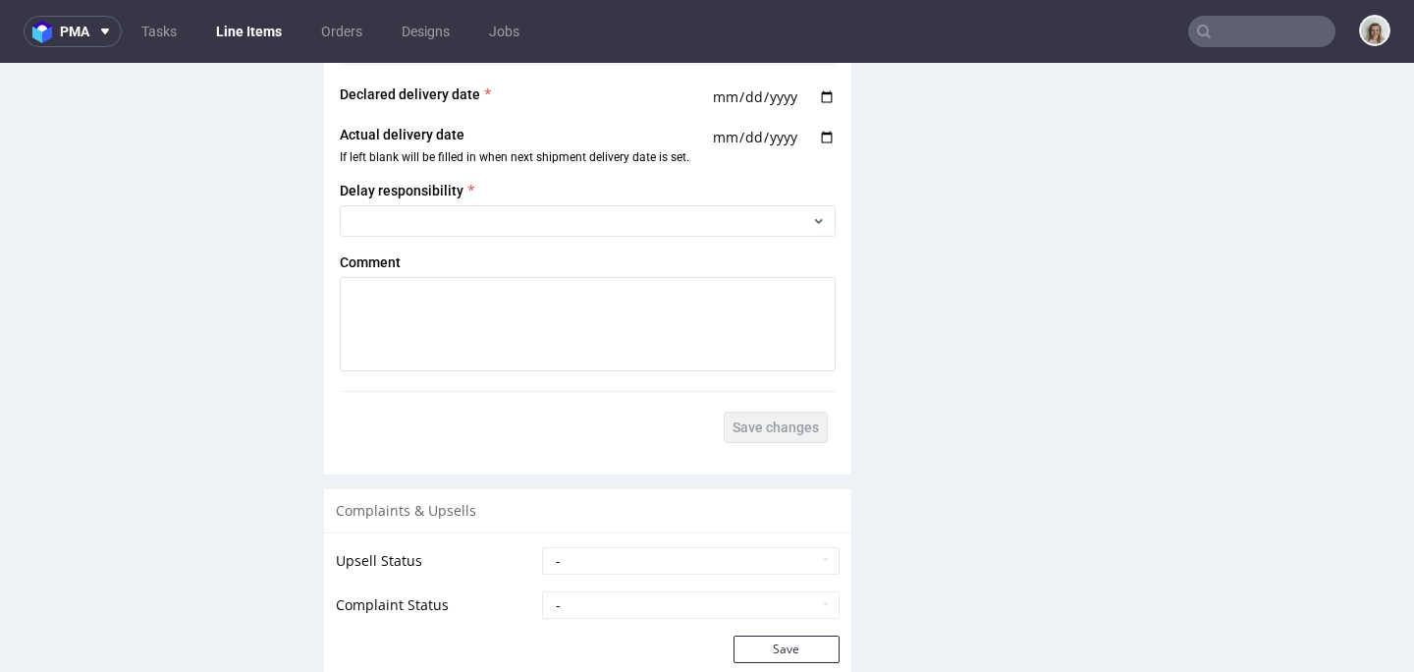
scroll to position [3534, 0]
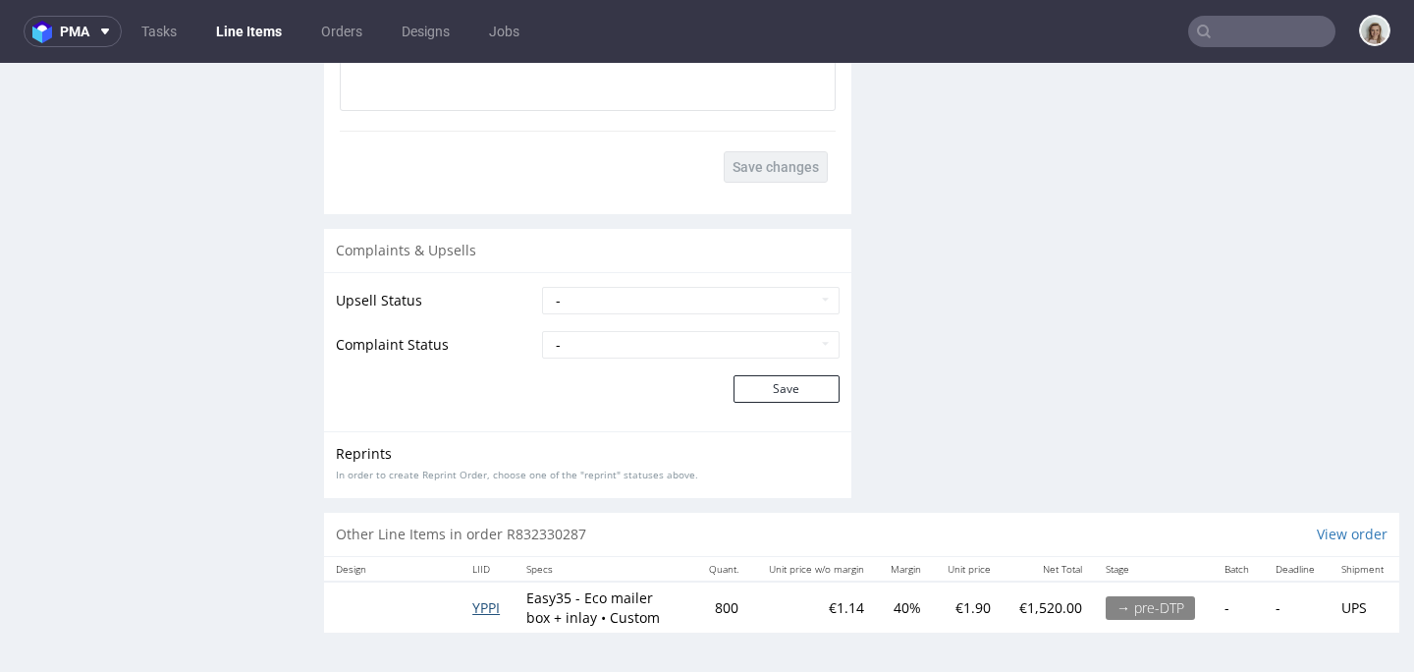
click at [476, 603] on span "YPPI" at bounding box center [485, 607] width 27 height 19
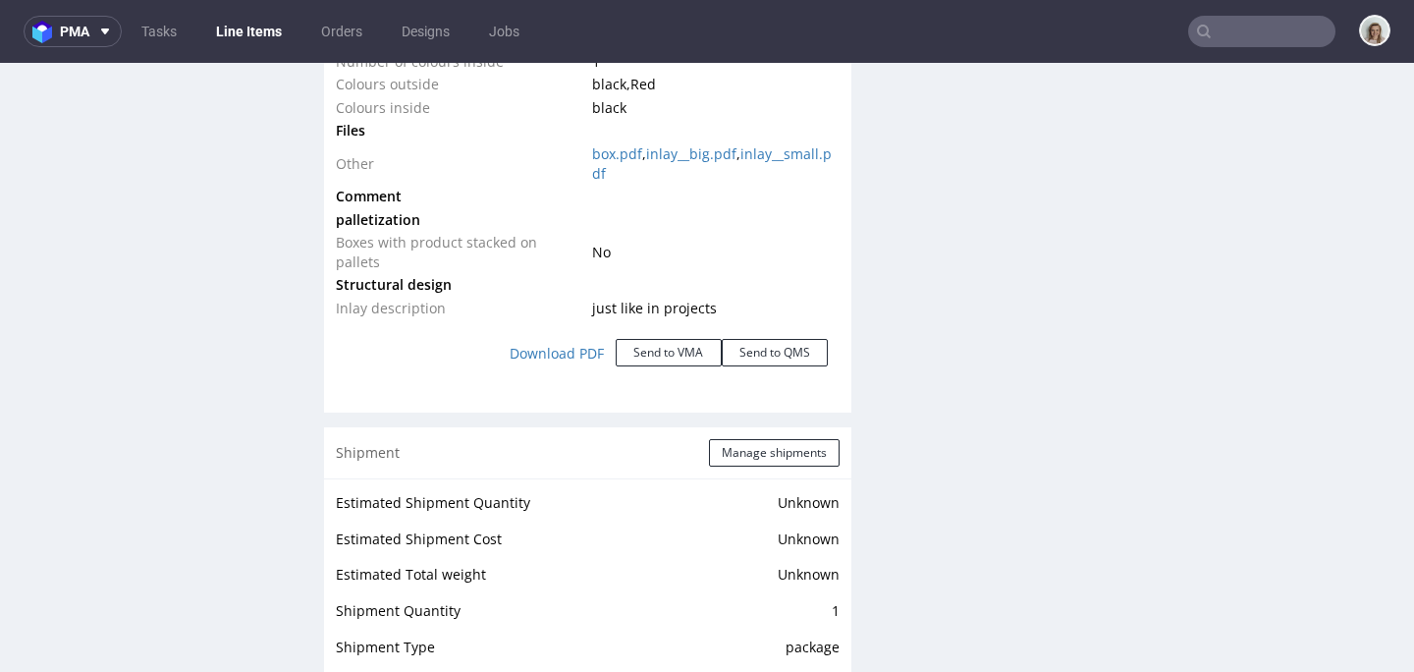
scroll to position [2343, 0]
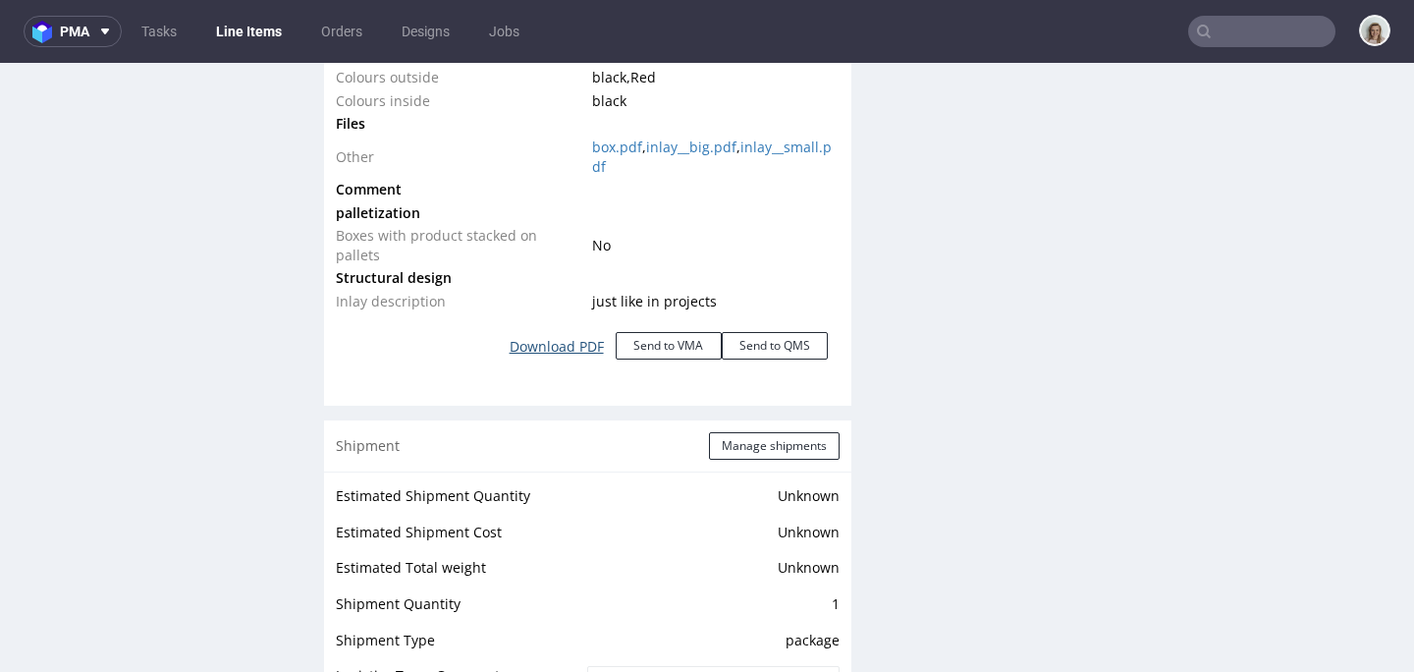
click at [577, 345] on link "Download PDF" at bounding box center [557, 346] width 118 height 43
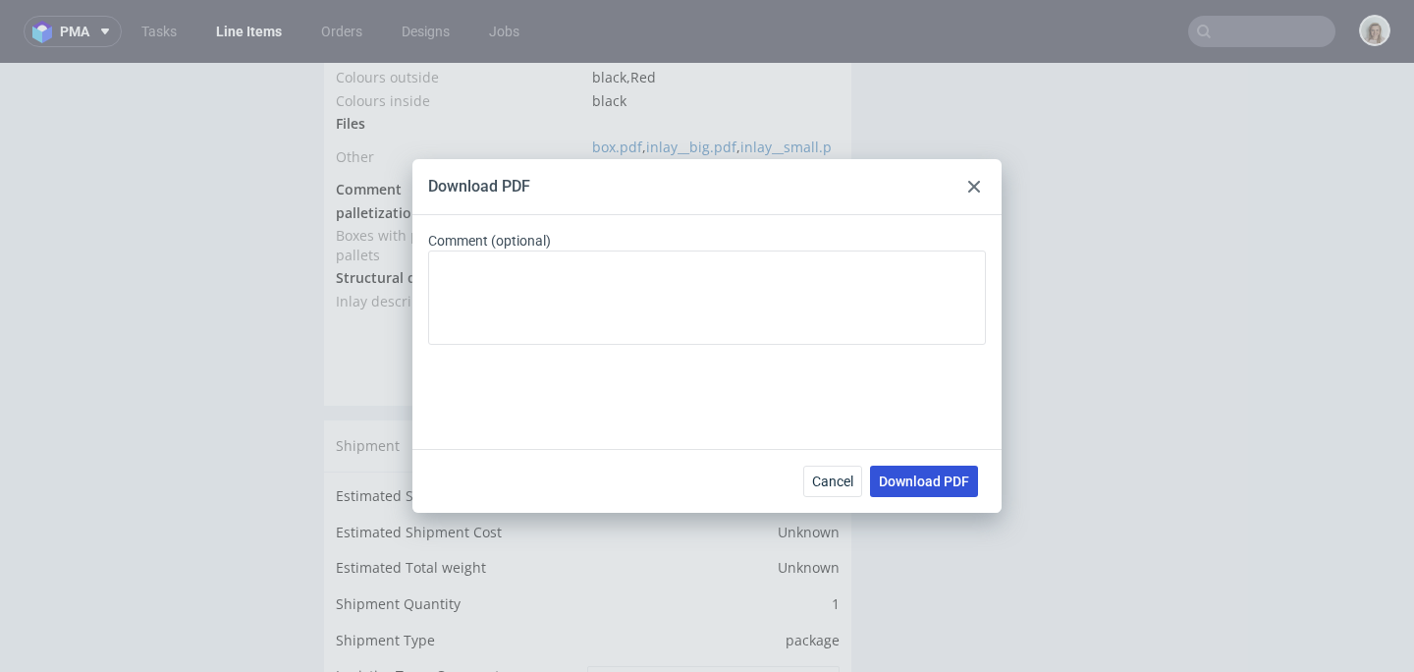
click at [898, 481] on span "Download PDF" at bounding box center [924, 481] width 90 height 14
click at [973, 185] on use at bounding box center [974, 187] width 12 height 12
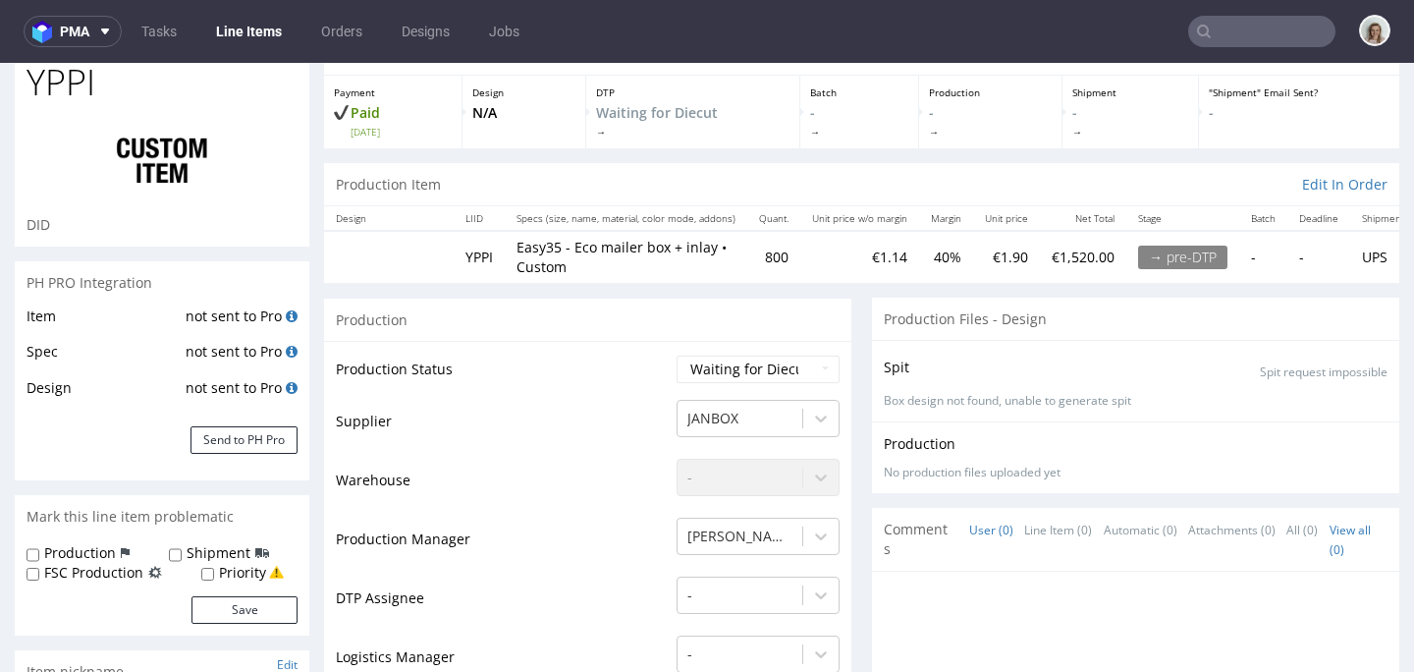
scroll to position [0, 0]
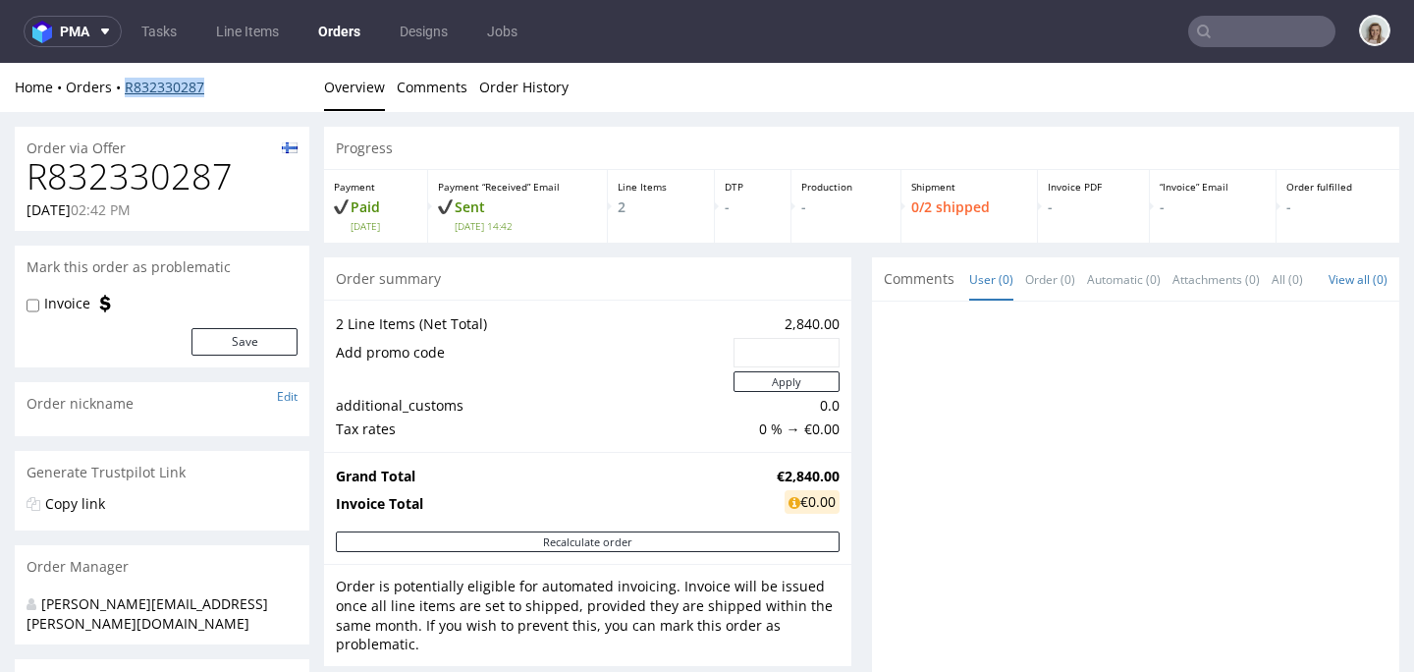
drag, startPoint x: 220, startPoint y: 84, endPoint x: 125, endPoint y: 83, distance: 95.3
click at [125, 83] on div "Home Orders R832330287" at bounding box center [162, 88] width 295 height 20
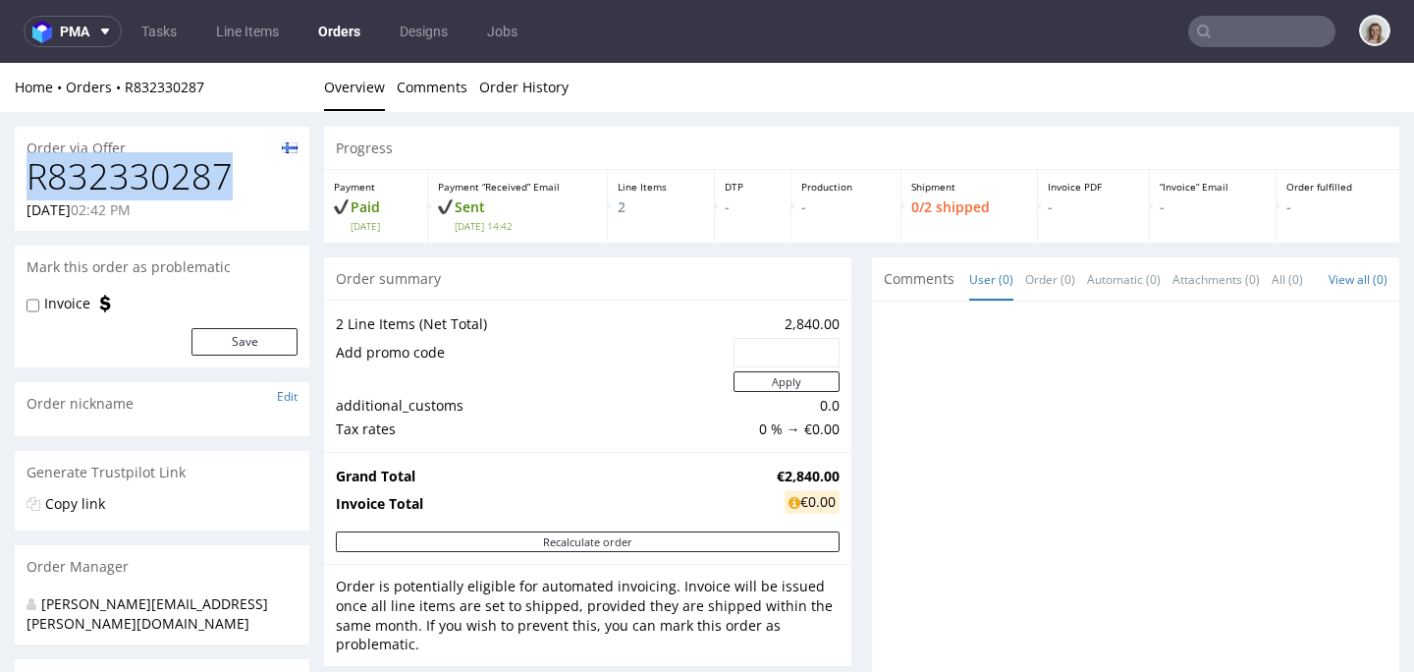
drag, startPoint x: 239, startPoint y: 178, endPoint x: 22, endPoint y: 176, distance: 217.0
click at [22, 176] on div "R832330287 10.09.2025 02:42 PM" at bounding box center [162, 194] width 295 height 74
copy h1 "R832330287"
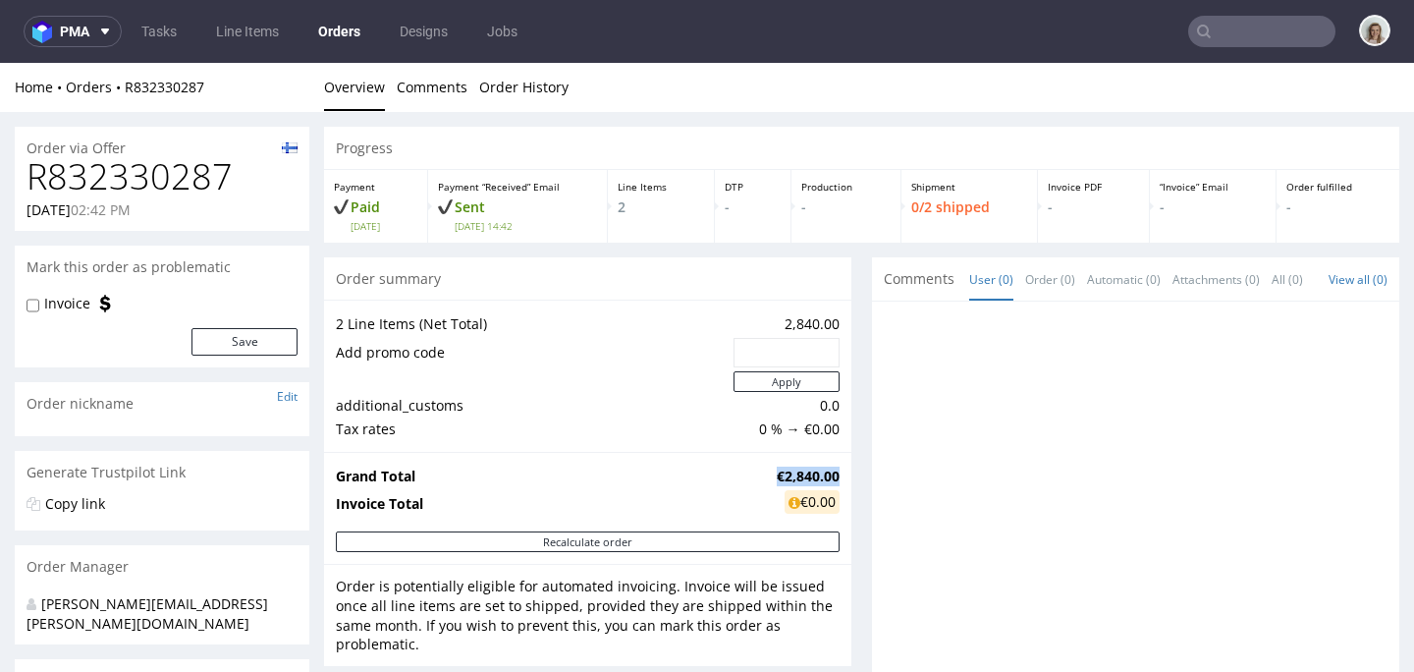
drag, startPoint x: 824, startPoint y: 470, endPoint x: 747, endPoint y: 471, distance: 76.6
click at [772, 471] on td "€2,840.00" at bounding box center [806, 476] width 68 height 24
copy strong "€2,840.00"
click at [1235, 30] on input "text" at bounding box center [1261, 31] width 147 height 31
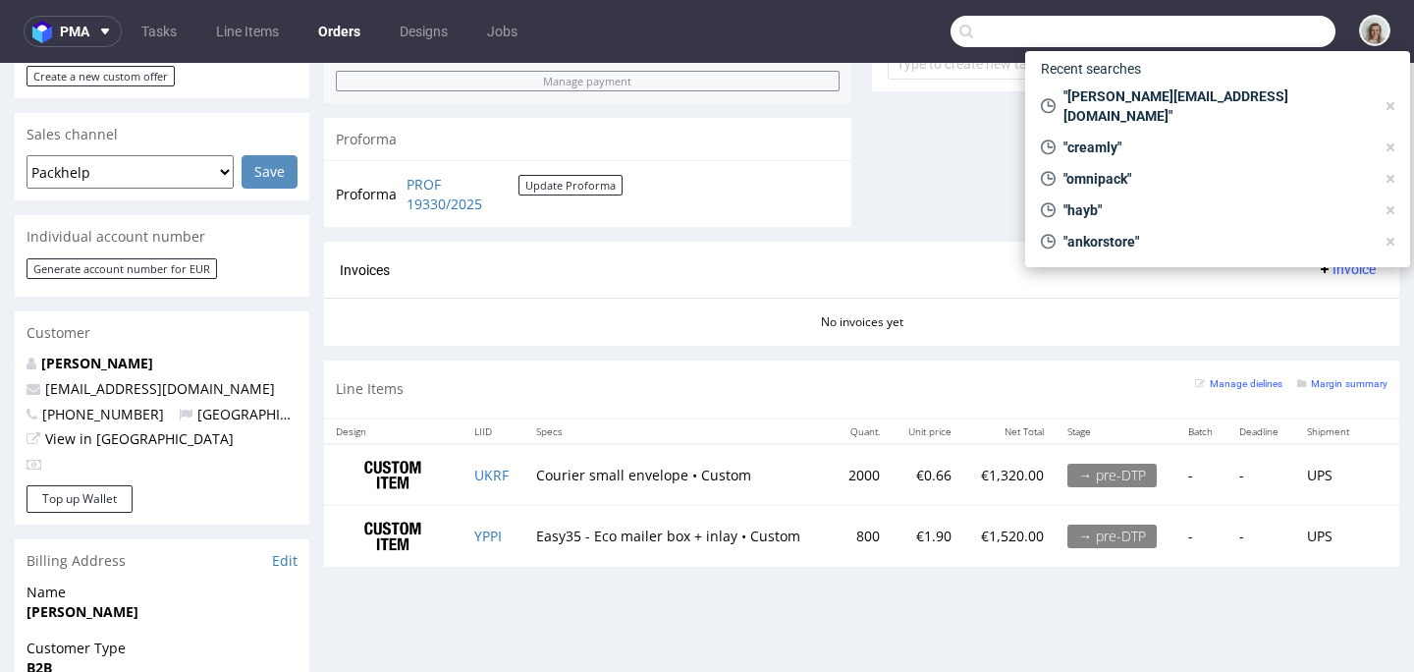
scroll to position [802, 0]
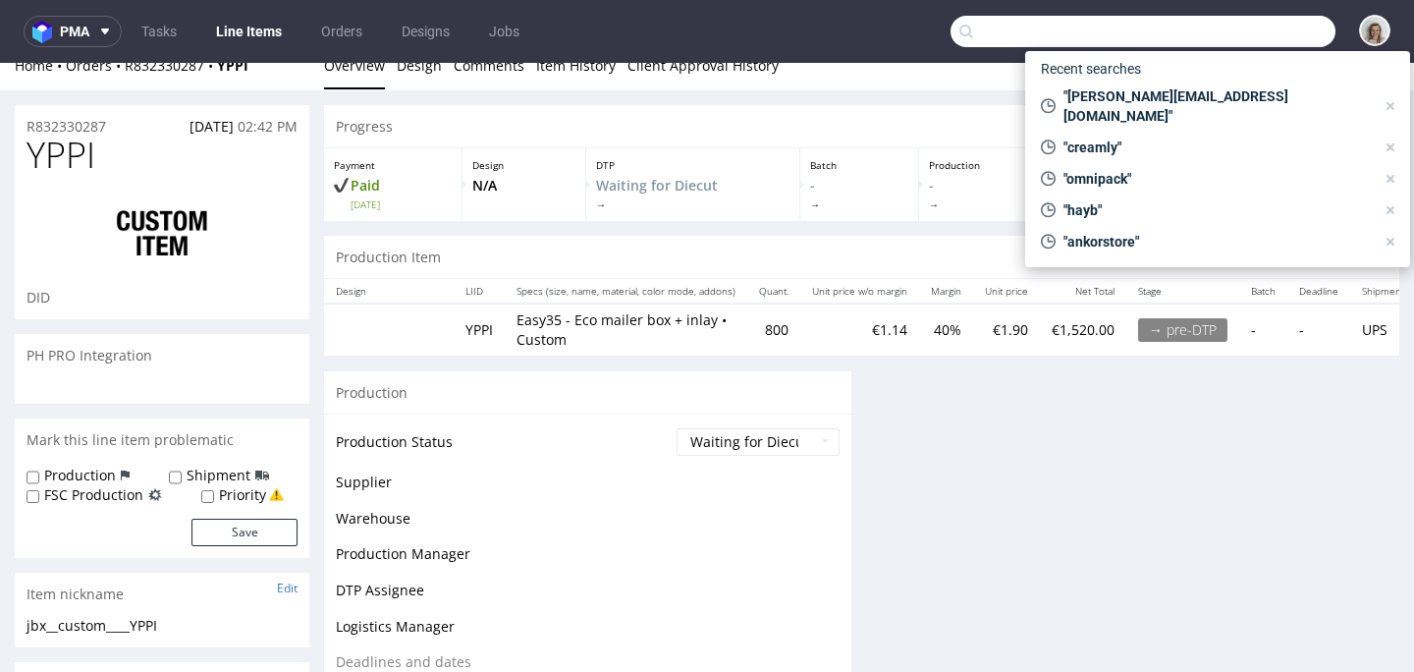
scroll to position [36, 0]
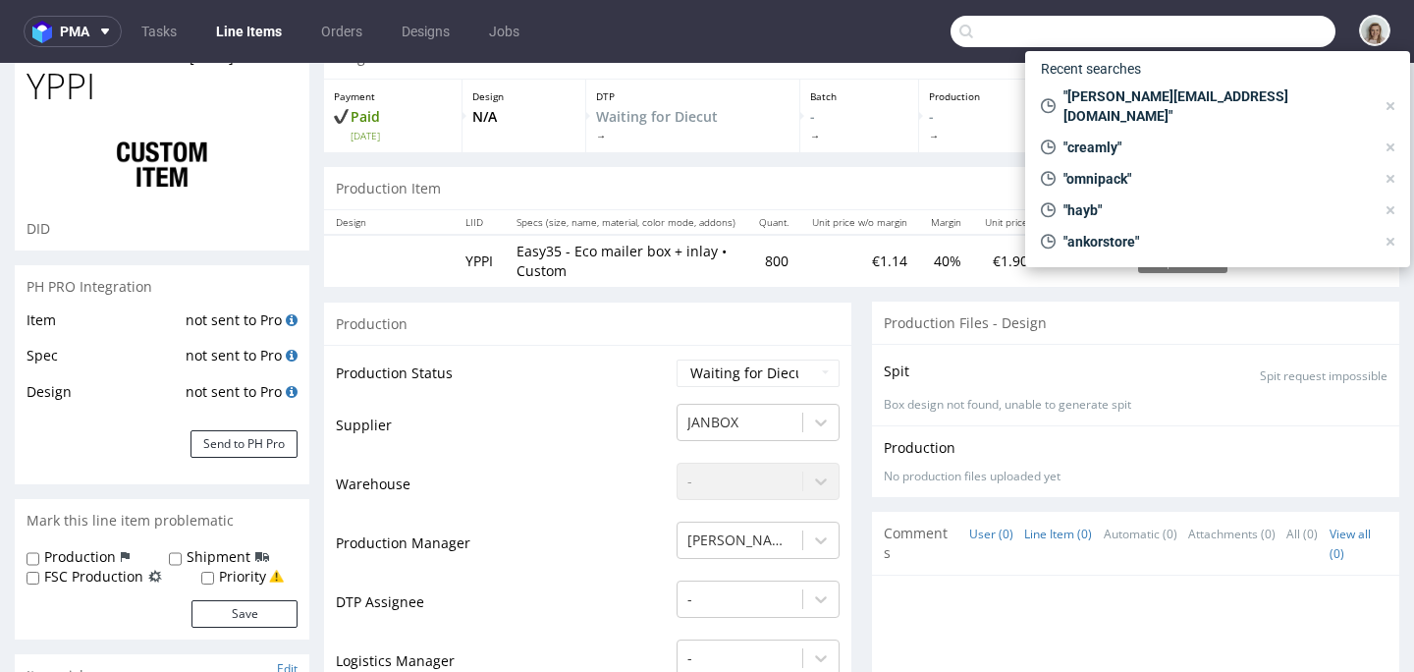
click at [1049, 540] on link "Line Item (0)" at bounding box center [1058, 534] width 68 height 42
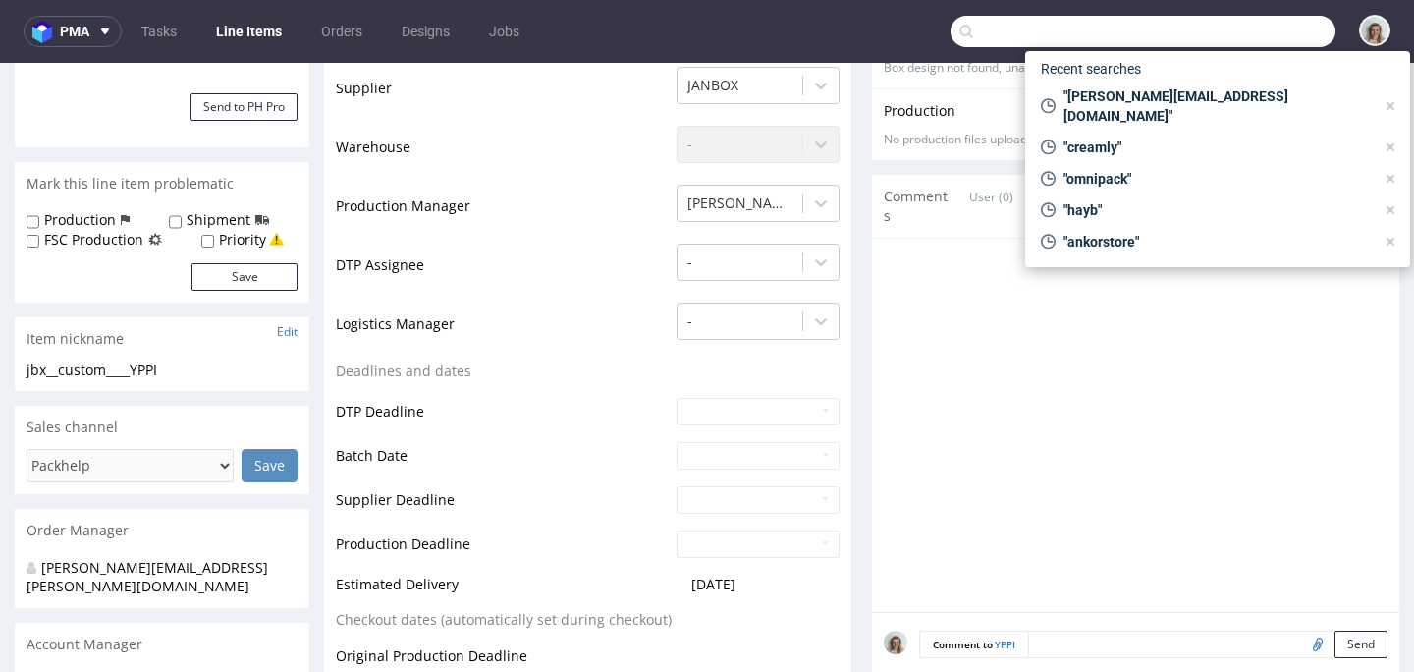
scroll to position [471, 0]
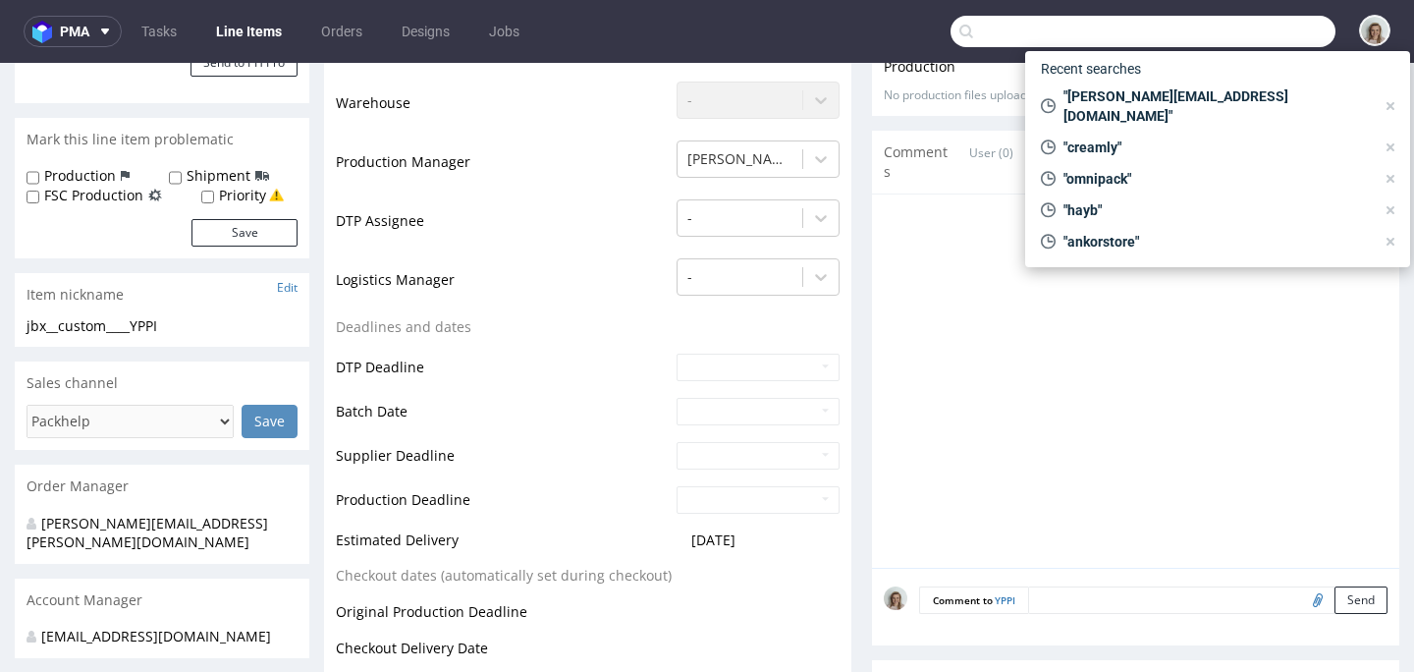
click at [1034, 603] on textarea at bounding box center [1207, 599] width 359 height 27
paste textarea "YJGP"
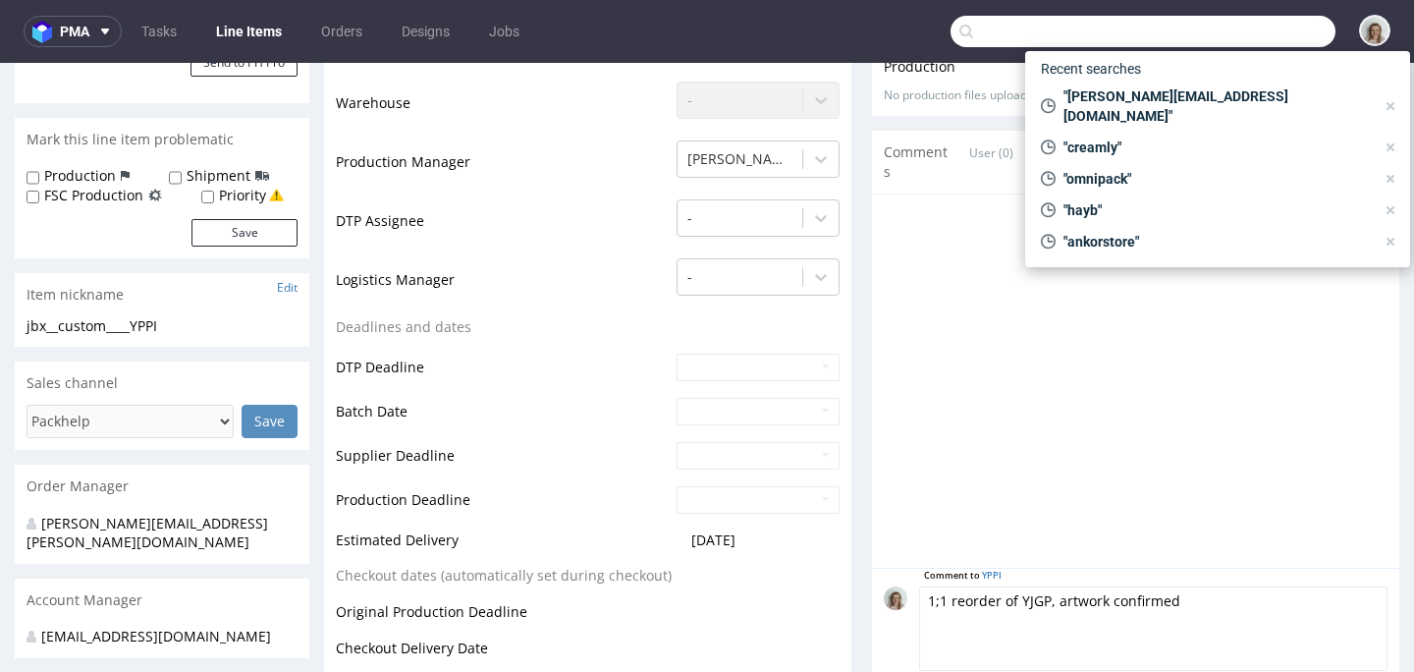
type textarea "1;1 reorder of YJGP, artwork confirmed"
click at [1105, 357] on div at bounding box center [1142, 386] width 516 height 361
click at [975, 323] on div at bounding box center [1142, 386] width 516 height 361
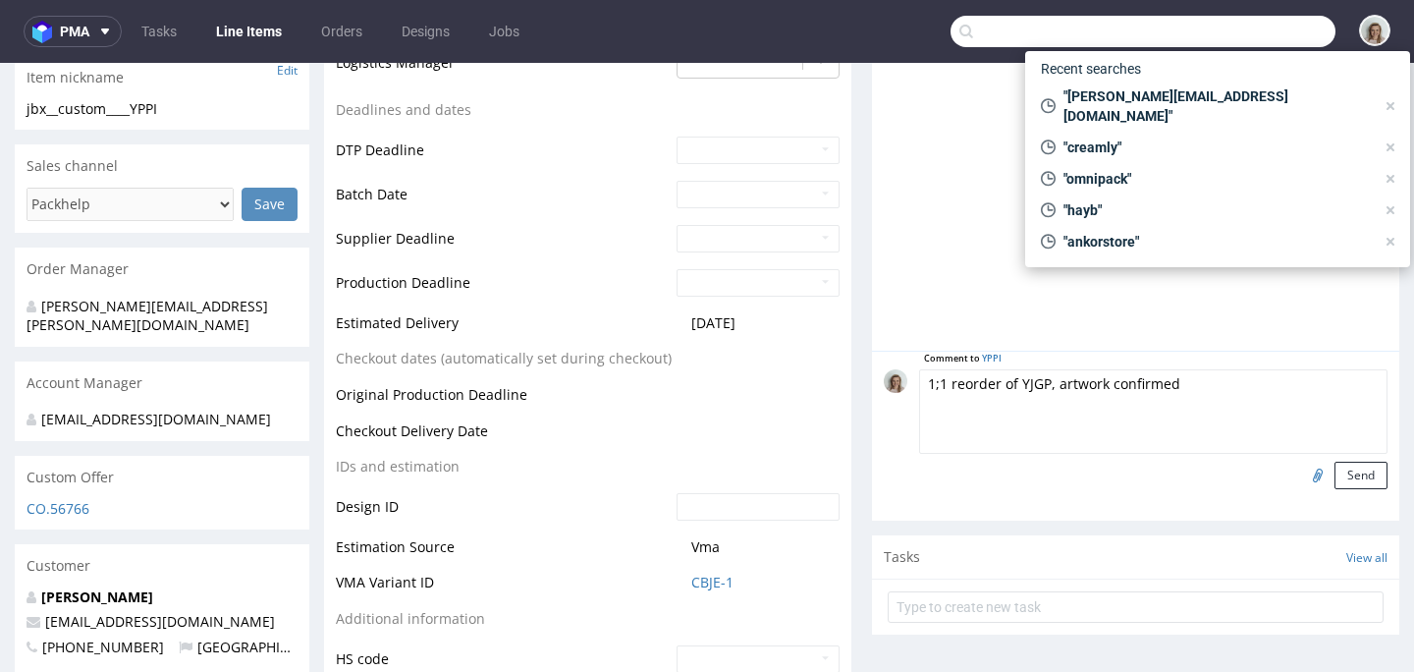
scroll to position [698, 0]
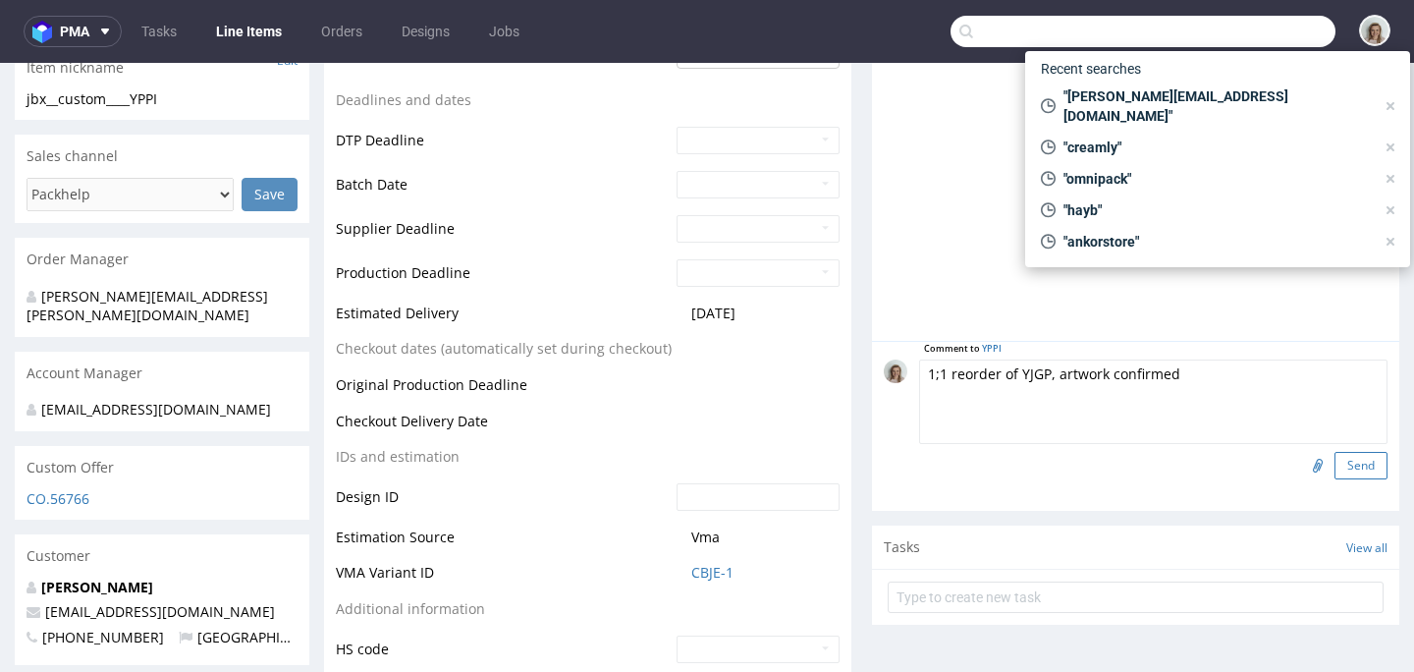
click at [1335, 471] on button "Send" at bounding box center [1361, 465] width 53 height 27
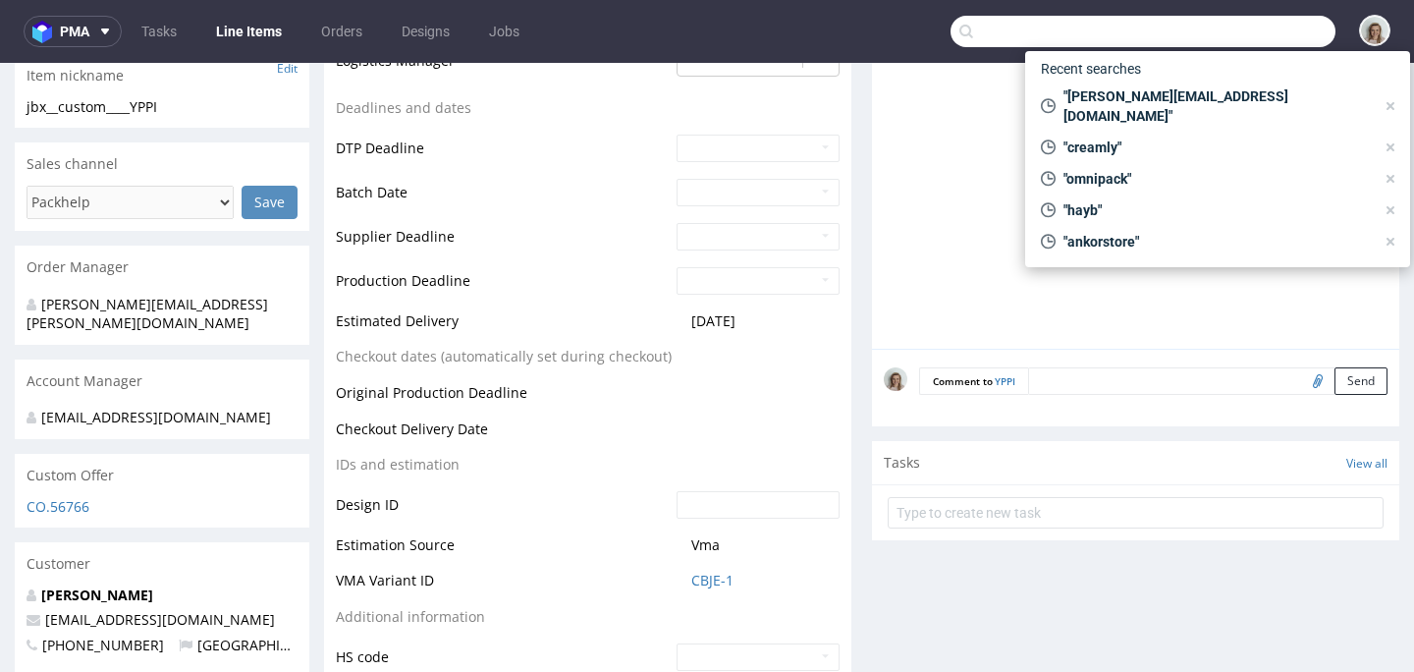
scroll to position [1, 0]
click at [917, 535] on form at bounding box center [1136, 512] width 496 height 47
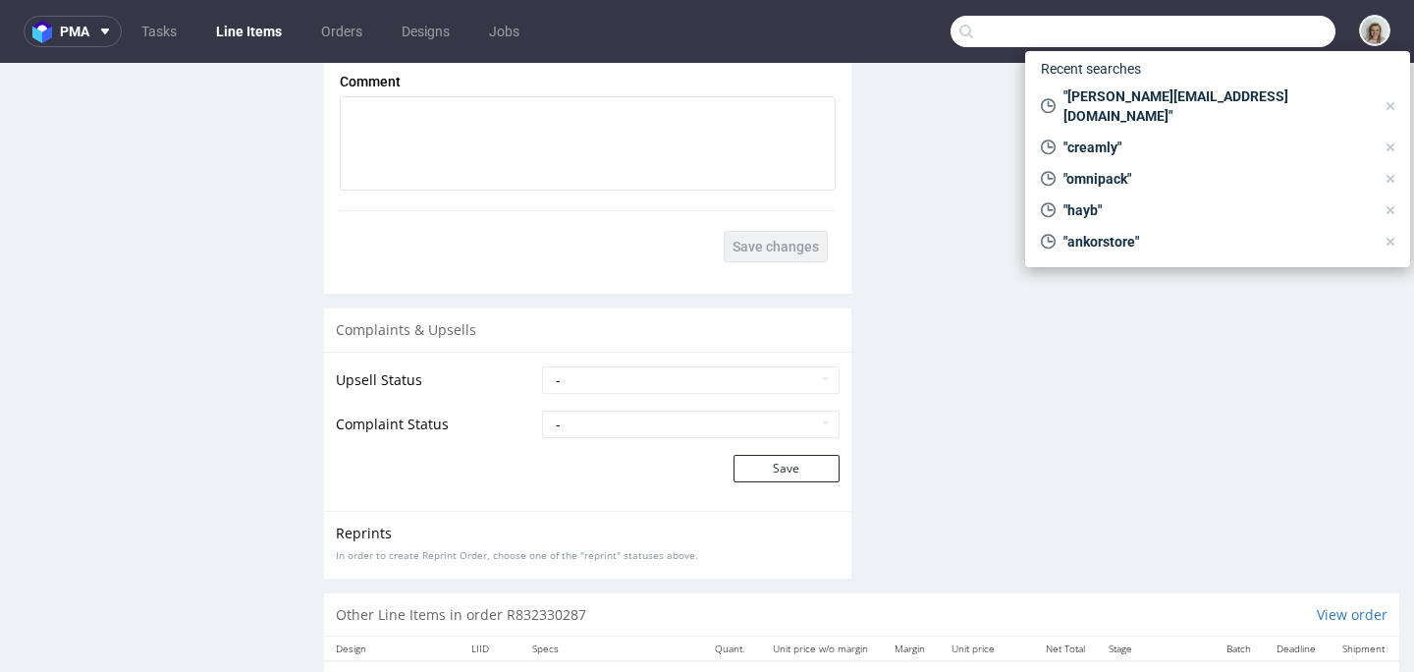
scroll to position [3642, 0]
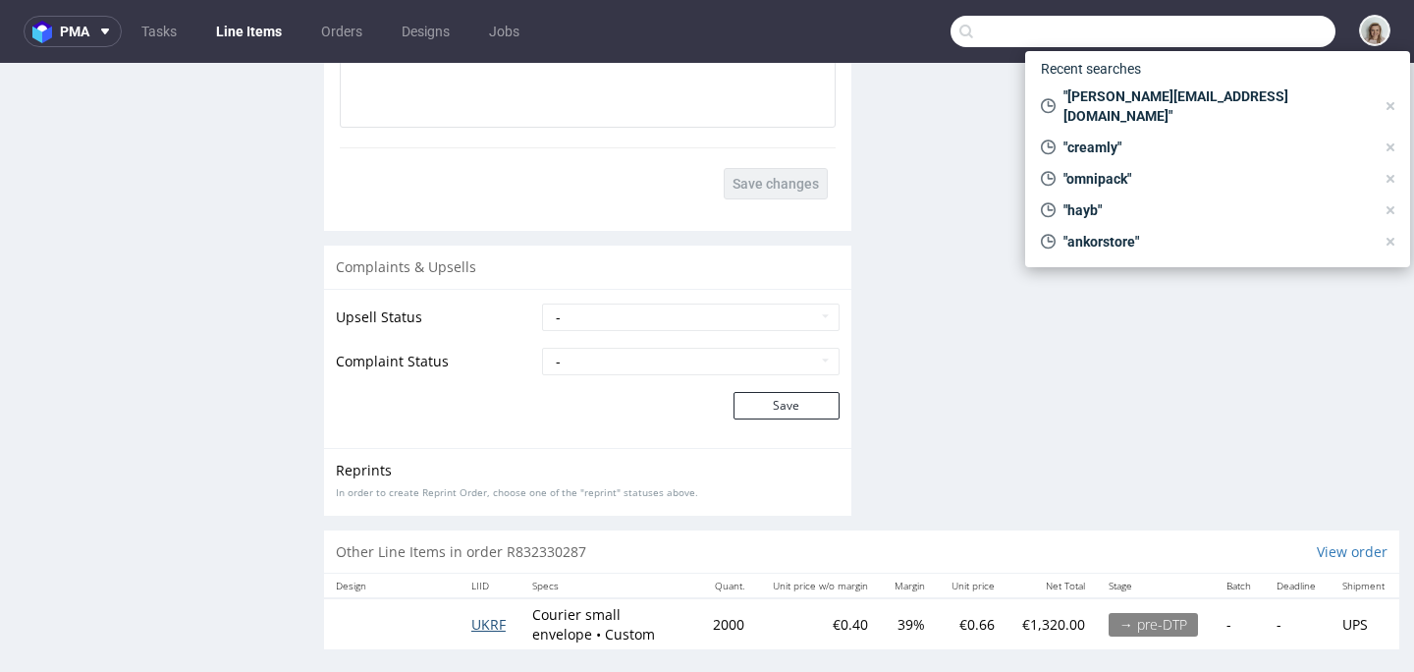
click at [483, 615] on span "UKRF" at bounding box center [488, 624] width 34 height 19
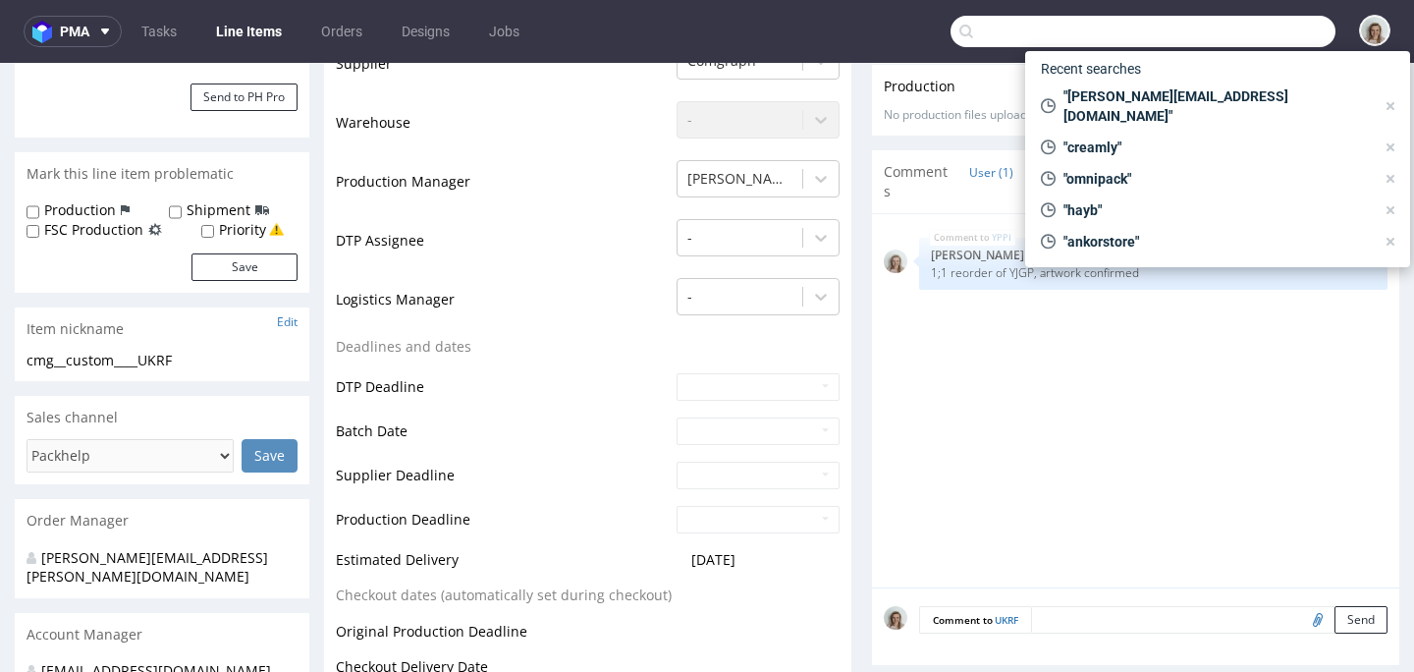
scroll to position [462, 0]
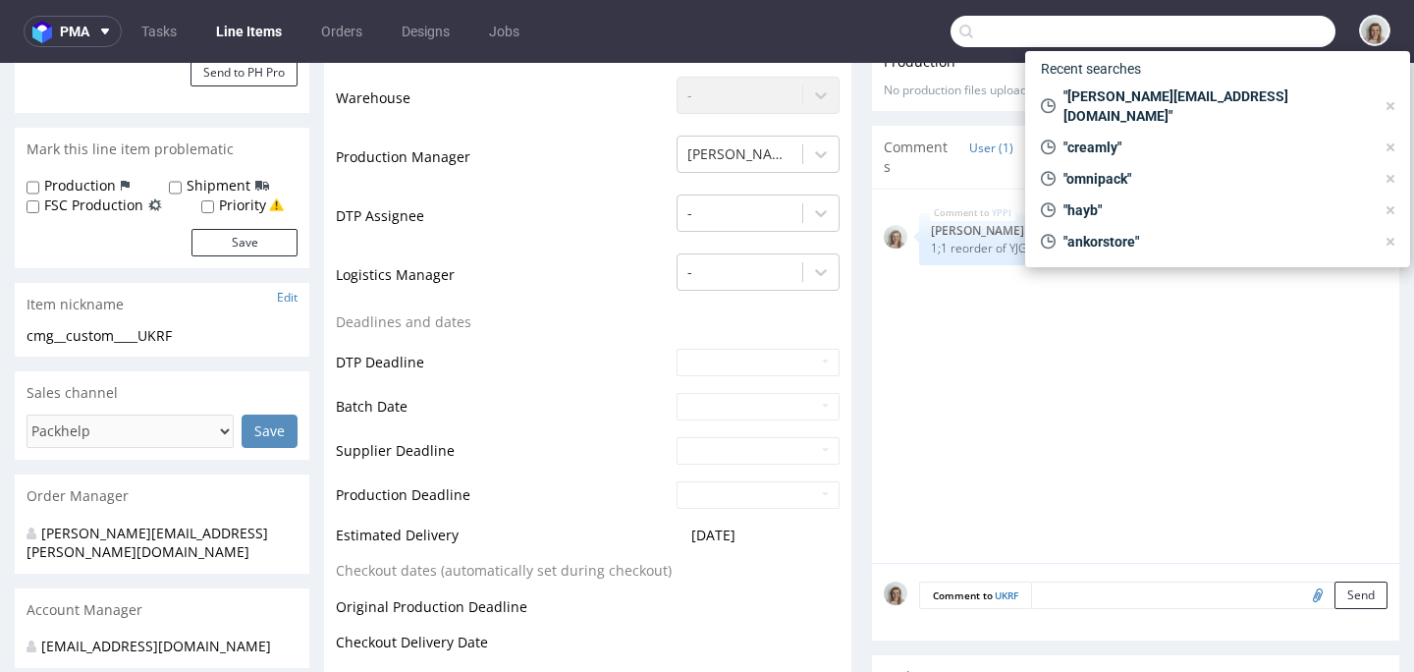
click at [1055, 593] on textarea at bounding box center [1209, 594] width 356 height 27
paste textarea "YKRY"
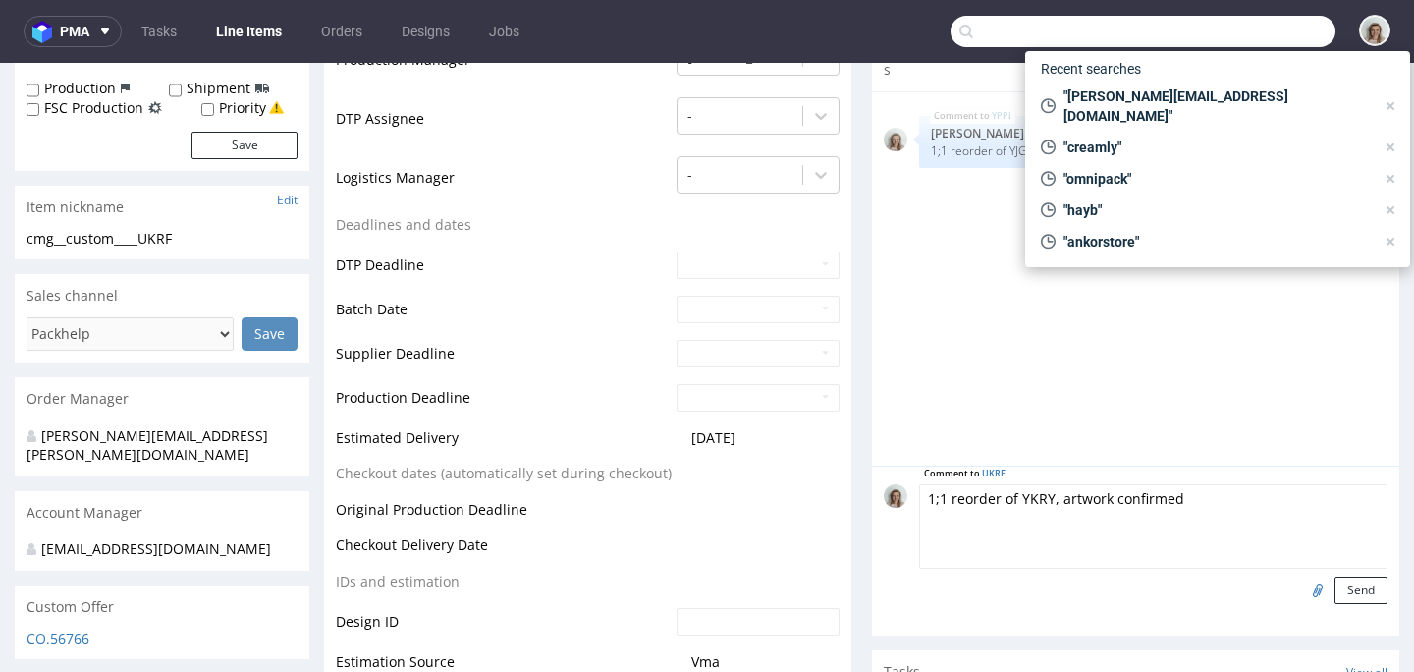
scroll to position [582, 0]
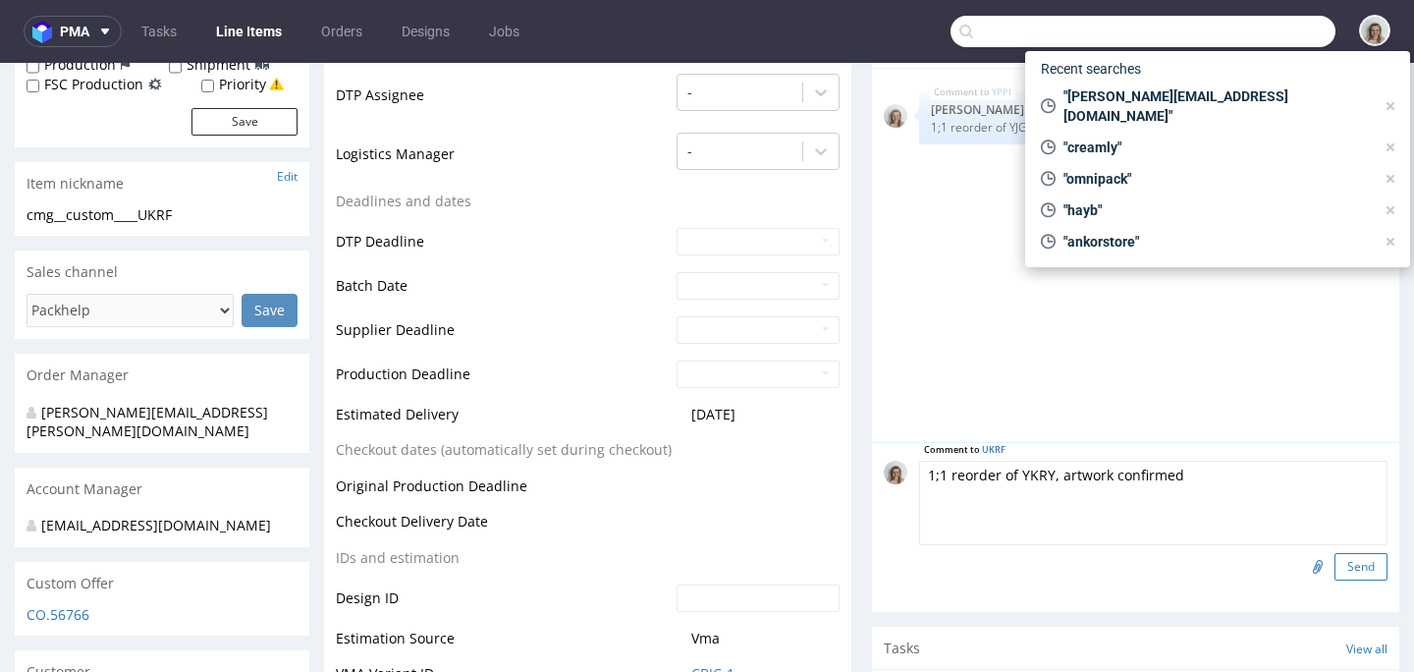
type textarea "1;1 reorder of YKRY, artwork confirmed"
click at [1350, 571] on button "Send" at bounding box center [1361, 566] width 53 height 27
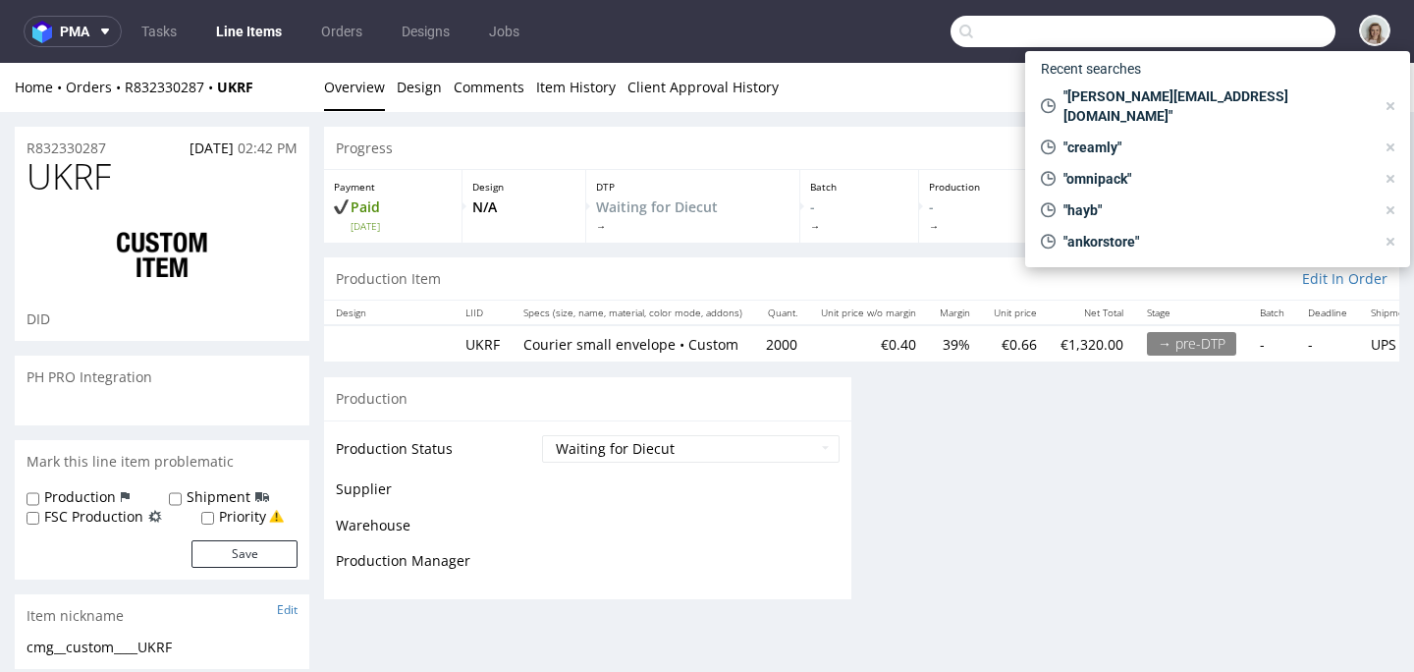
scroll to position [0, 0]
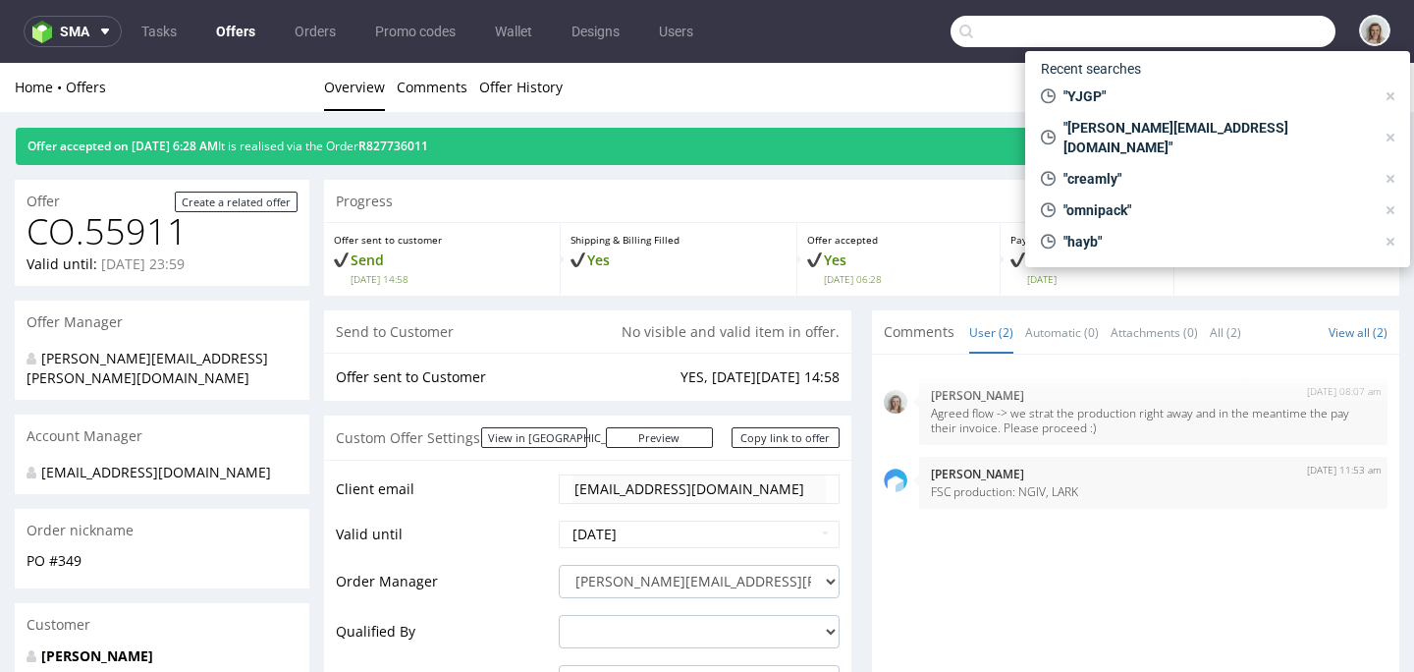
click at [1231, 36] on input "text" at bounding box center [1143, 31] width 385 height 31
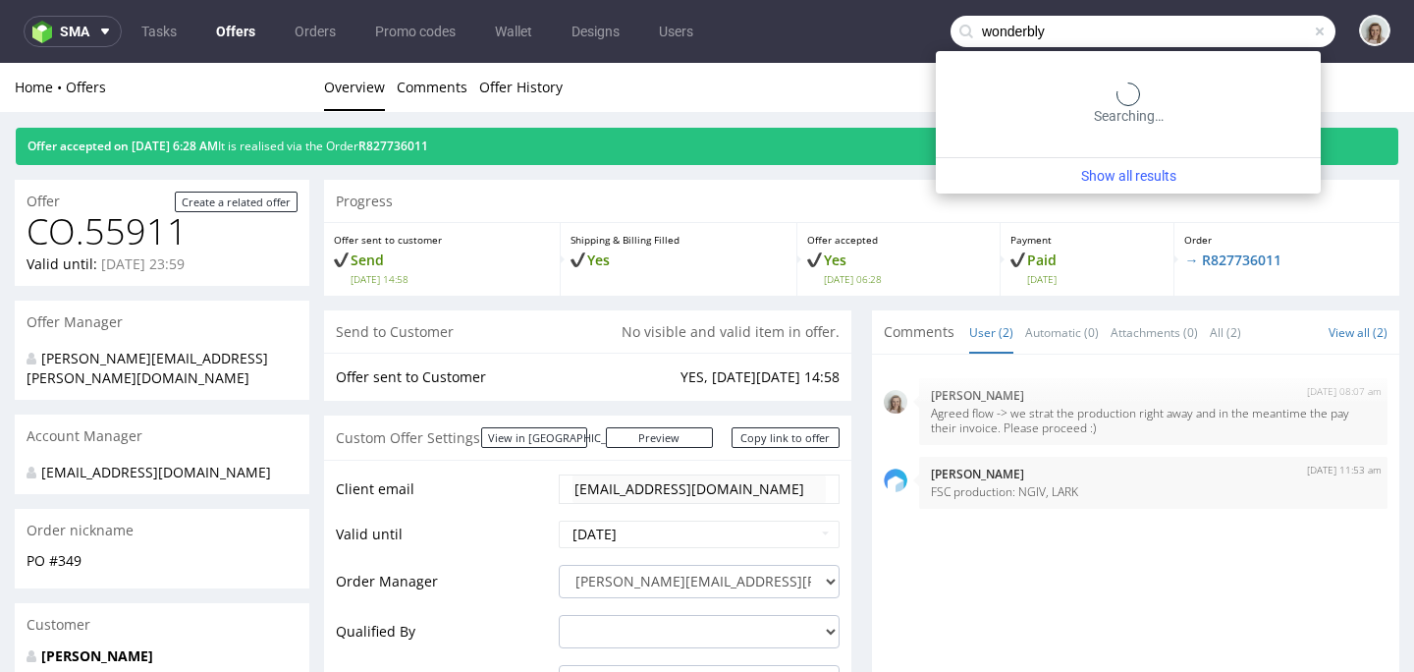
type input "wonderbly"
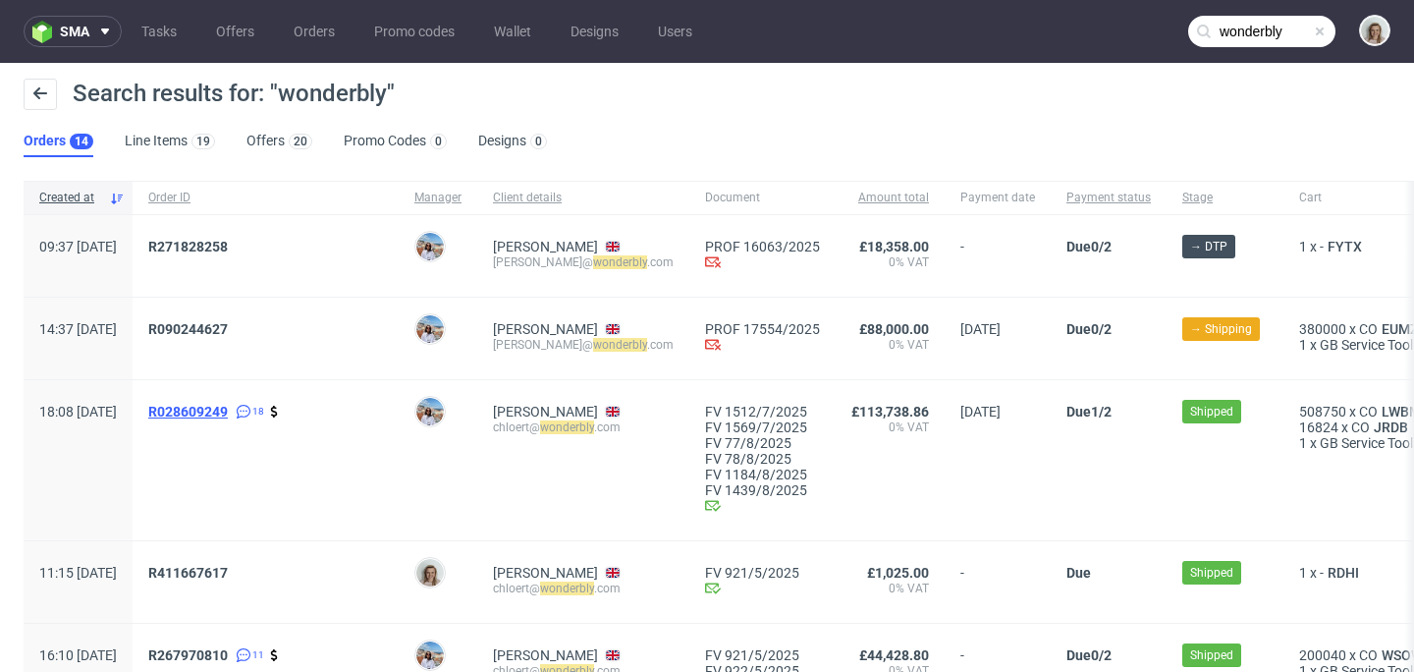
click at [228, 409] on span "R028609249" at bounding box center [188, 412] width 80 height 16
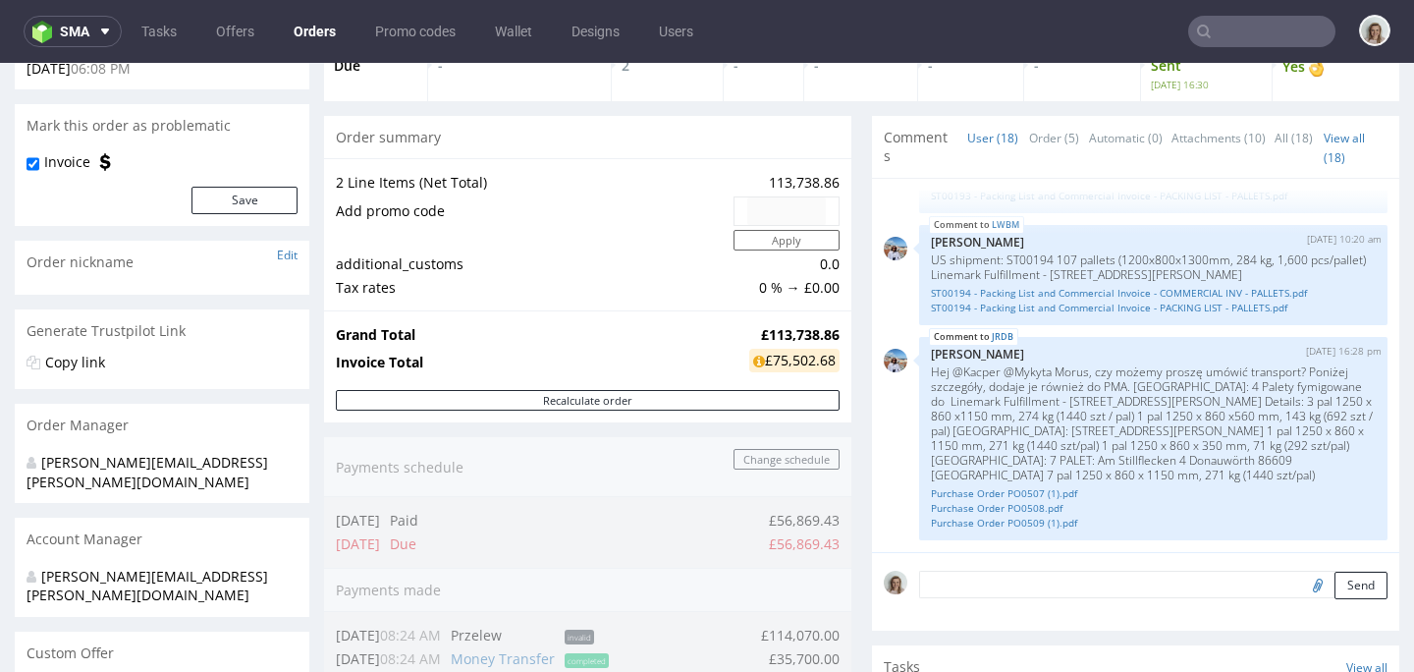
scroll to position [147, 0]
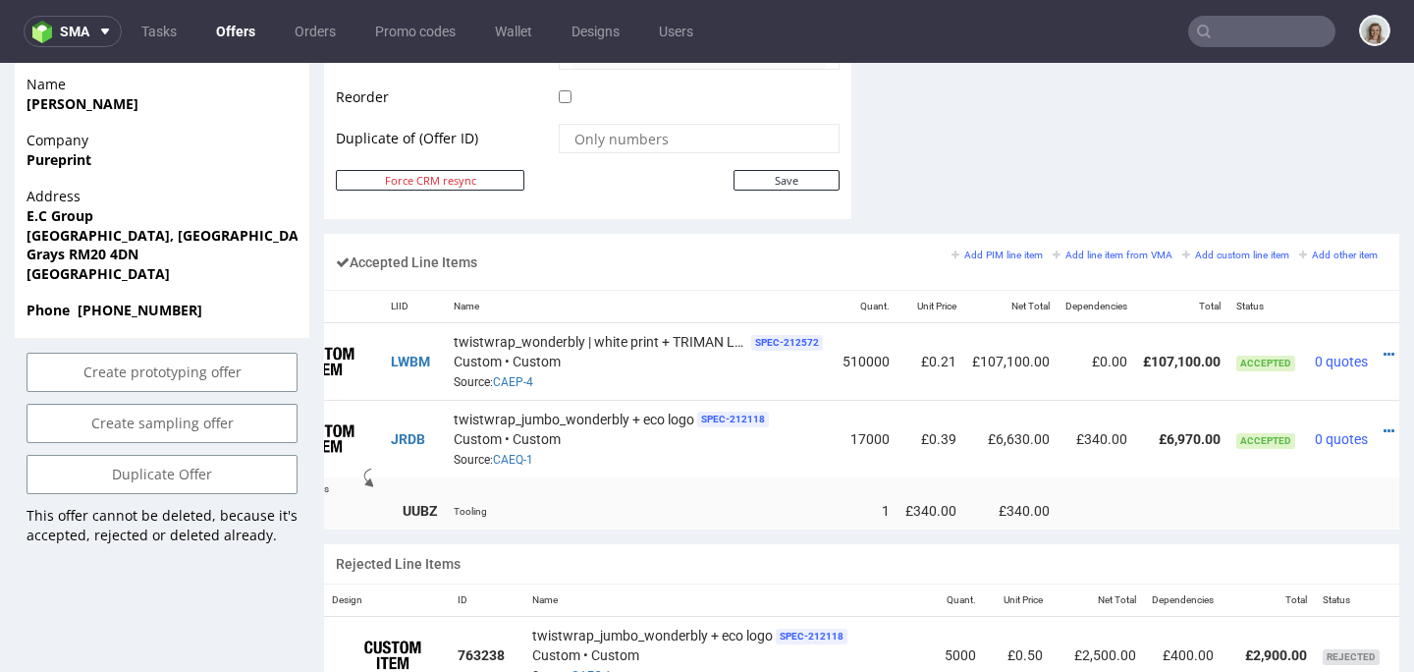
scroll to position [0, 116]
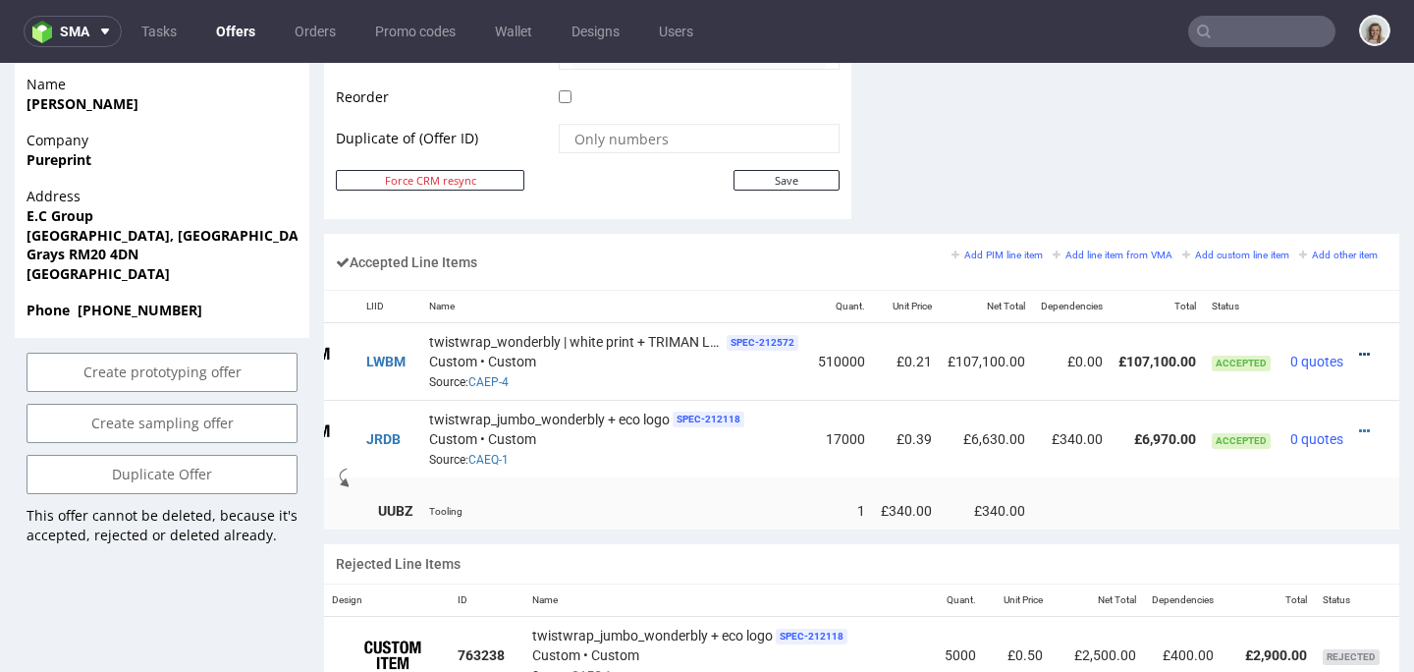
click at [1359, 355] on icon at bounding box center [1364, 355] width 11 height 14
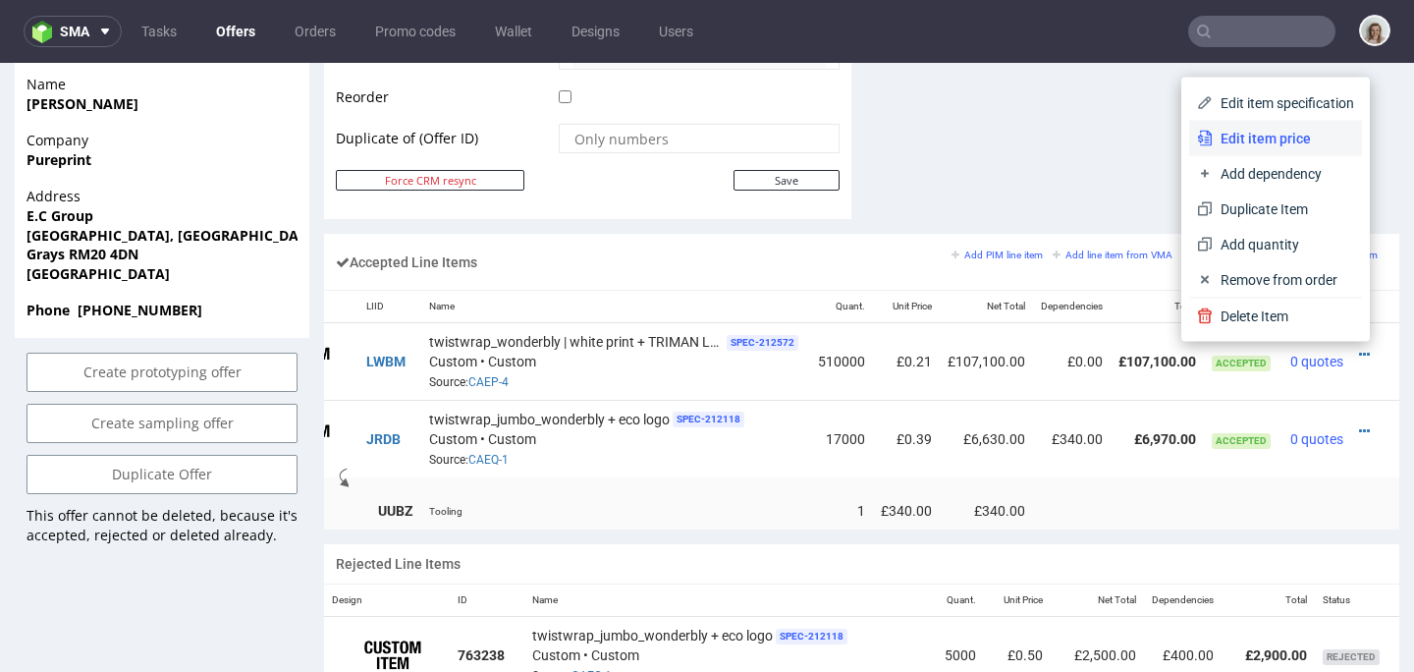
click at [1270, 138] on span "Edit item price" at bounding box center [1283, 139] width 141 height 20
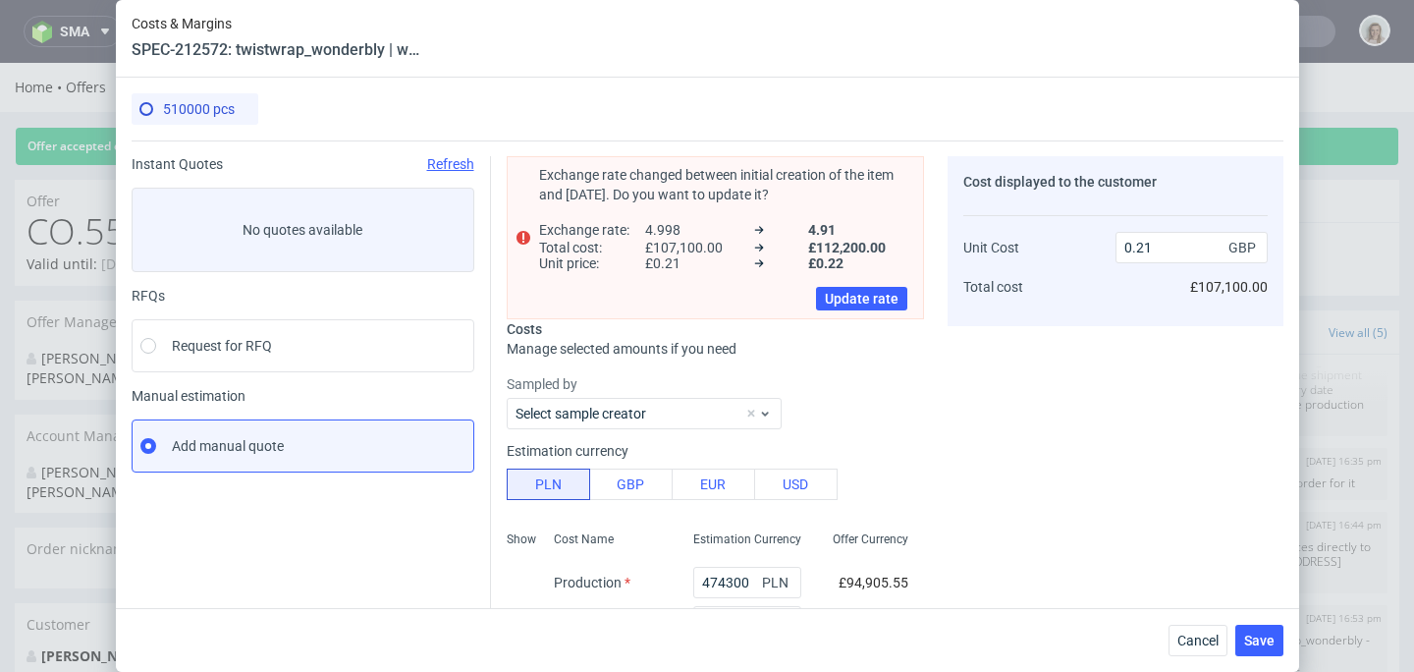
scroll to position [446, 0]
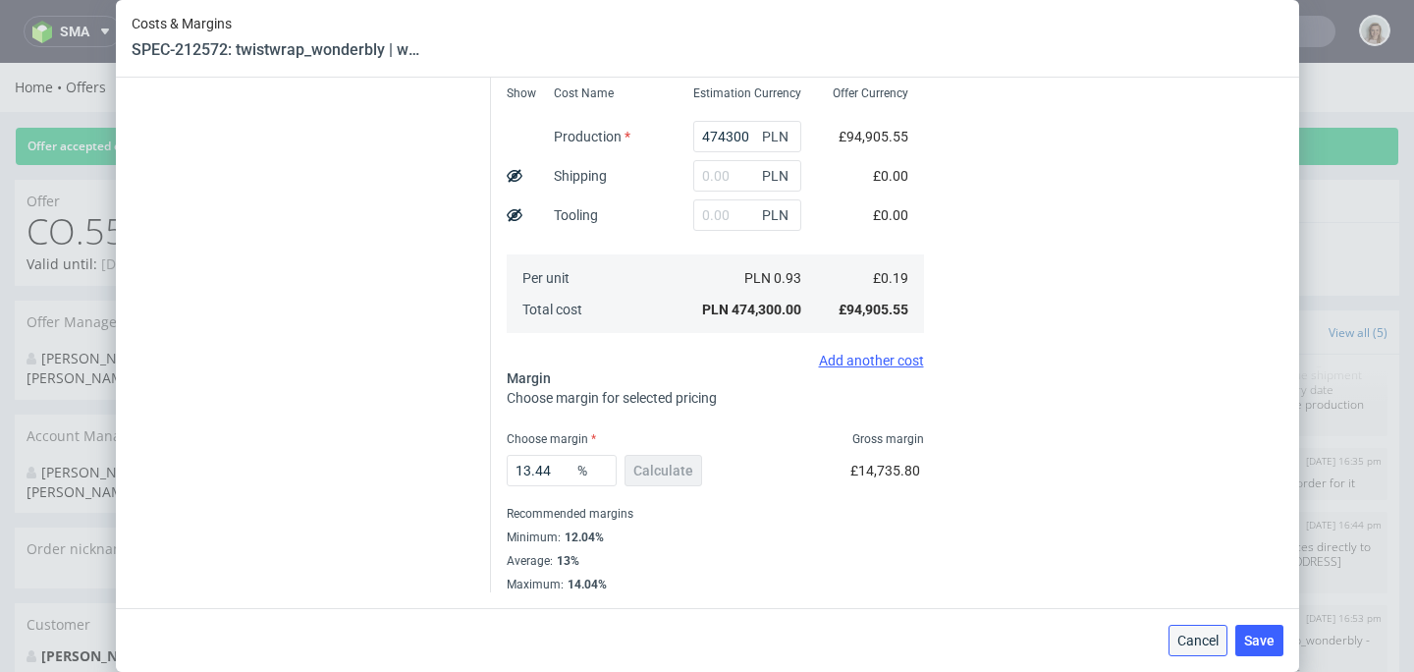
click at [1214, 640] on span "Cancel" at bounding box center [1197, 640] width 41 height 14
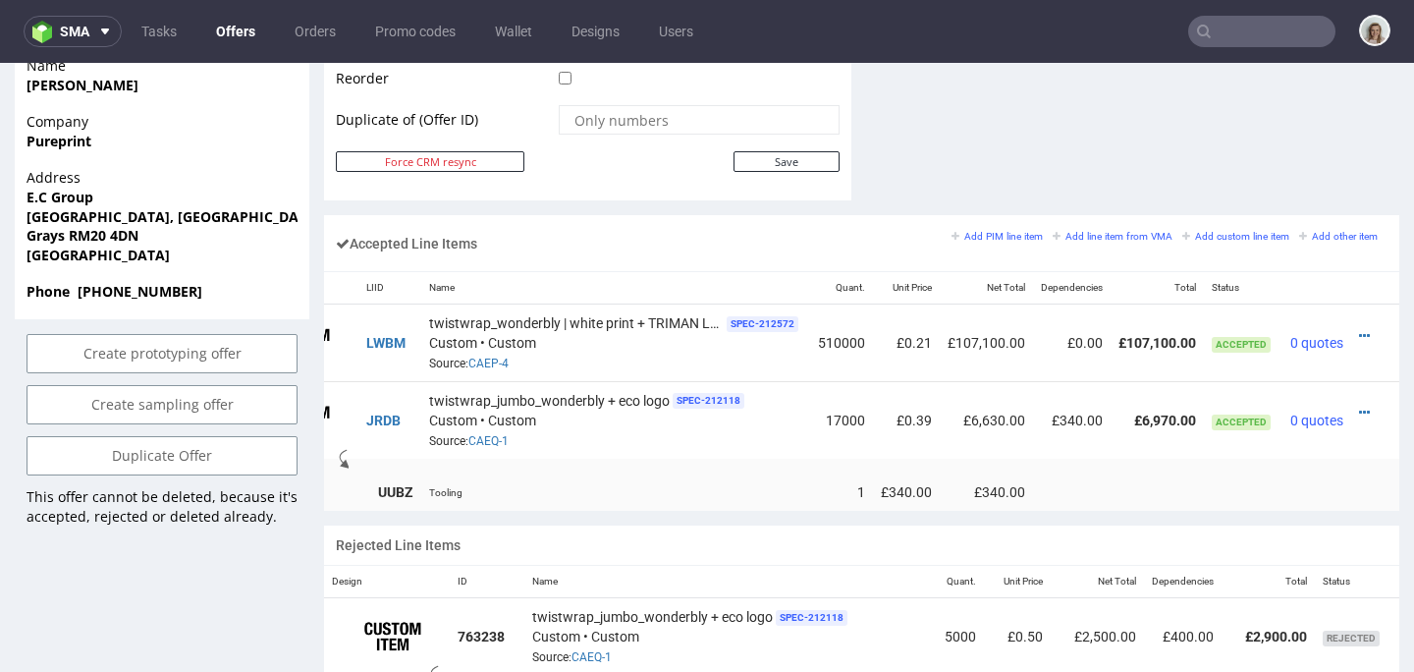
scroll to position [1073, 0]
drag, startPoint x: 398, startPoint y: 333, endPoint x: 356, endPoint y: 334, distance: 41.3
click at [358, 334] on td "LWBM" at bounding box center [389, 342] width 63 height 78
copy link "LWBM"
drag, startPoint x: 916, startPoint y: 333, endPoint x: 874, endPoint y: 340, distance: 42.8
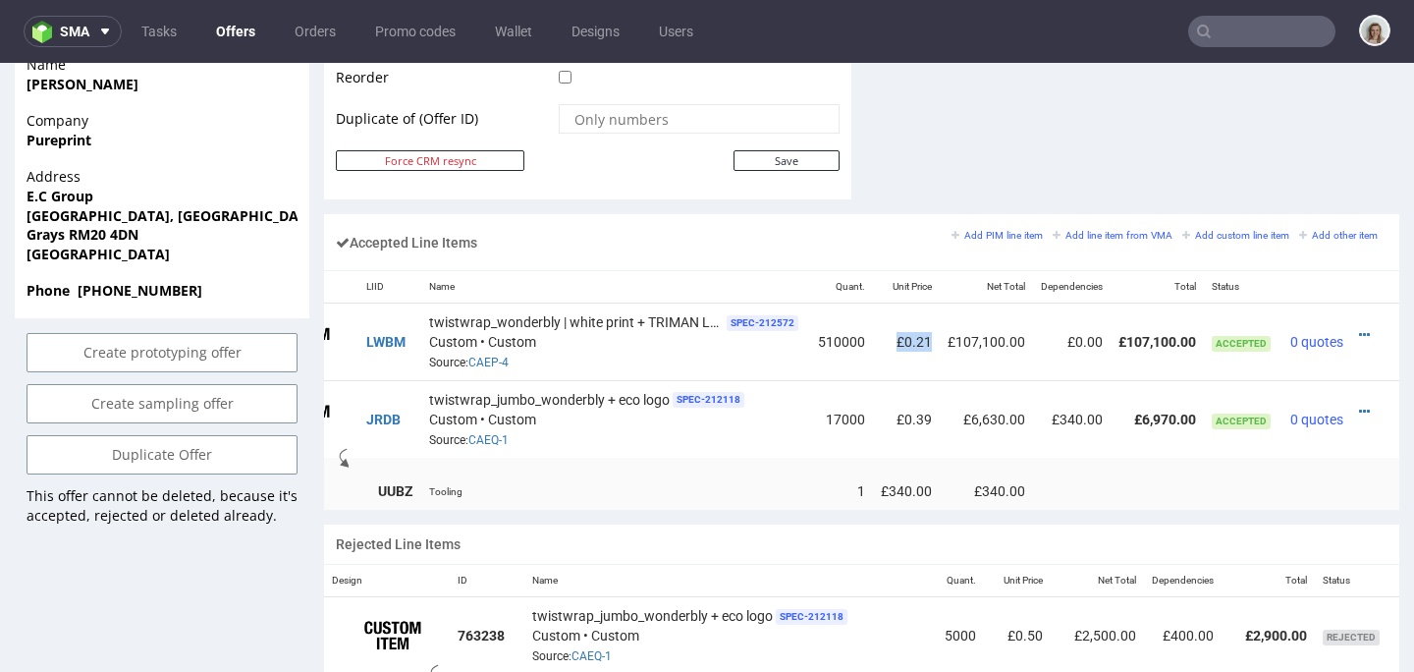
click at [875, 340] on td "£0.21" at bounding box center [906, 342] width 67 height 78
copy td "£0.21"
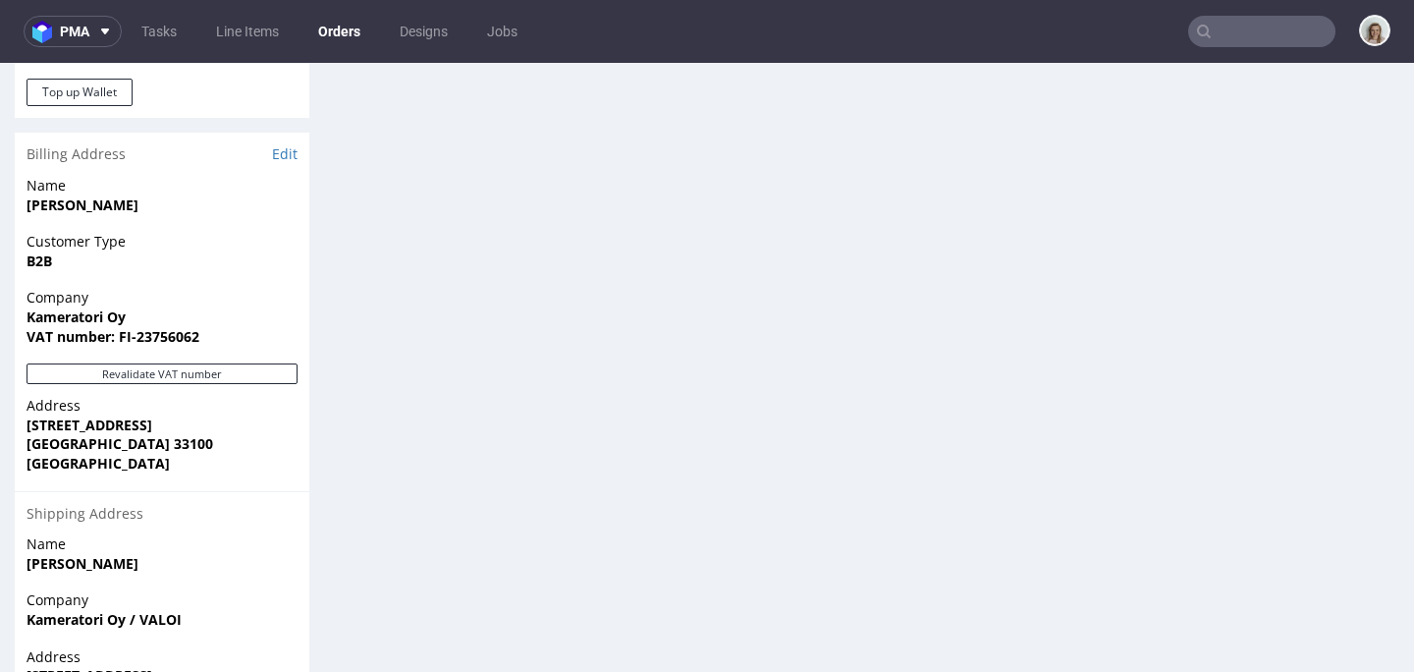
scroll to position [748, 0]
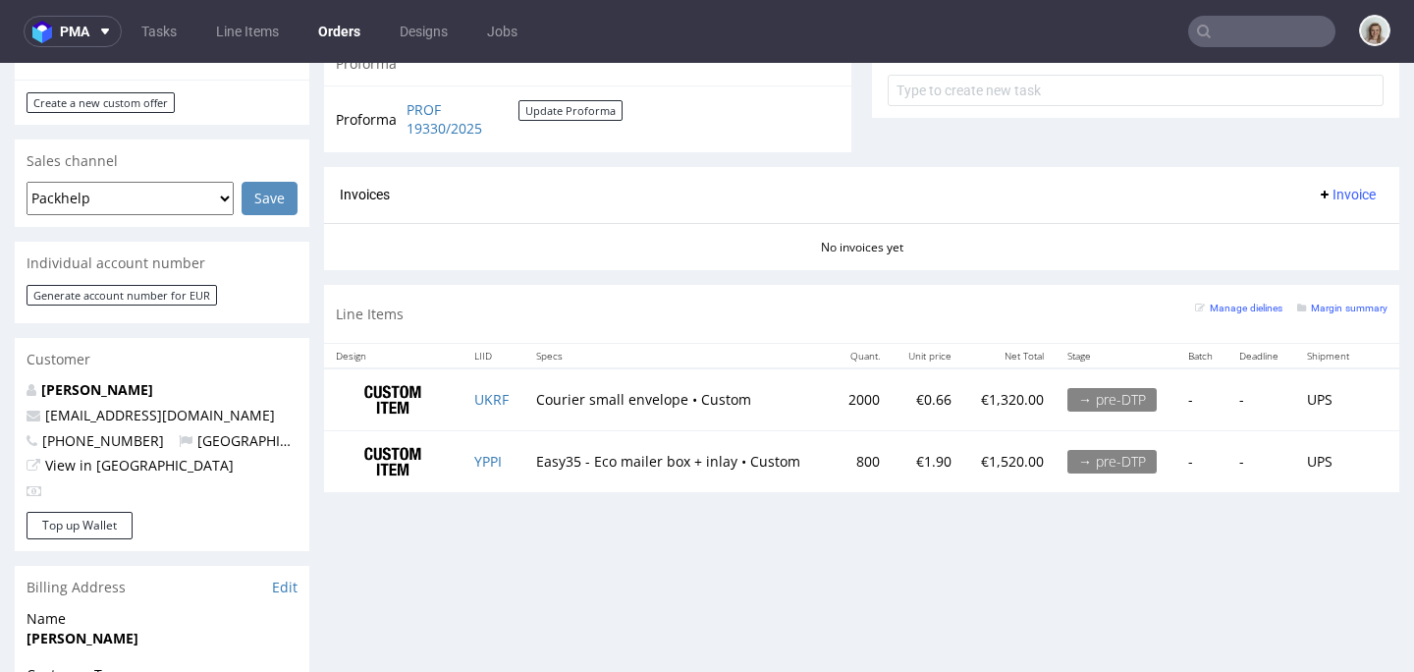
click at [1226, 25] on input "text" at bounding box center [1261, 31] width 147 height 31
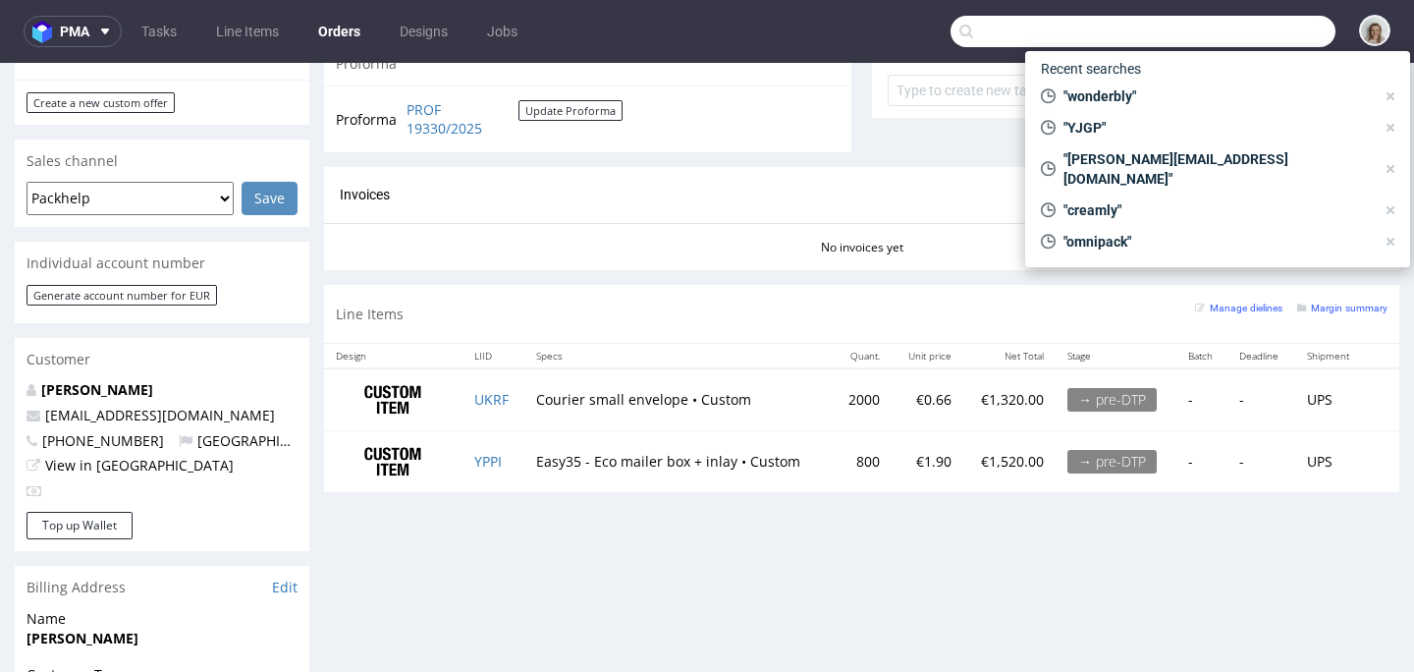
paste input "roberto.agro@mypos.com"
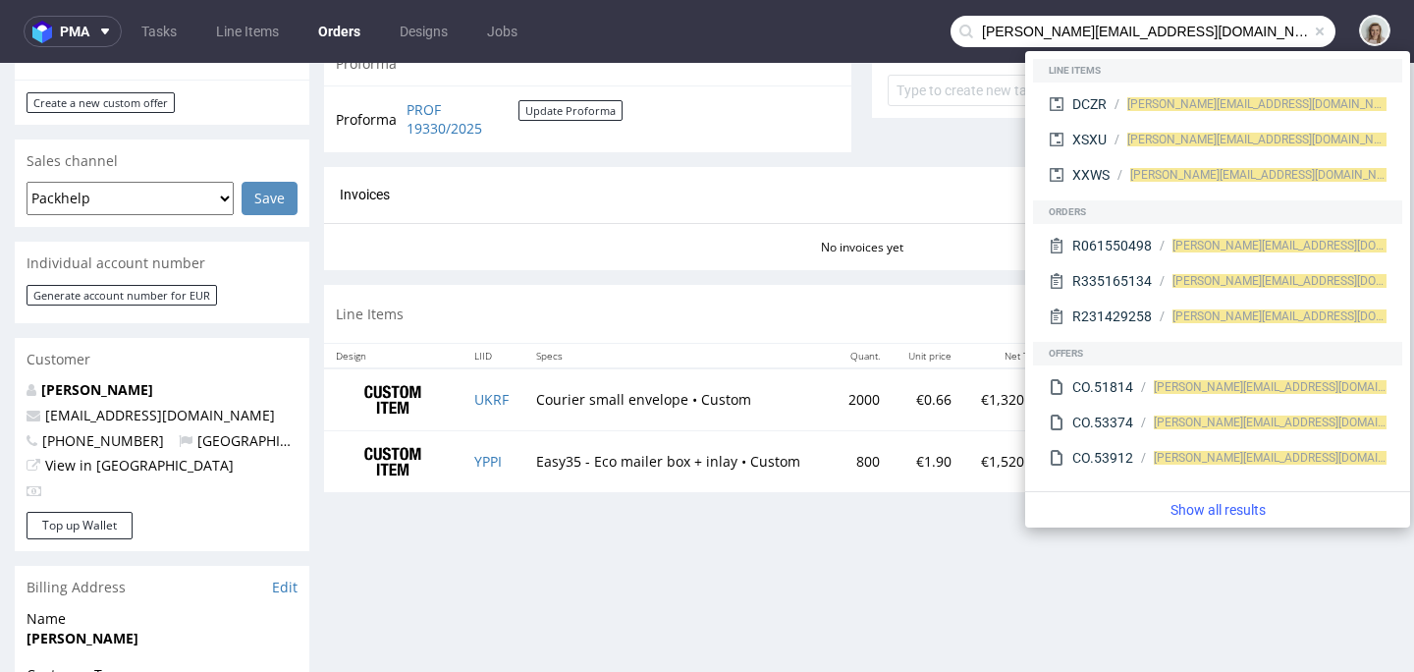
drag, startPoint x: 1057, startPoint y: 27, endPoint x: 962, endPoint y: 27, distance: 94.3
click at [962, 27] on input "roberto.agro@mypos.com" at bounding box center [1143, 31] width 385 height 31
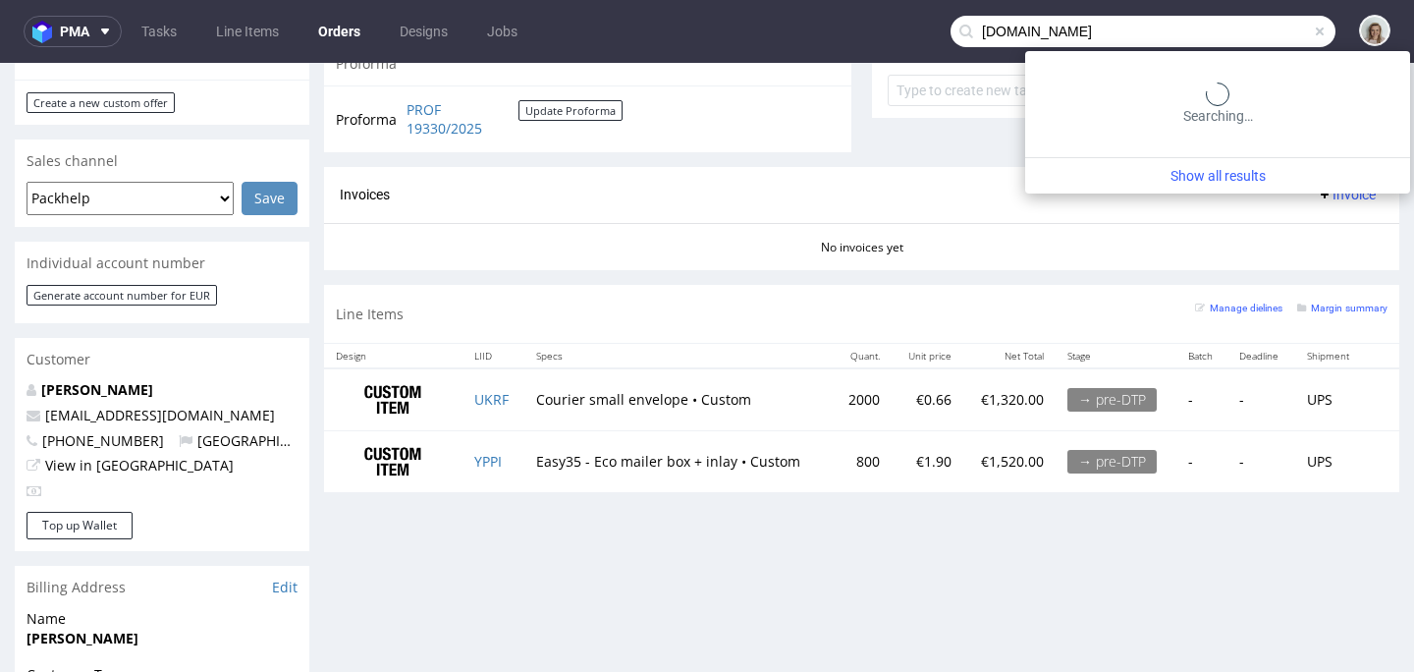
type input "mypos.com"
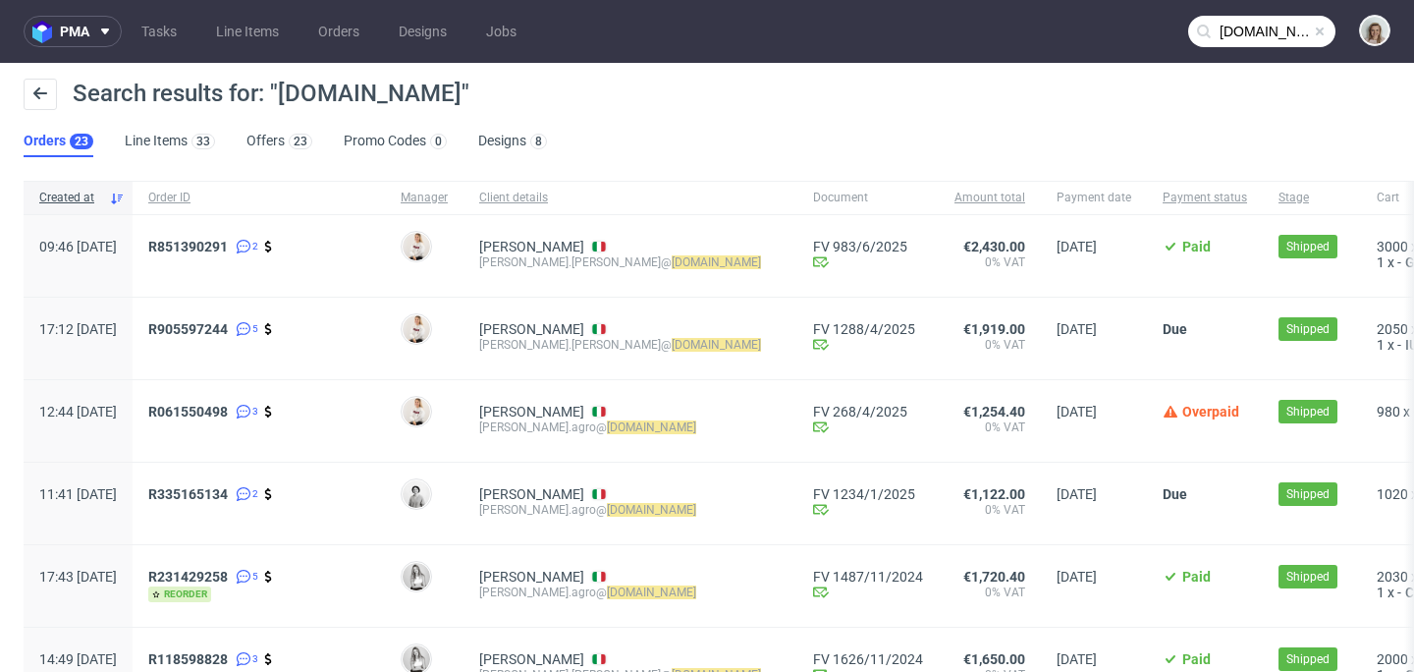
click at [1312, 27] on span at bounding box center [1320, 32] width 16 height 16
click at [1279, 27] on input "text" at bounding box center [1261, 31] width 147 height 31
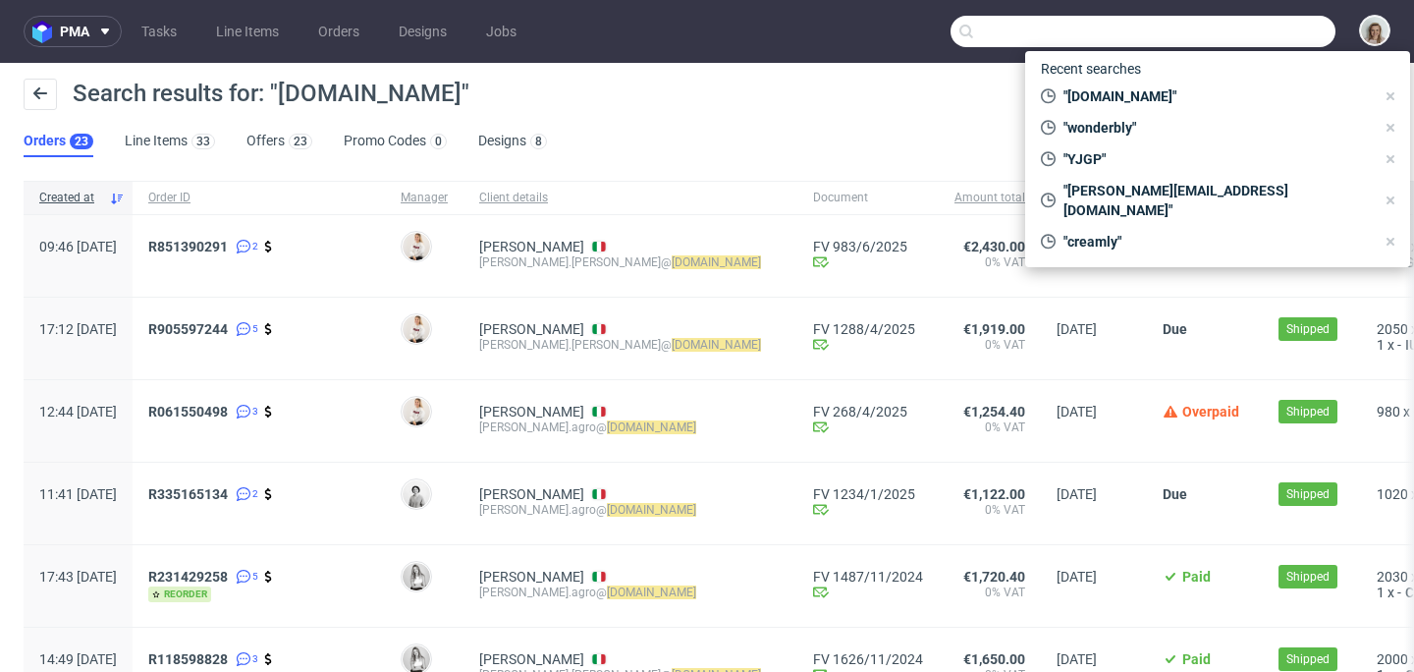
paste input "info@nine-pine.com"
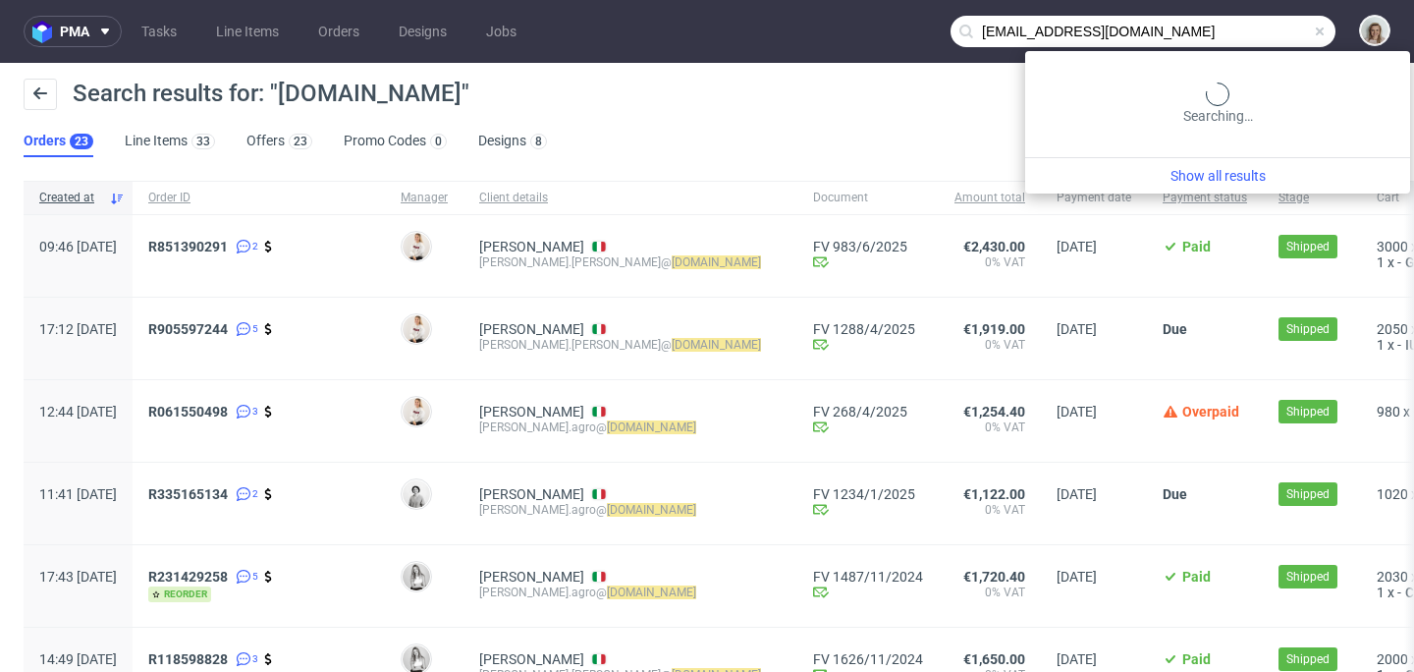
type input "info@nine-pine.com"
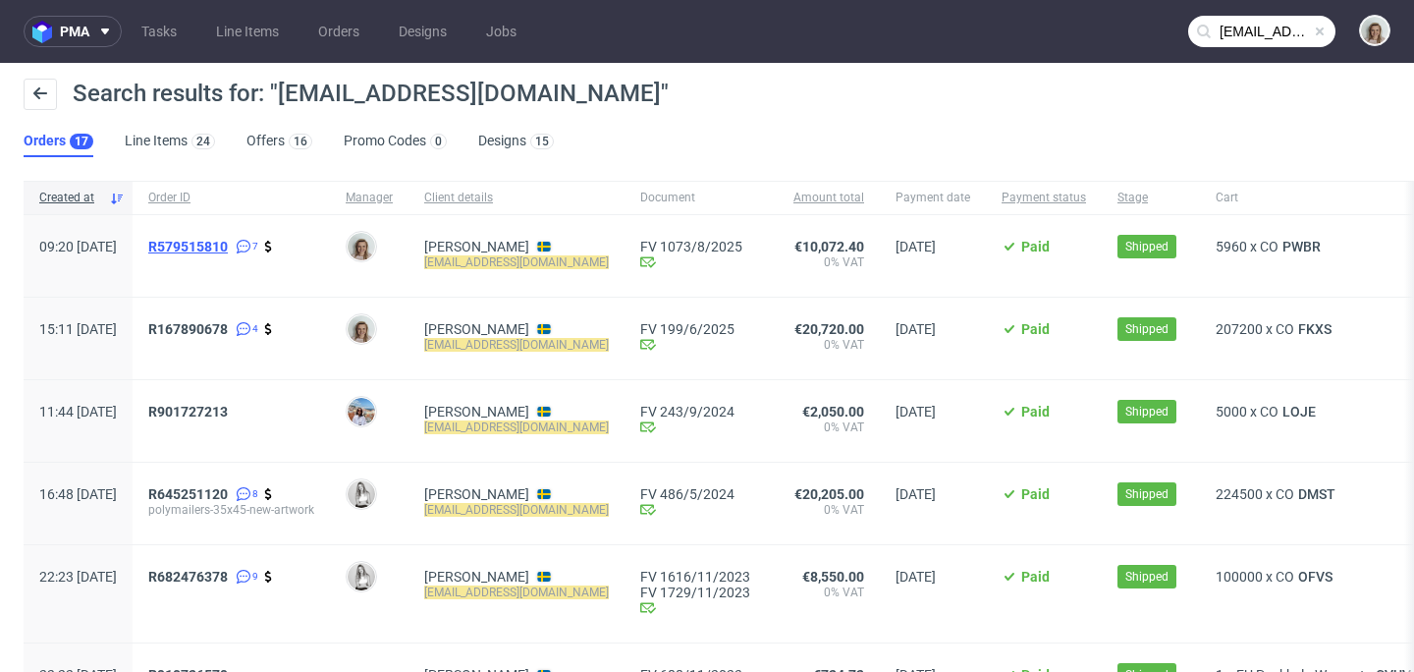
click at [228, 243] on span "R579515810" at bounding box center [188, 247] width 80 height 16
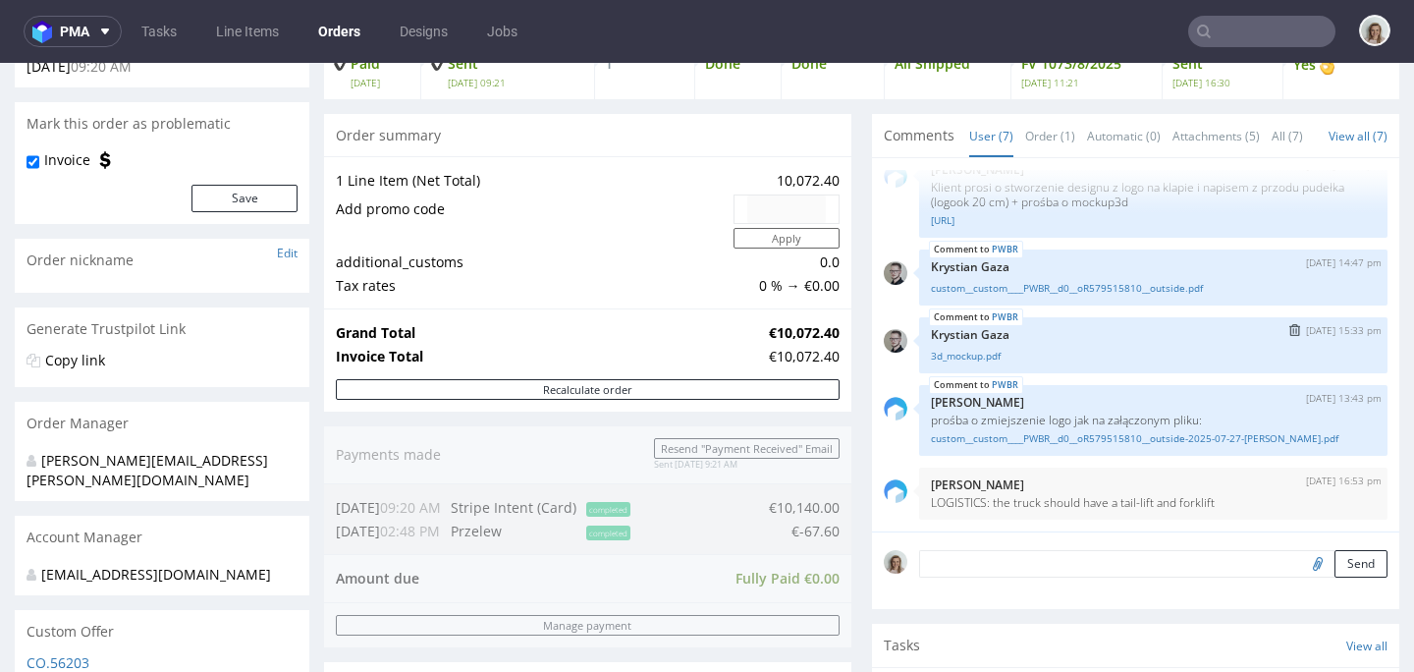
scroll to position [169, 0]
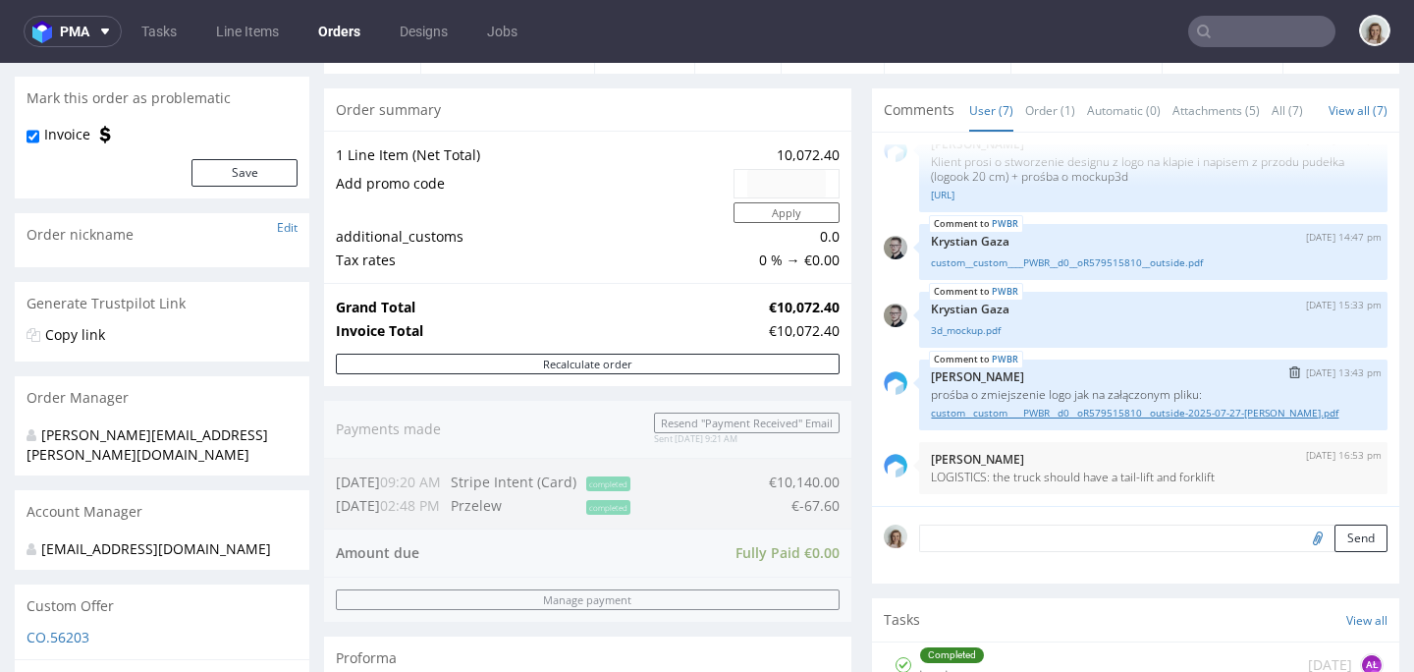
click at [975, 420] on link "custom__custom____PWBR__d0__oR579515810__outside-2025-07-27-BENEDIT.pdf" at bounding box center [1153, 413] width 445 height 15
type input "info@nine-pine.com"
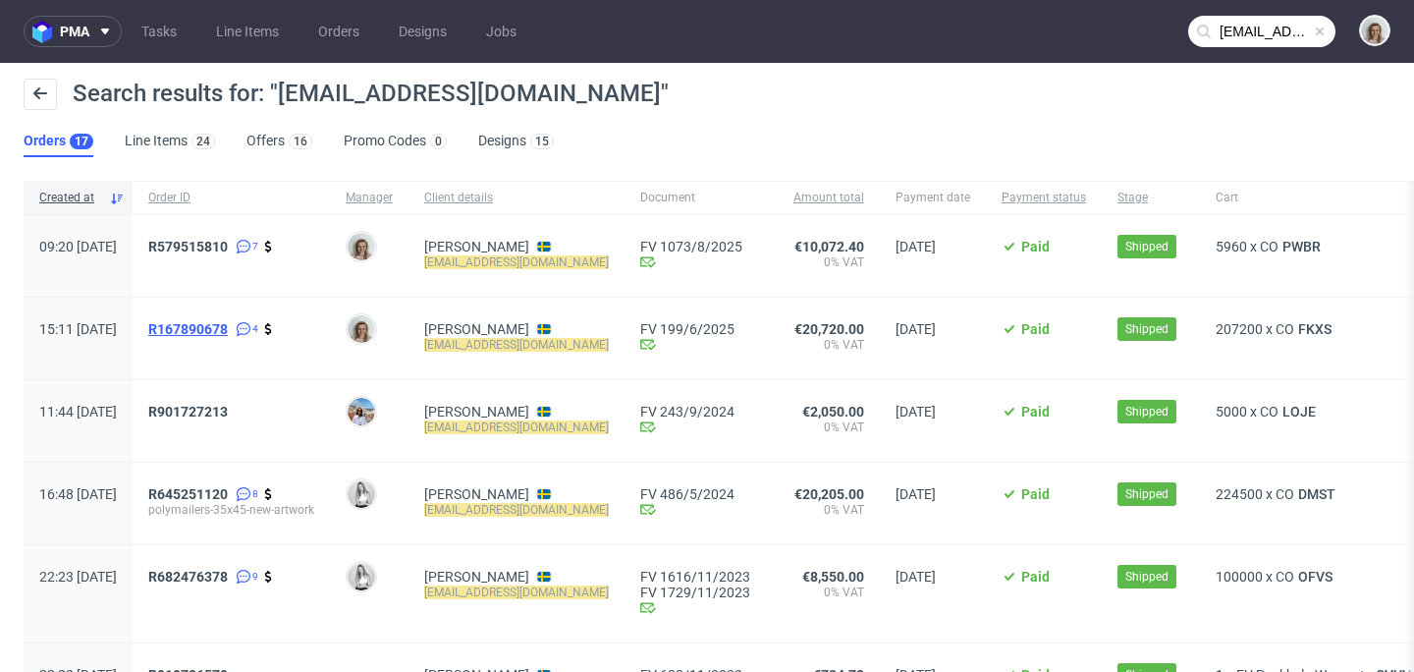
click at [228, 330] on span "R167890678" at bounding box center [188, 329] width 80 height 16
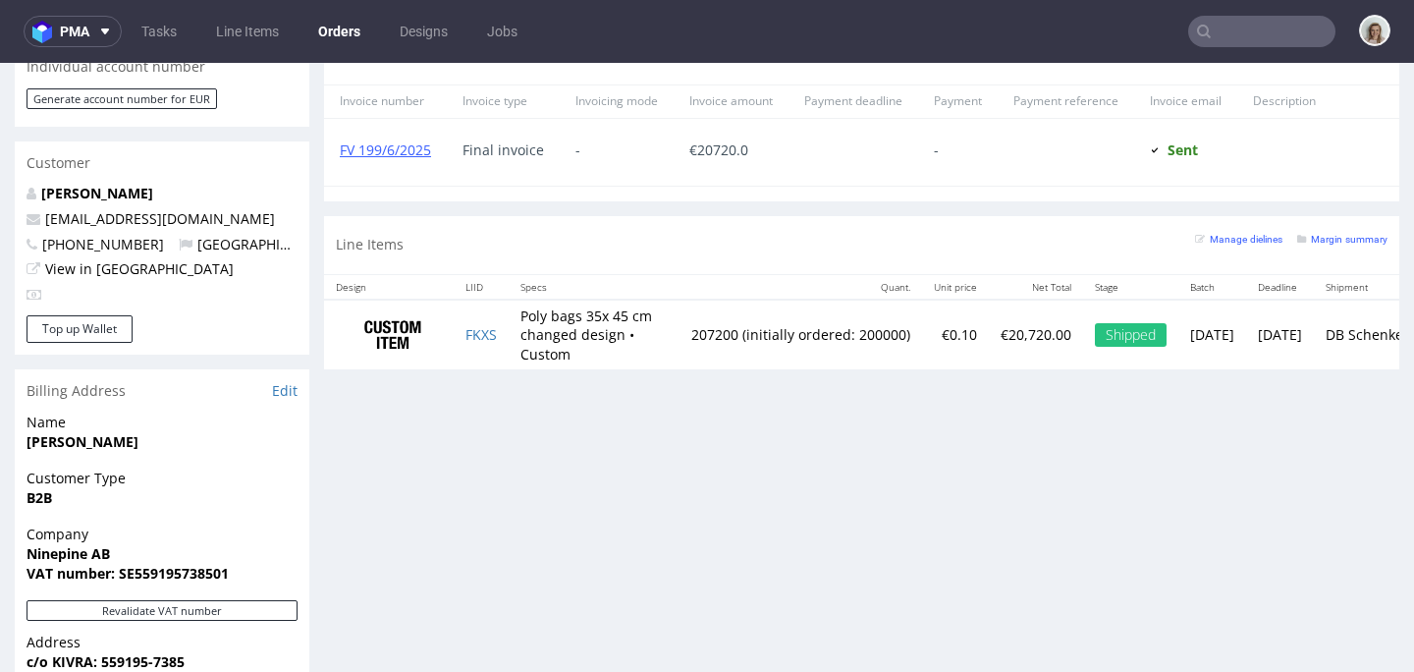
scroll to position [954, 0]
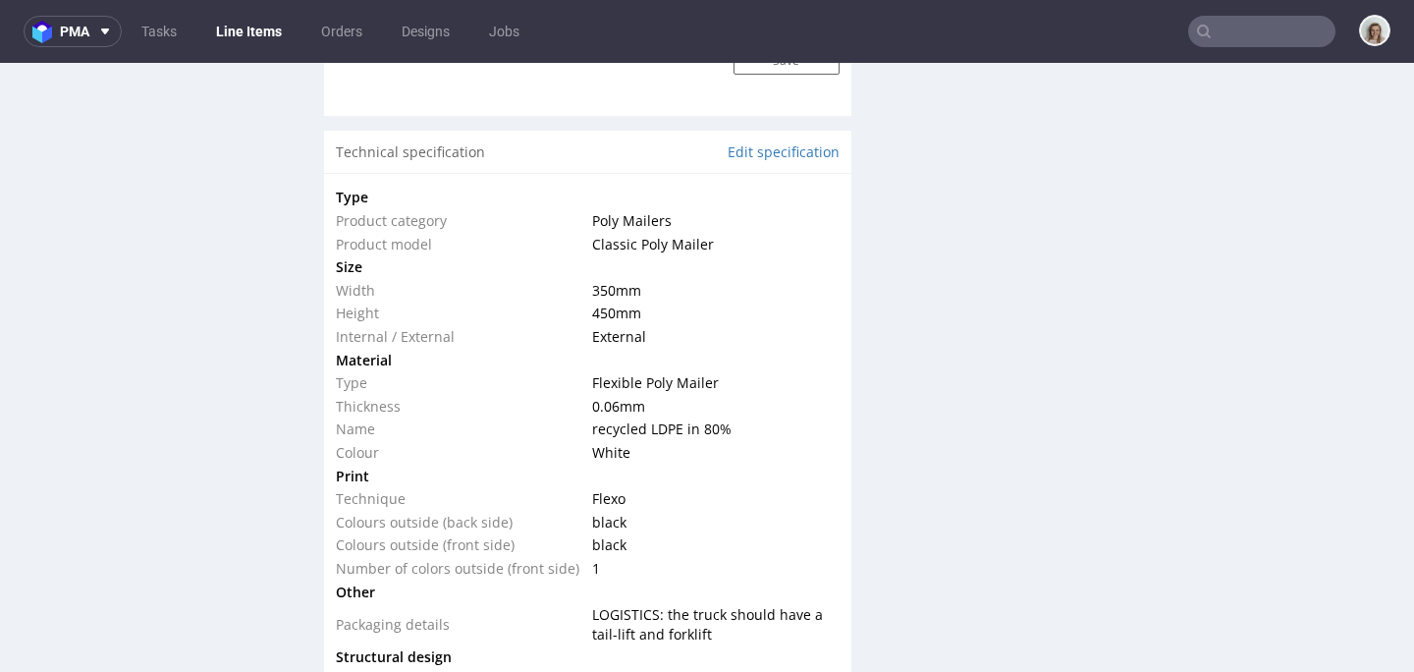
scroll to position [1963, 0]
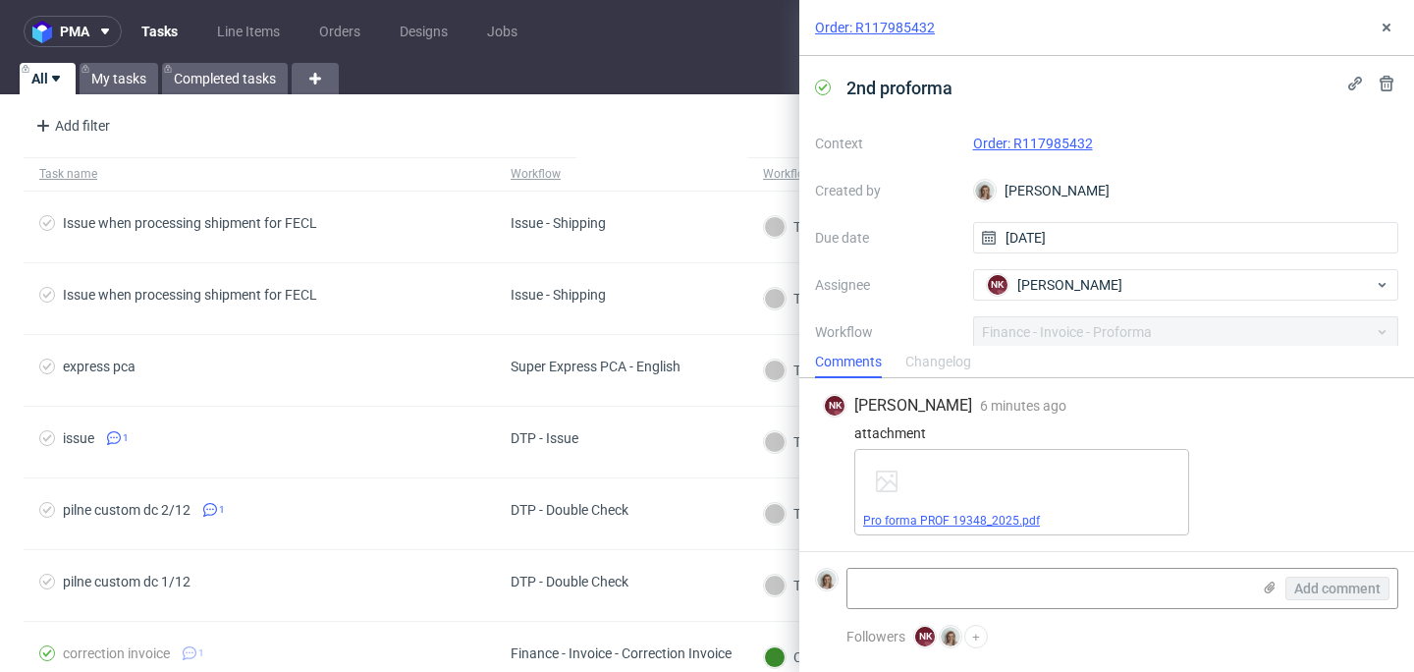
click at [962, 518] on link "Pro forma PROF 19348_2025.pdf" at bounding box center [951, 521] width 177 height 14
